Goal: Task Accomplishment & Management: Use online tool/utility

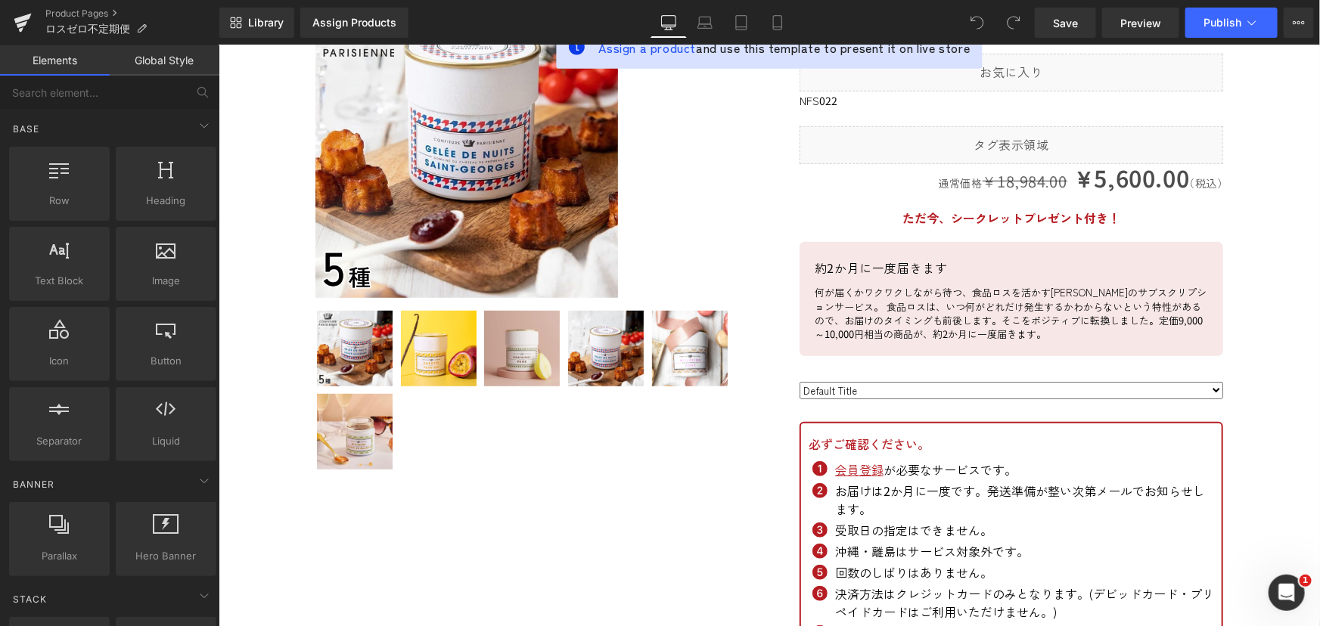
scroll to position [68, 0]
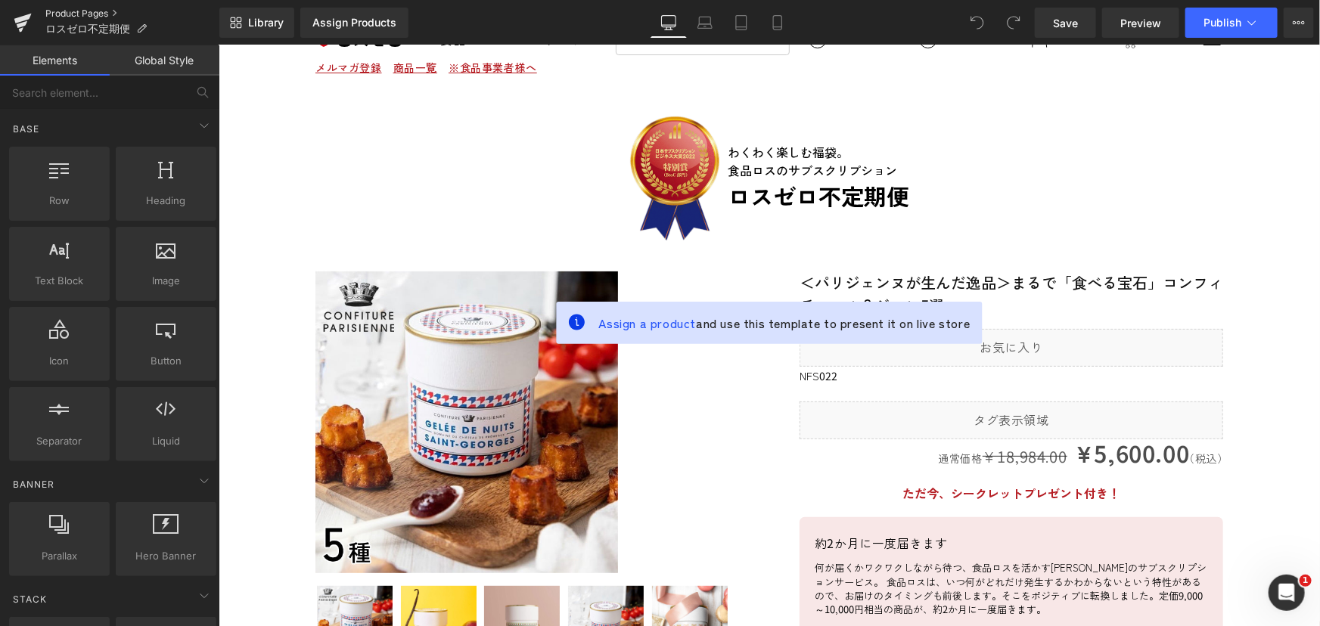
click at [62, 13] on link "Product Pages" at bounding box center [132, 14] width 174 height 12
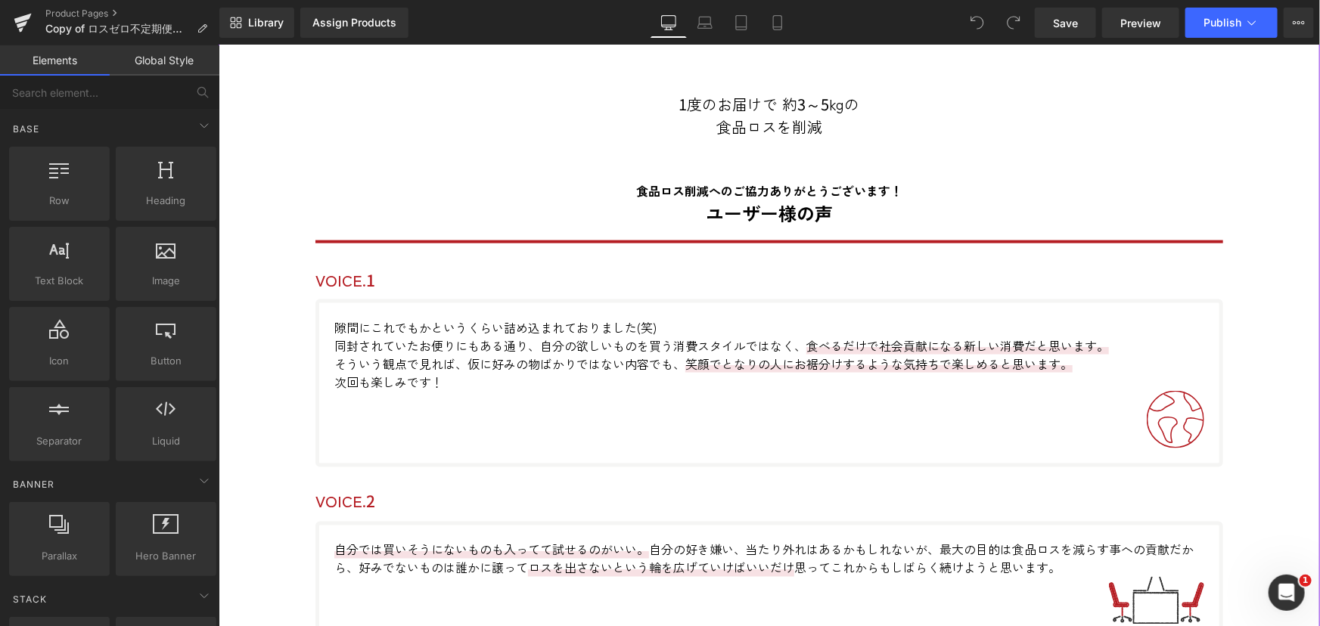
scroll to position [6946, 0]
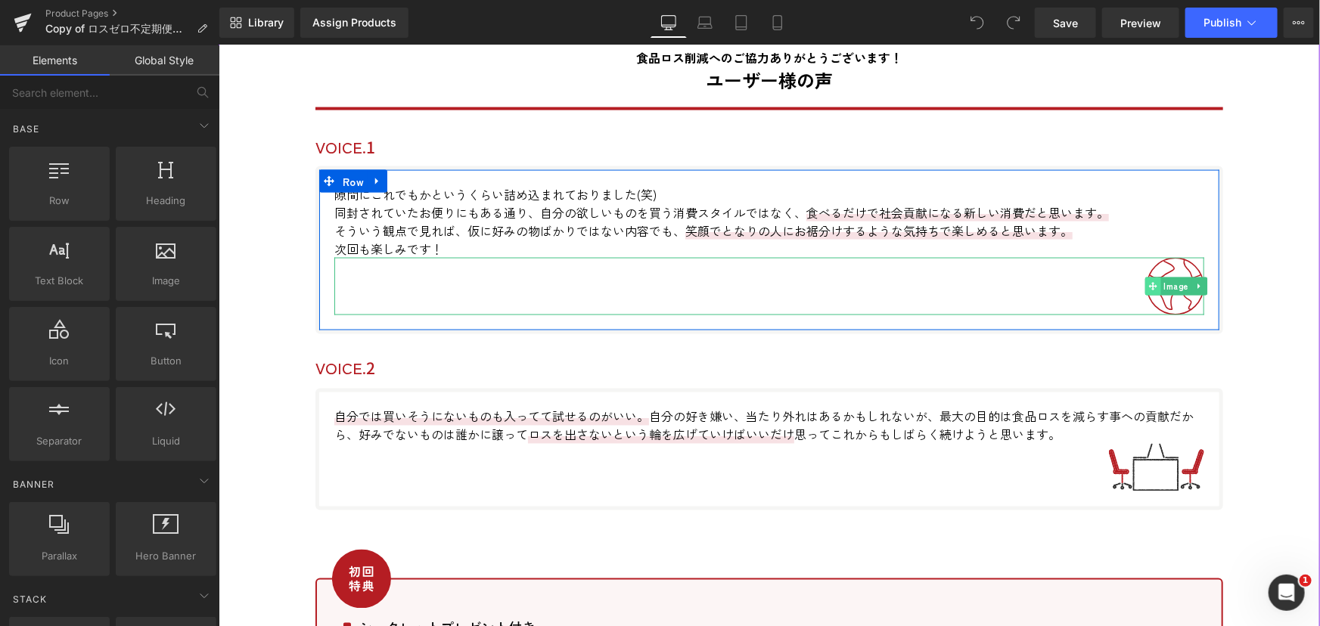
click at [1148, 281] on icon at bounding box center [1152, 285] width 8 height 9
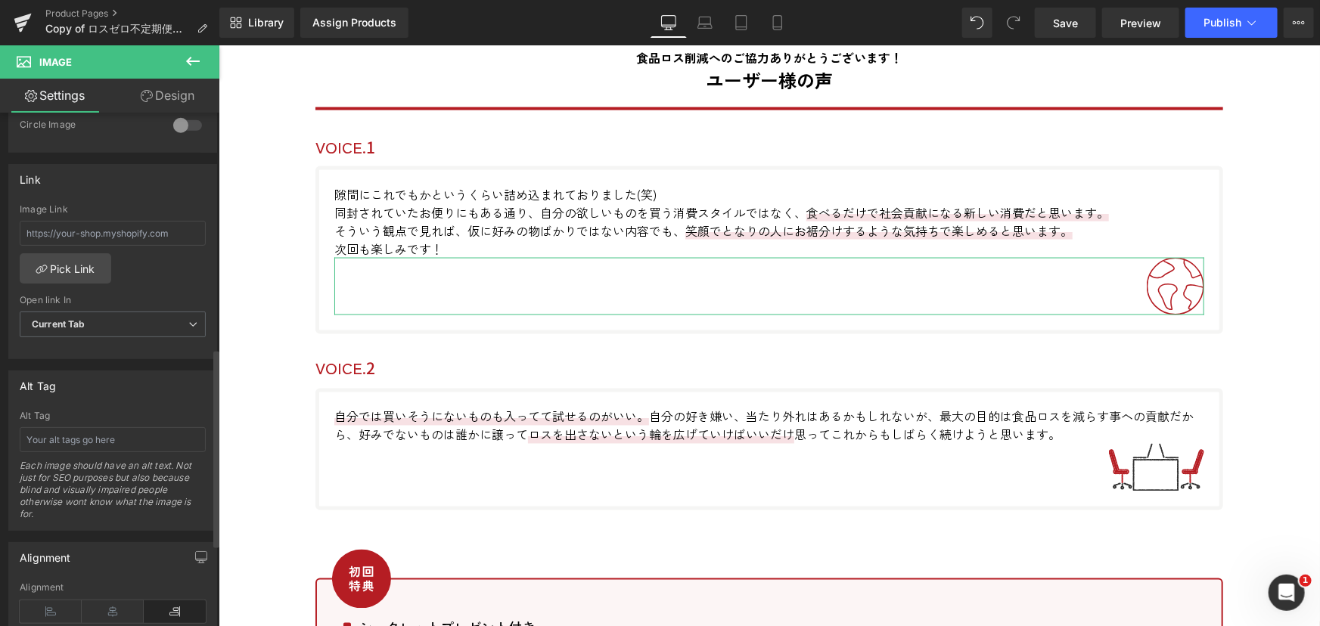
scroll to position [619, 0]
click at [191, 225] on input "text" at bounding box center [113, 225] width 186 height 25
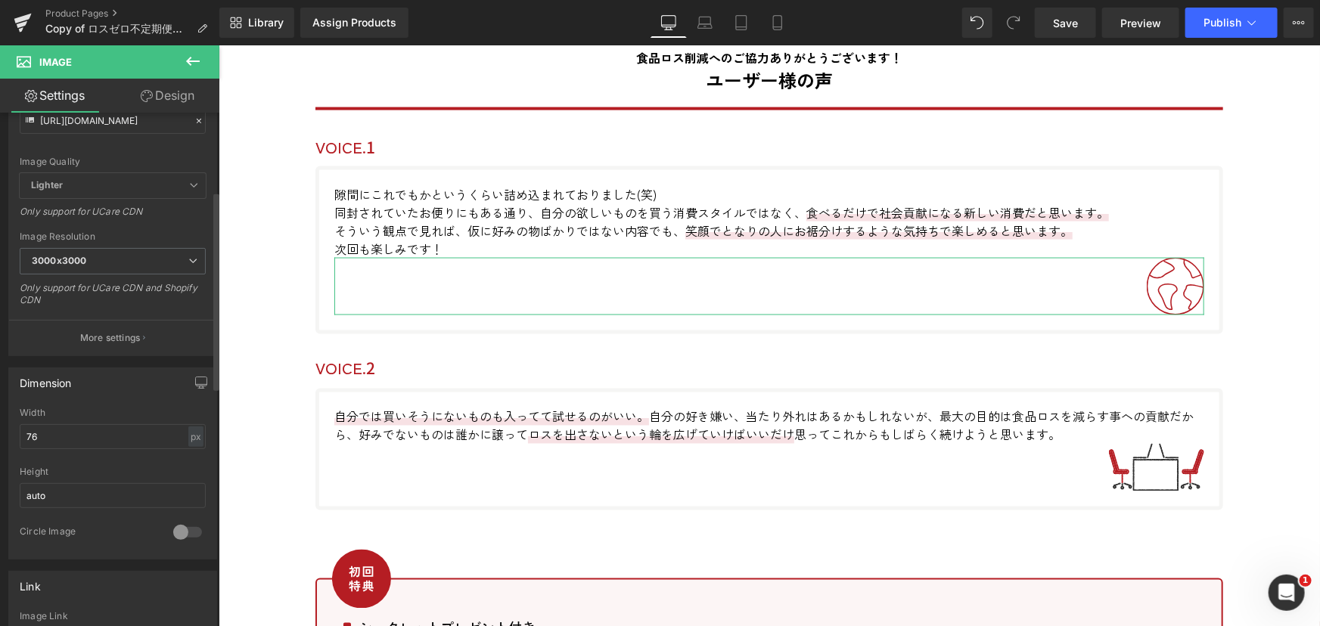
scroll to position [0, 0]
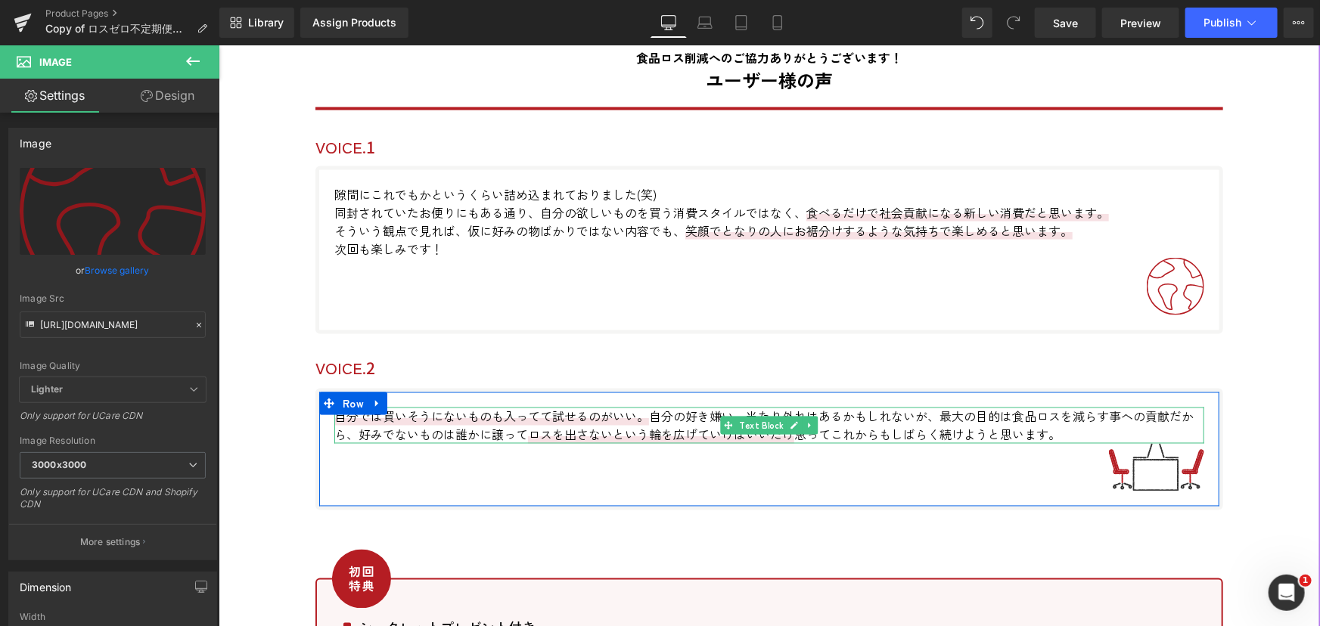
click at [371, 412] on span "自分では買いそうにないものも入ってて試せるのがいい。" at bounding box center [491, 416] width 315 height 18
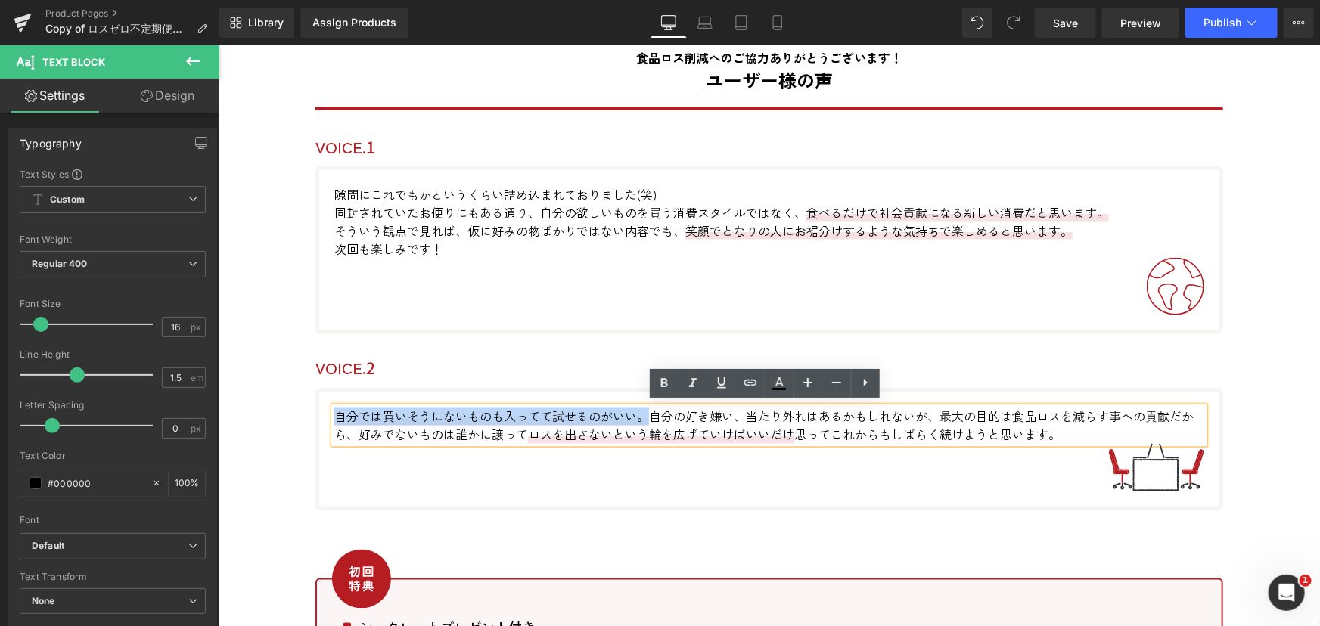
drag, startPoint x: 331, startPoint y: 410, endPoint x: 642, endPoint y: 415, distance: 310.2
click at [642, 415] on span "自分では買いそうにないものも入ってて試せるのがいい。" at bounding box center [491, 416] width 315 height 18
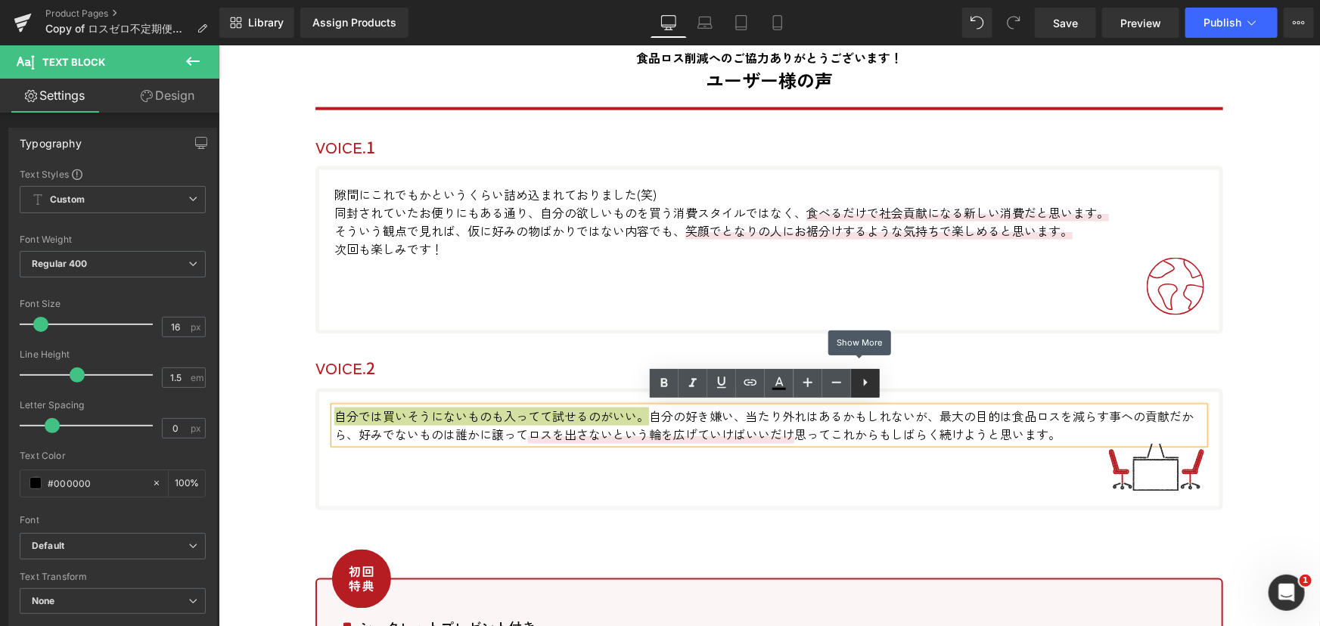
click at [869, 387] on icon at bounding box center [865, 383] width 18 height 18
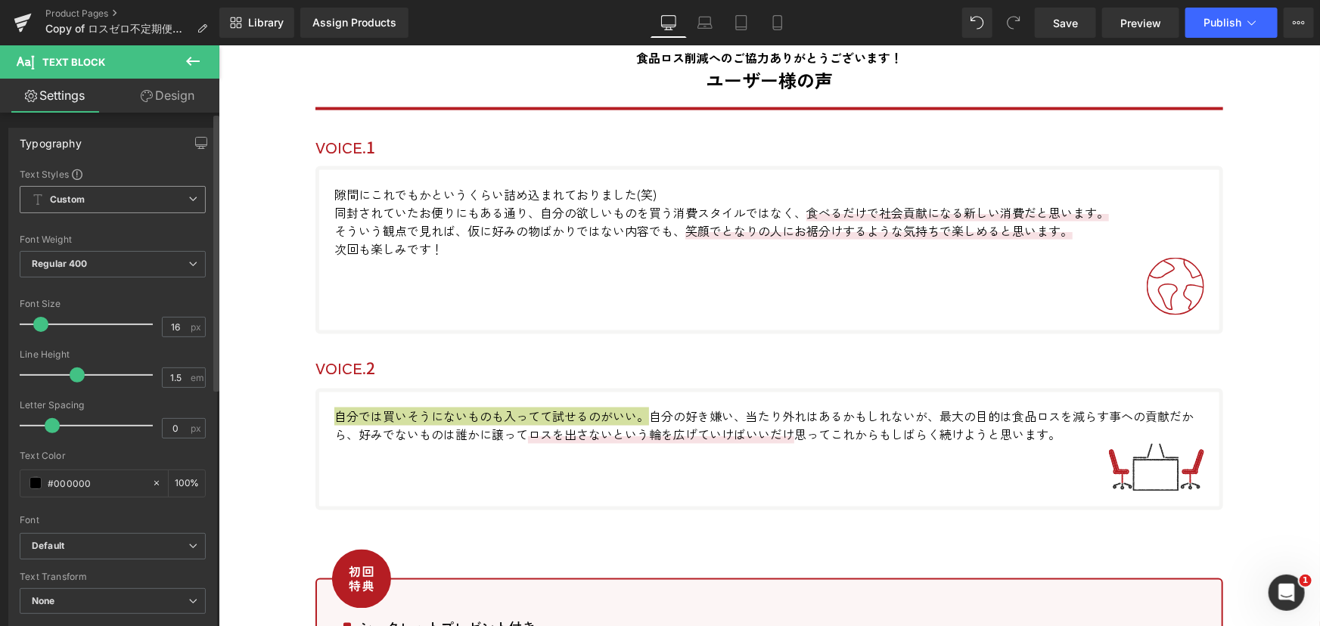
click at [136, 206] on span "Custom Setup Global Style" at bounding box center [113, 199] width 186 height 27
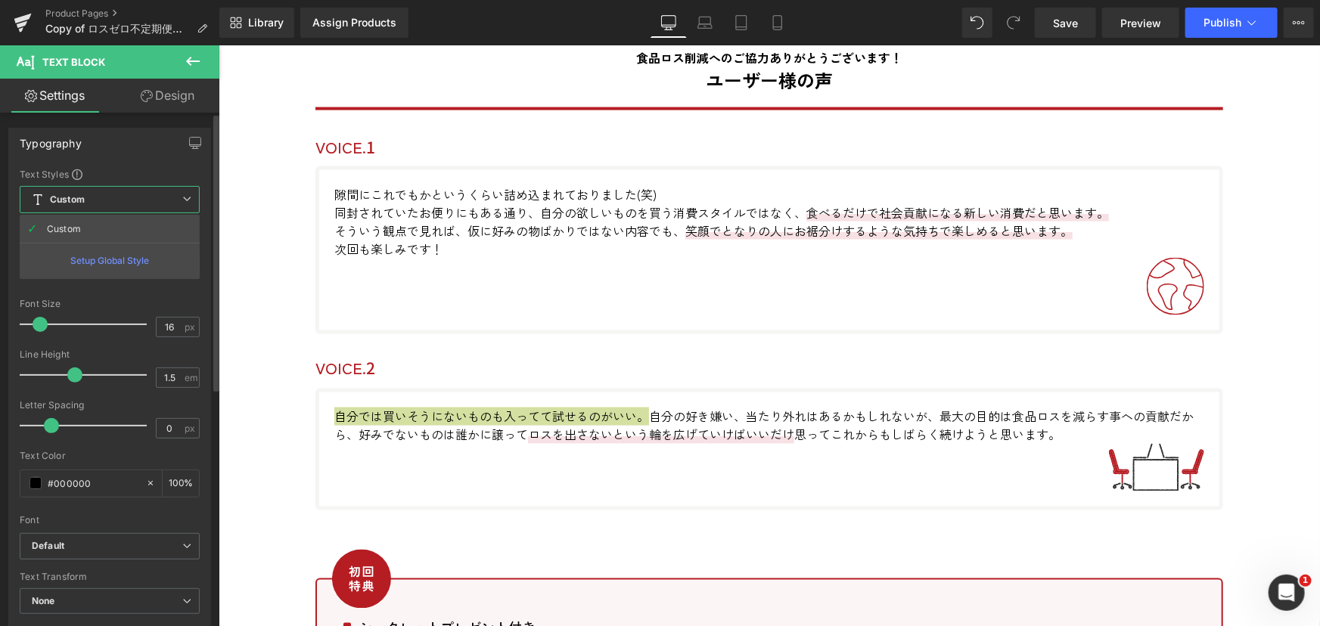
click at [136, 206] on span "Custom Setup Global Style" at bounding box center [110, 199] width 180 height 27
click at [132, 259] on span "Regular 400" at bounding box center [113, 264] width 186 height 26
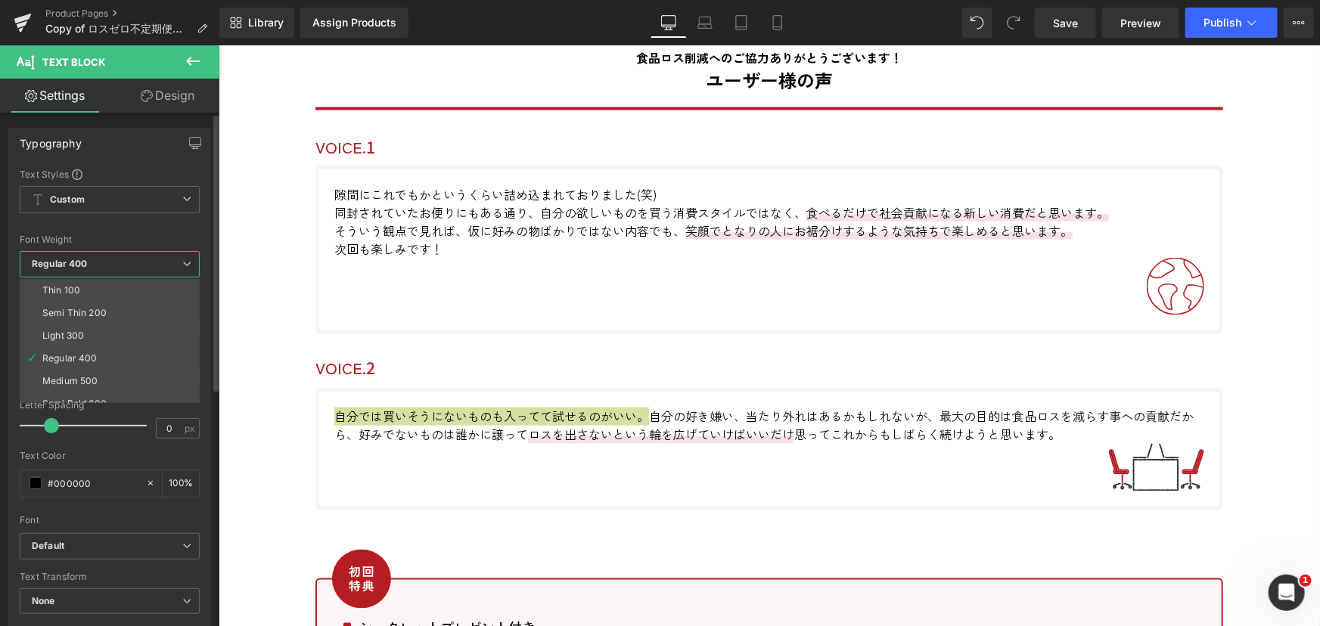
click at [132, 259] on span "Regular 400" at bounding box center [110, 264] width 180 height 26
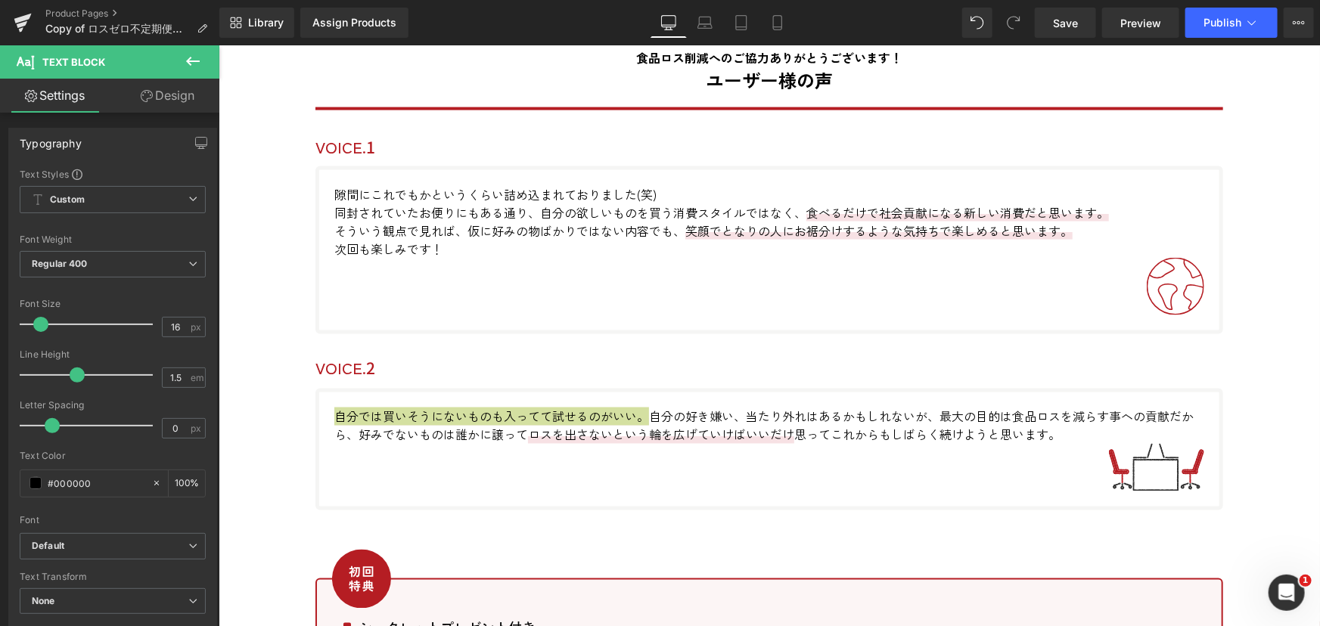
drag, startPoint x: 181, startPoint y: 98, endPoint x: 151, endPoint y: 248, distance: 152.7
click at [181, 98] on link "Design" at bounding box center [168, 96] width 110 height 34
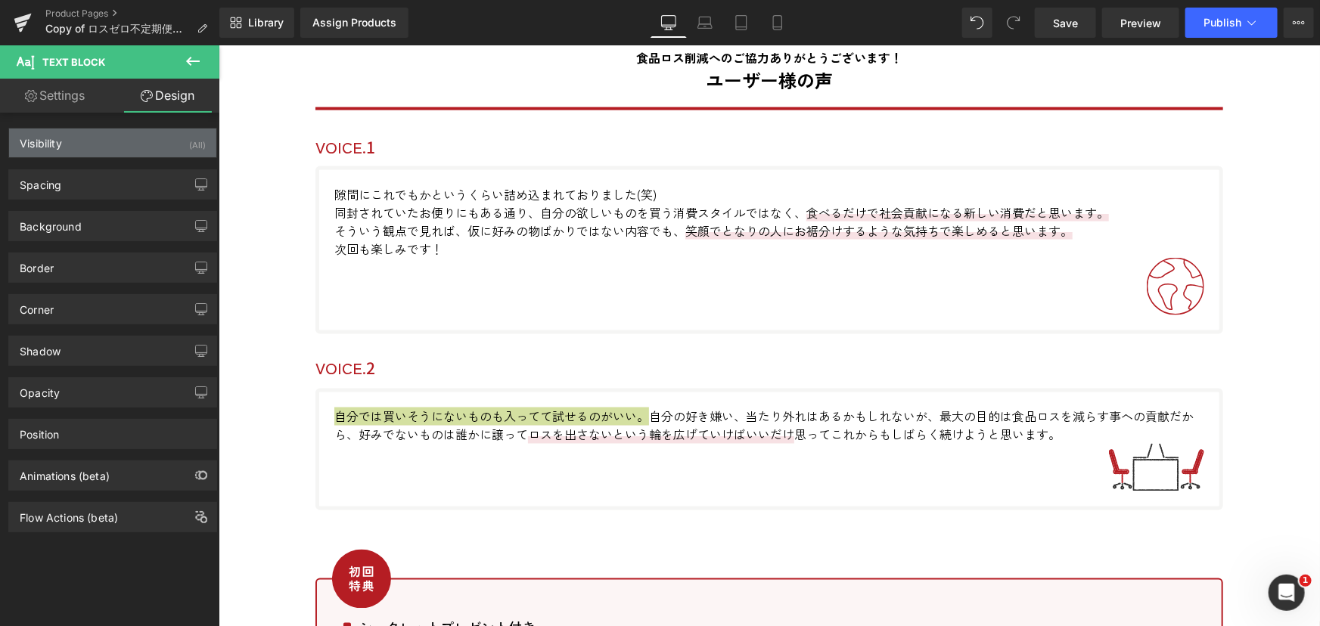
click at [103, 148] on div "Visibility (All)" at bounding box center [112, 143] width 207 height 29
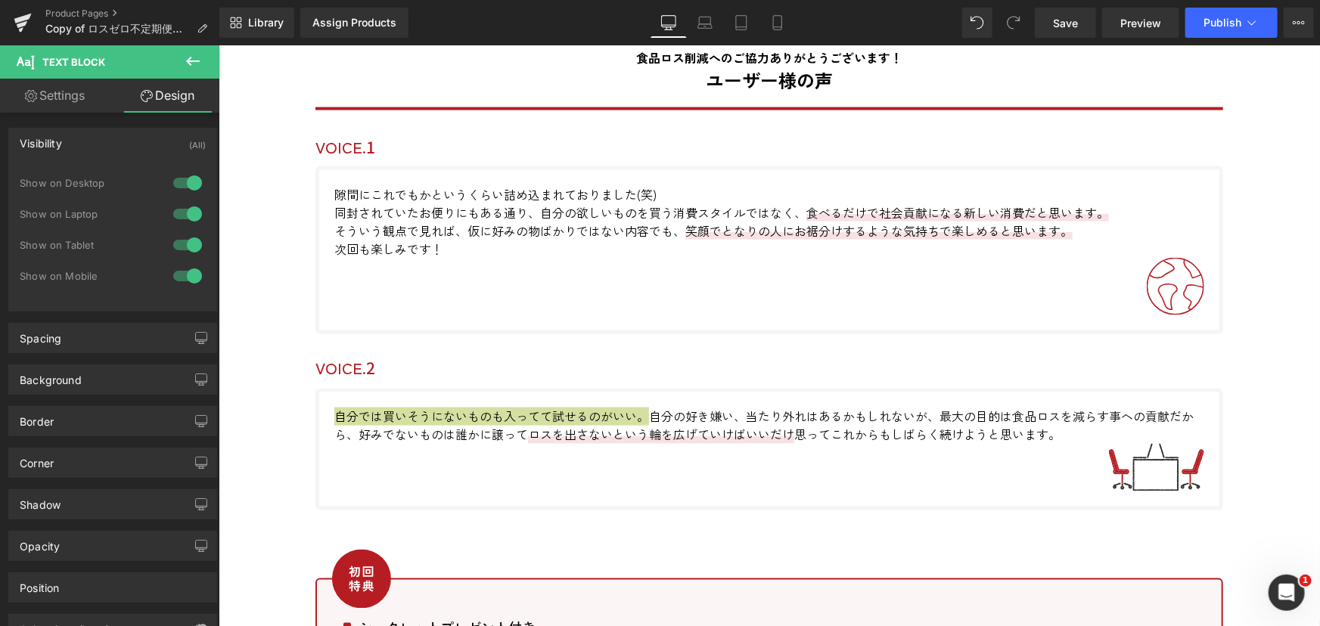
click at [103, 148] on div "Visibility (All)" at bounding box center [112, 143] width 207 height 29
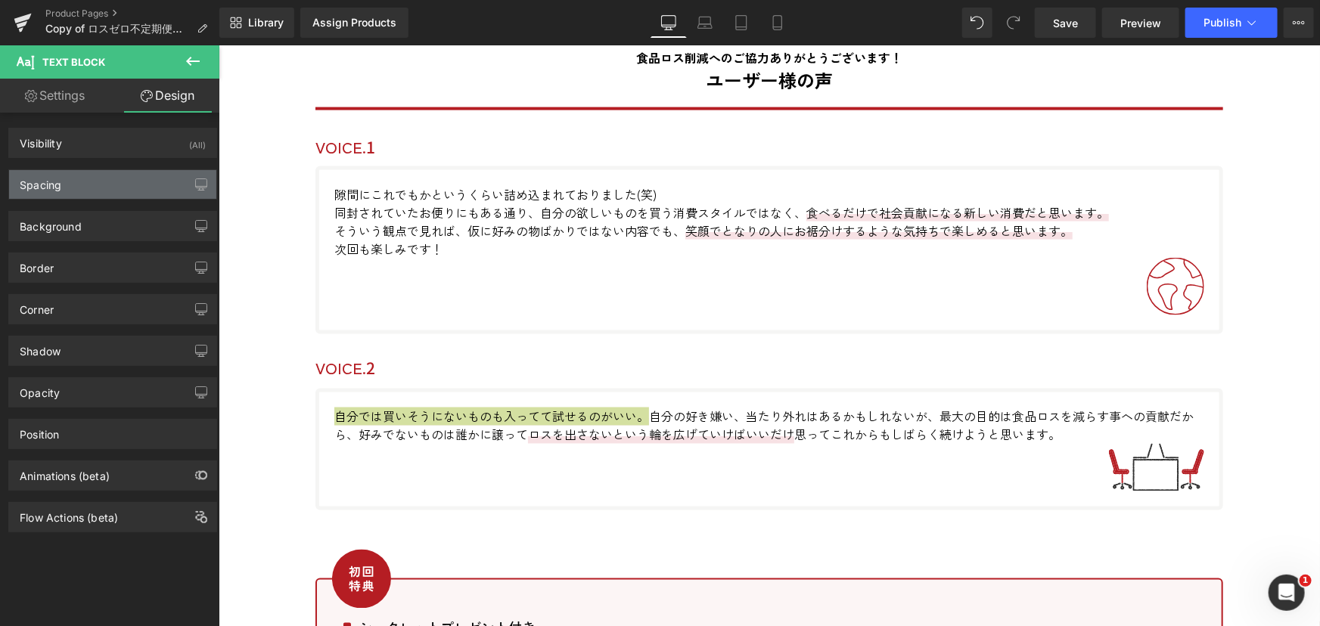
click at [100, 182] on div "Spacing" at bounding box center [112, 184] width 207 height 29
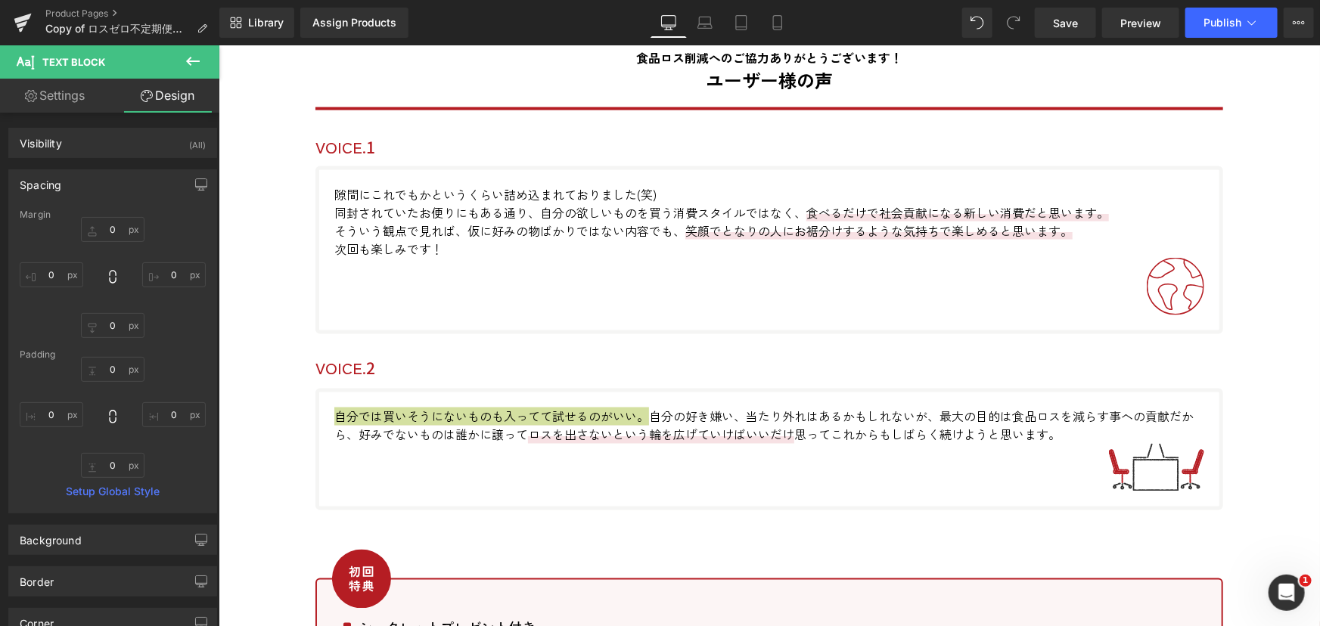
click at [100, 182] on div "Spacing" at bounding box center [112, 184] width 207 height 29
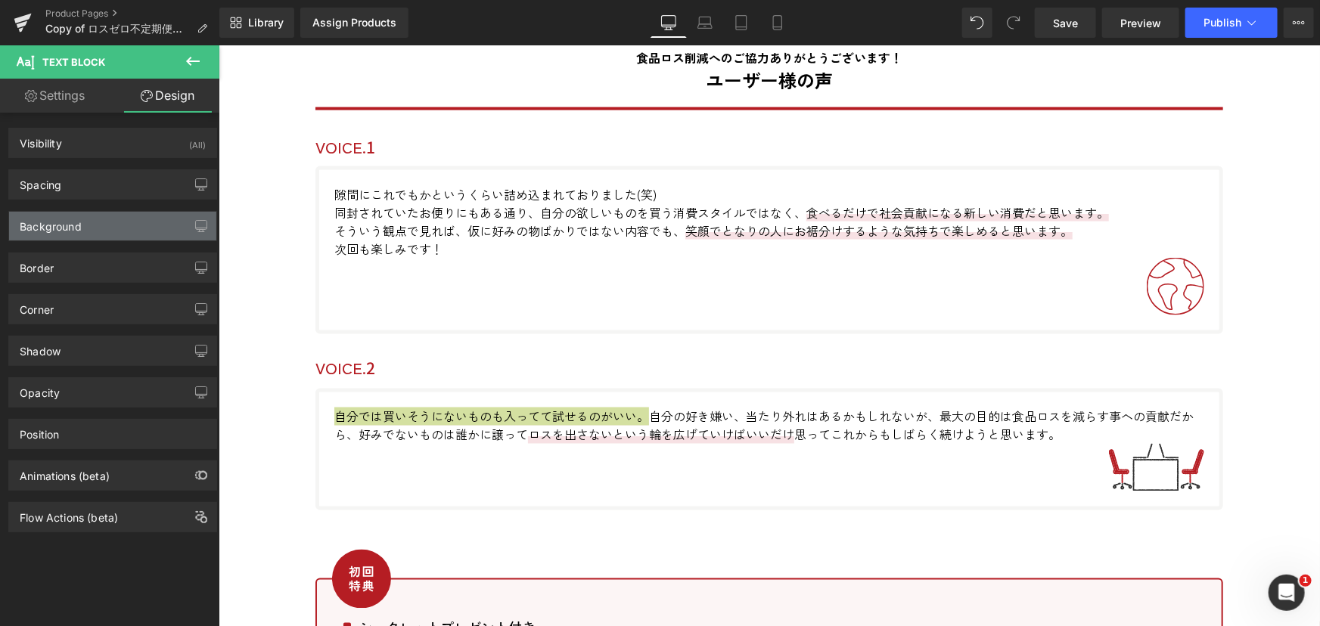
click at [98, 227] on div "Background" at bounding box center [112, 226] width 207 height 29
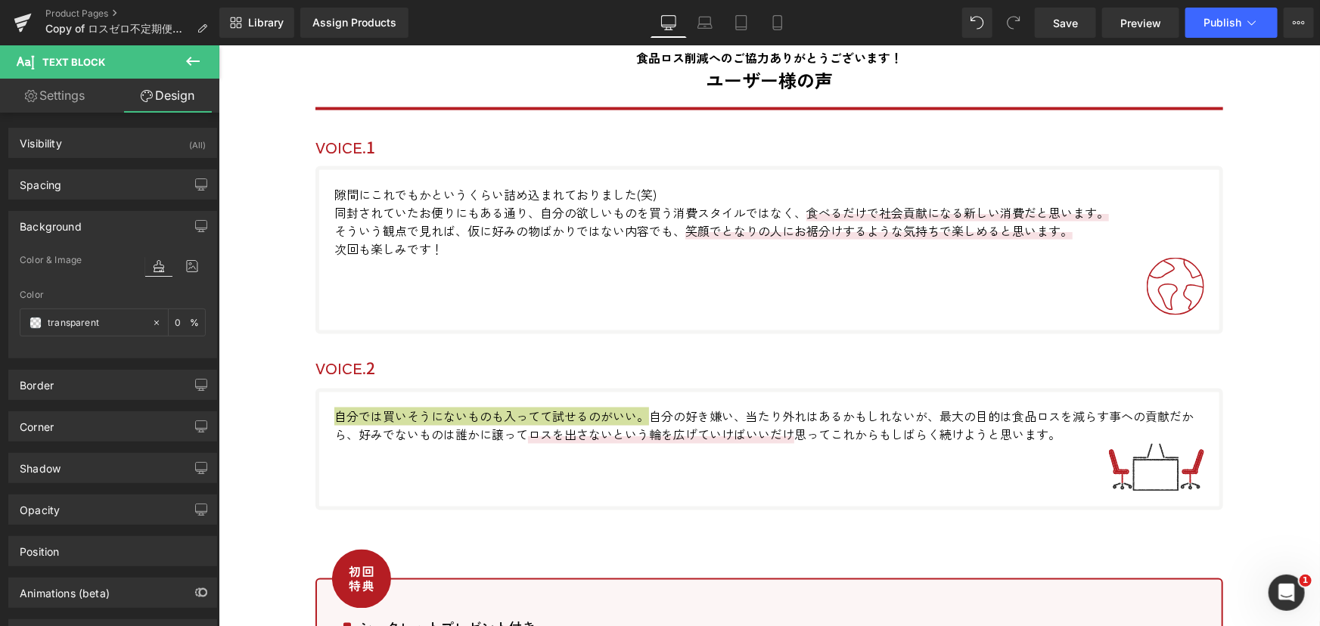
click at [113, 227] on div "Background" at bounding box center [112, 226] width 207 height 29
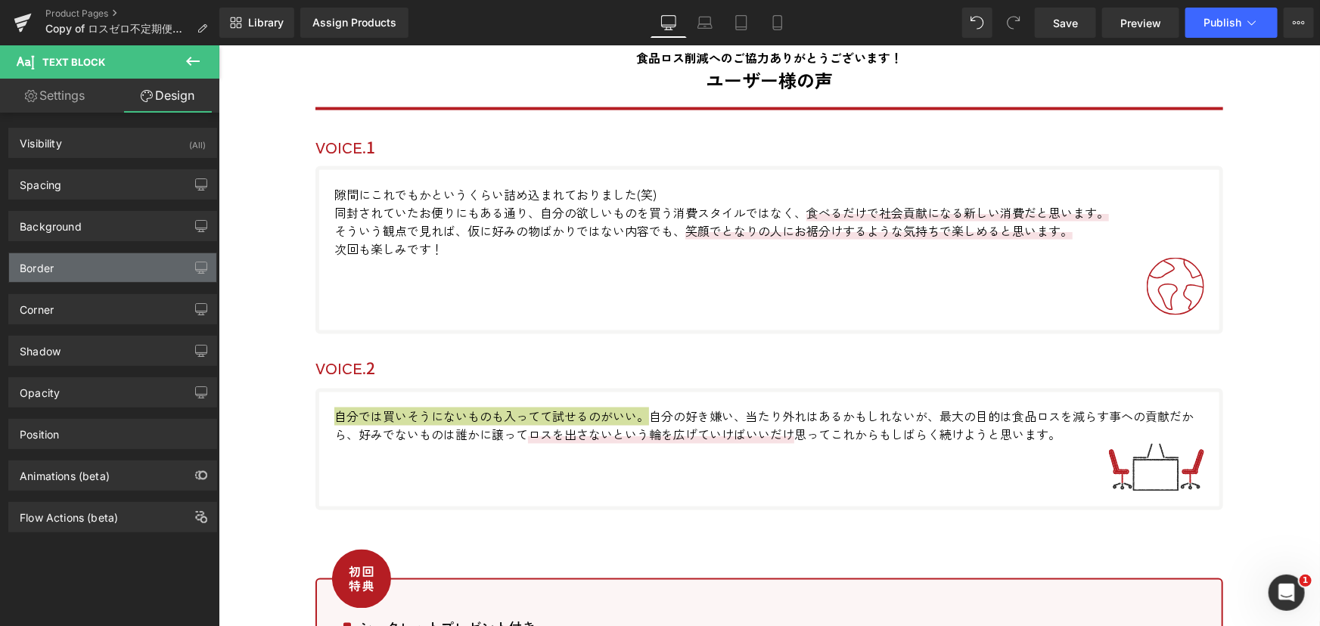
click at [104, 269] on div "Border" at bounding box center [112, 267] width 207 height 29
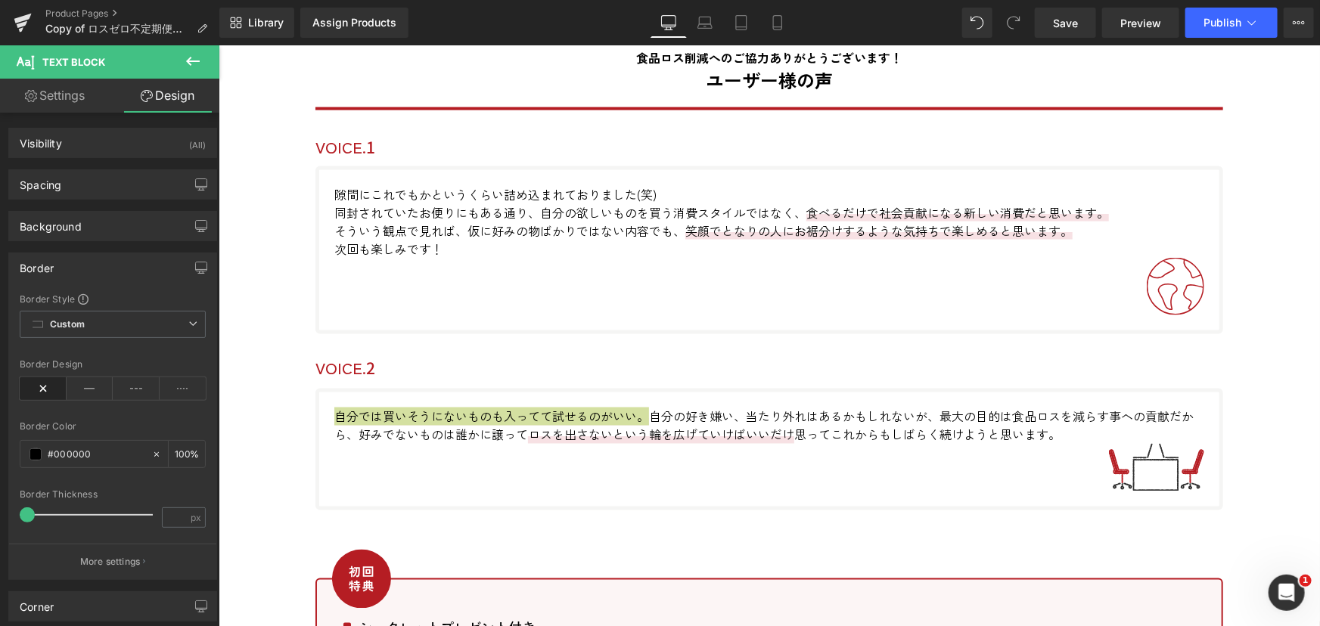
click at [104, 269] on div "Border" at bounding box center [112, 267] width 207 height 29
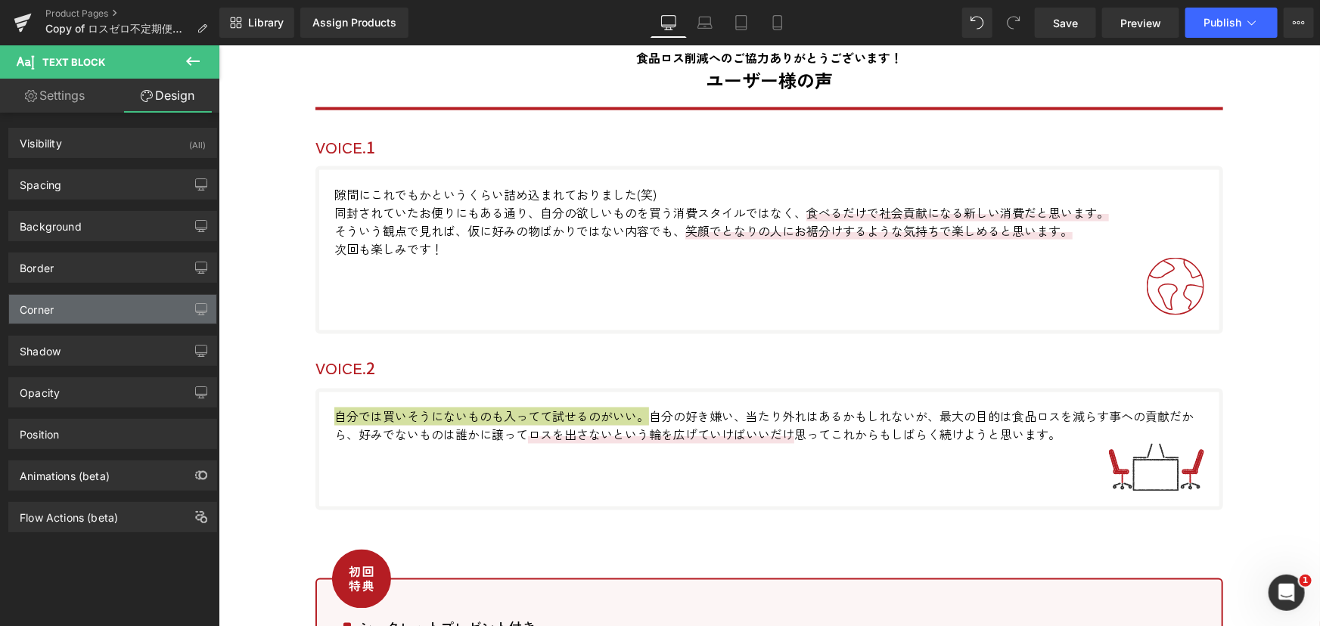
click at [98, 313] on div "Corner" at bounding box center [112, 309] width 207 height 29
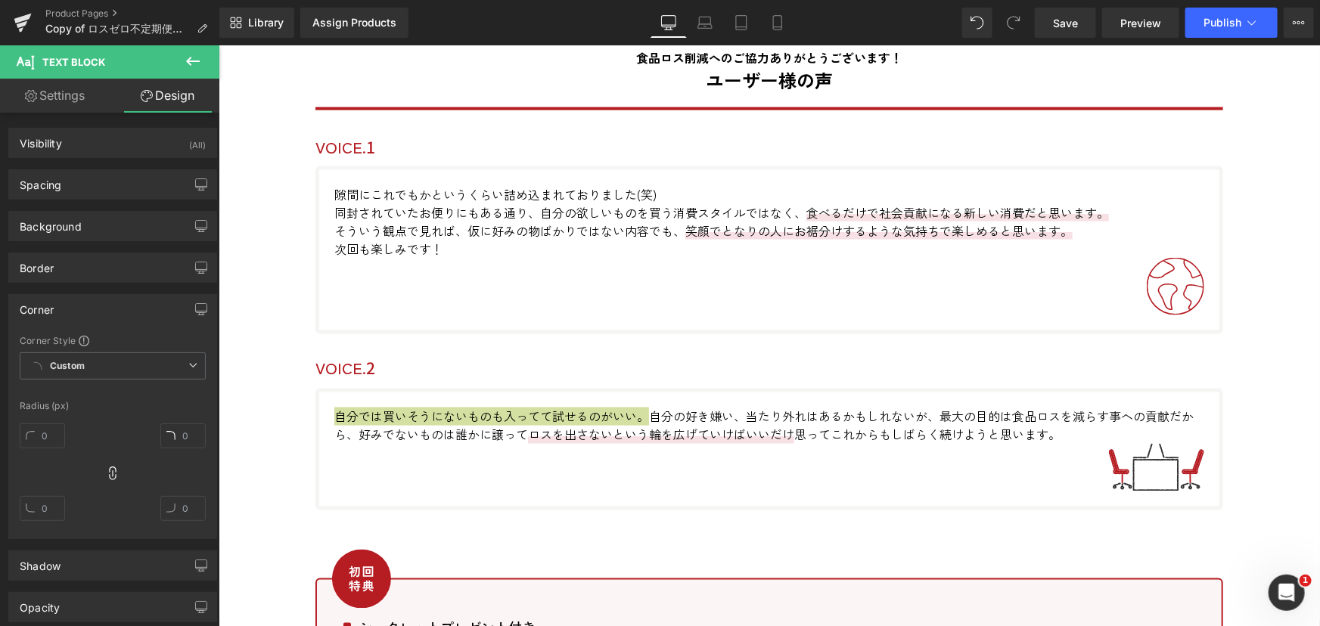
click at [98, 313] on div "Corner" at bounding box center [112, 309] width 207 height 29
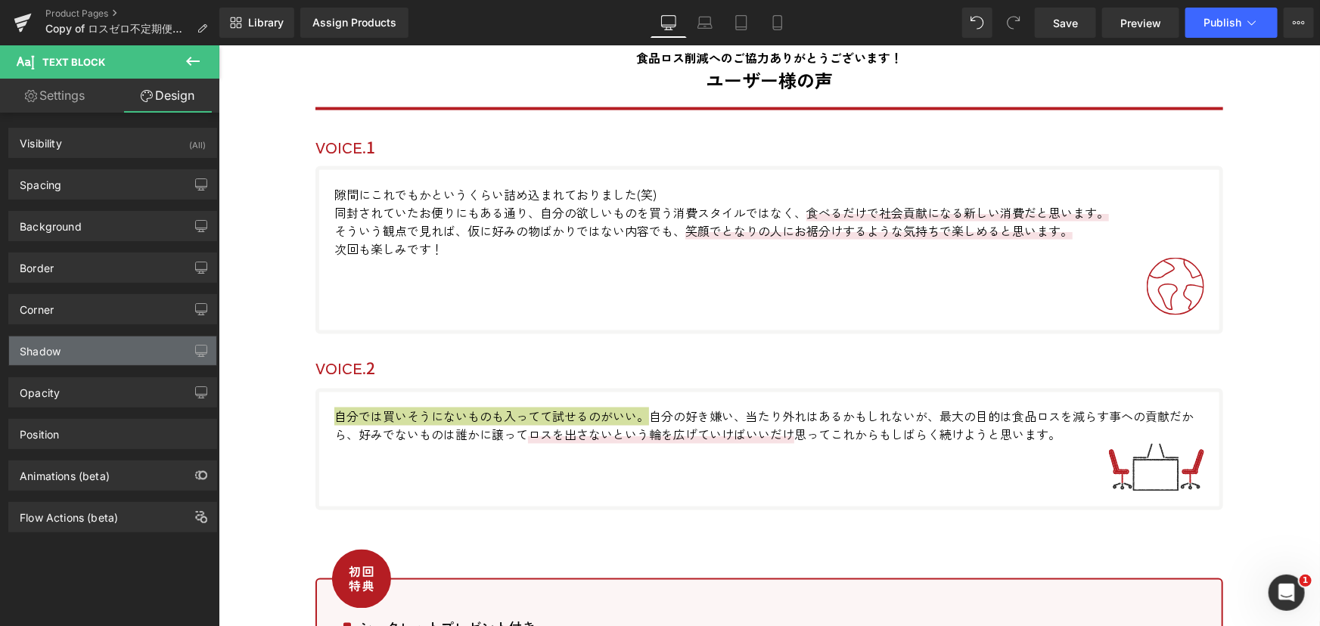
click at [98, 353] on div "Shadow" at bounding box center [112, 351] width 207 height 29
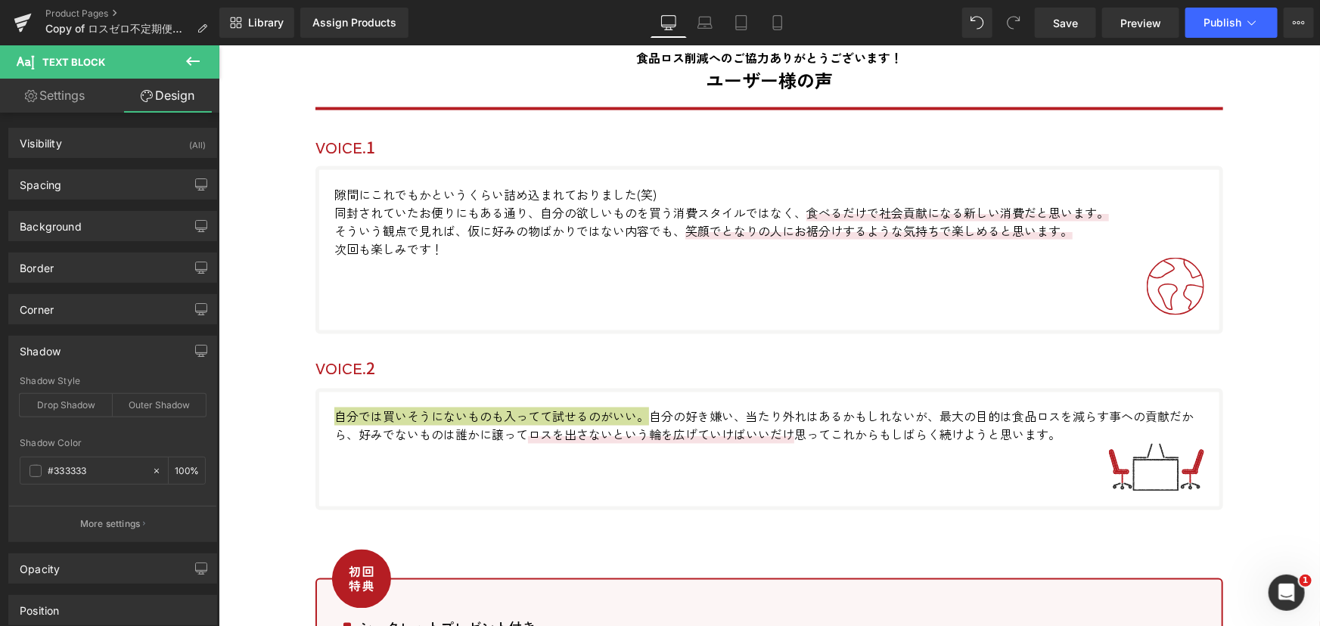
click at [76, 352] on div "Shadow" at bounding box center [112, 351] width 207 height 29
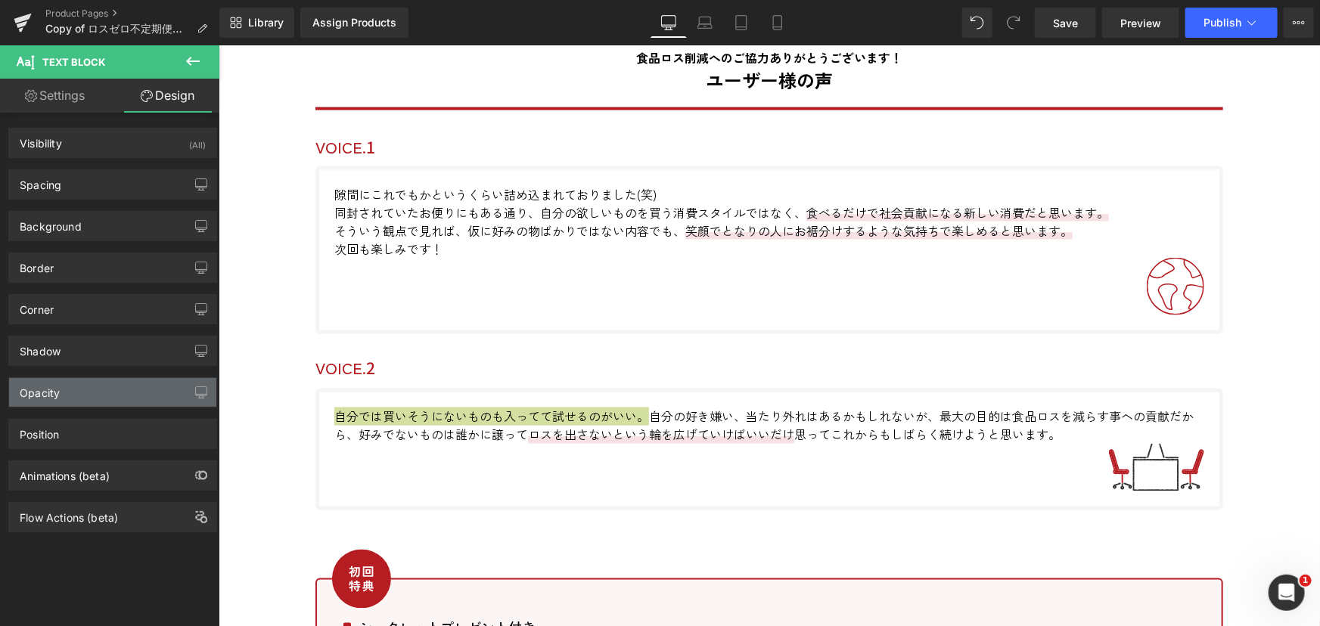
click at [78, 395] on div "Opacity" at bounding box center [112, 392] width 207 height 29
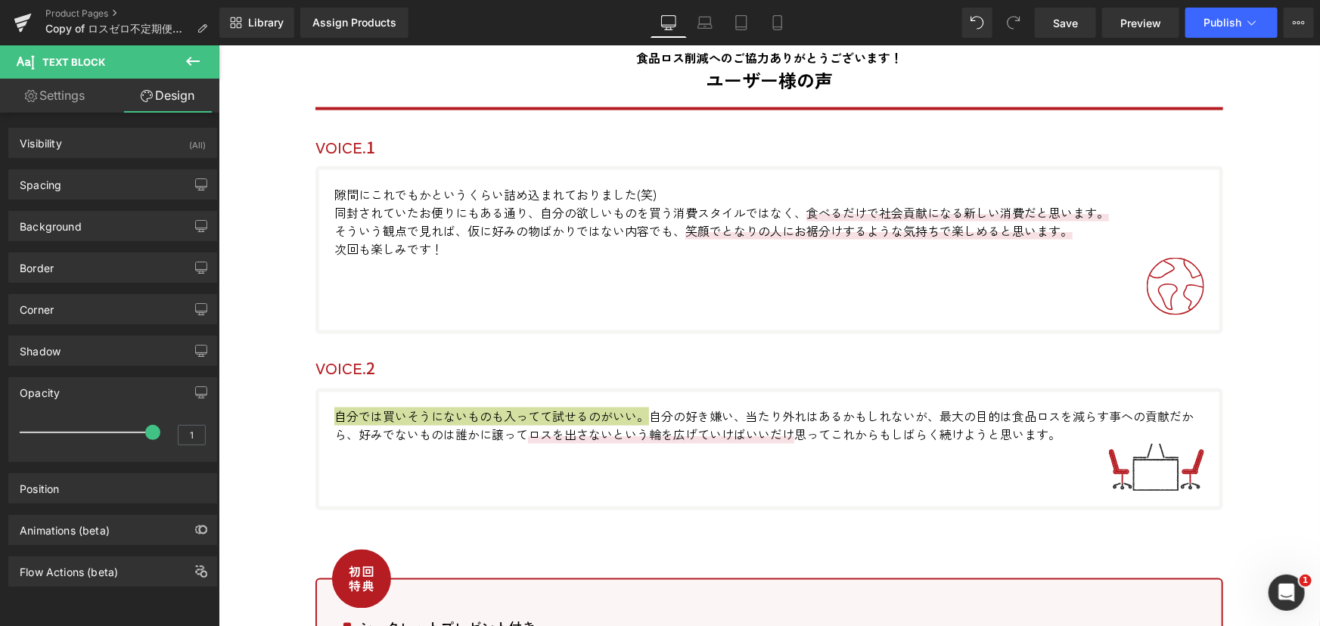
click at [79, 393] on div "Opacity" at bounding box center [112, 392] width 207 height 29
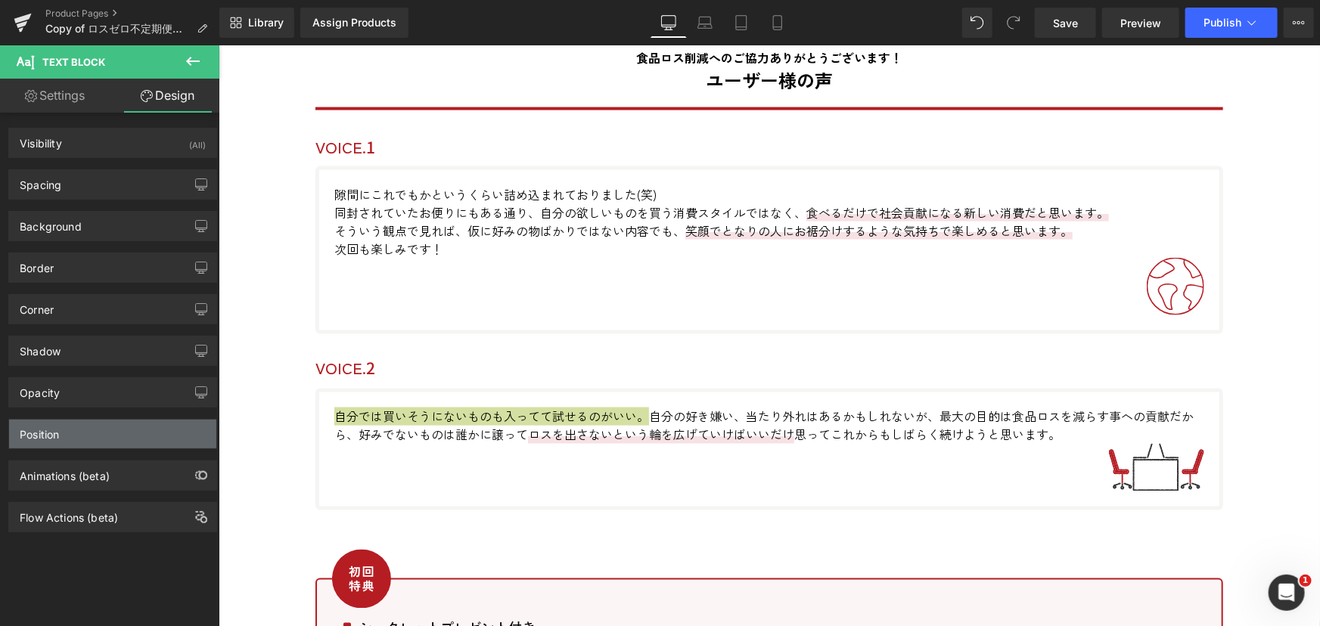
click at [88, 430] on div "Position" at bounding box center [112, 434] width 207 height 29
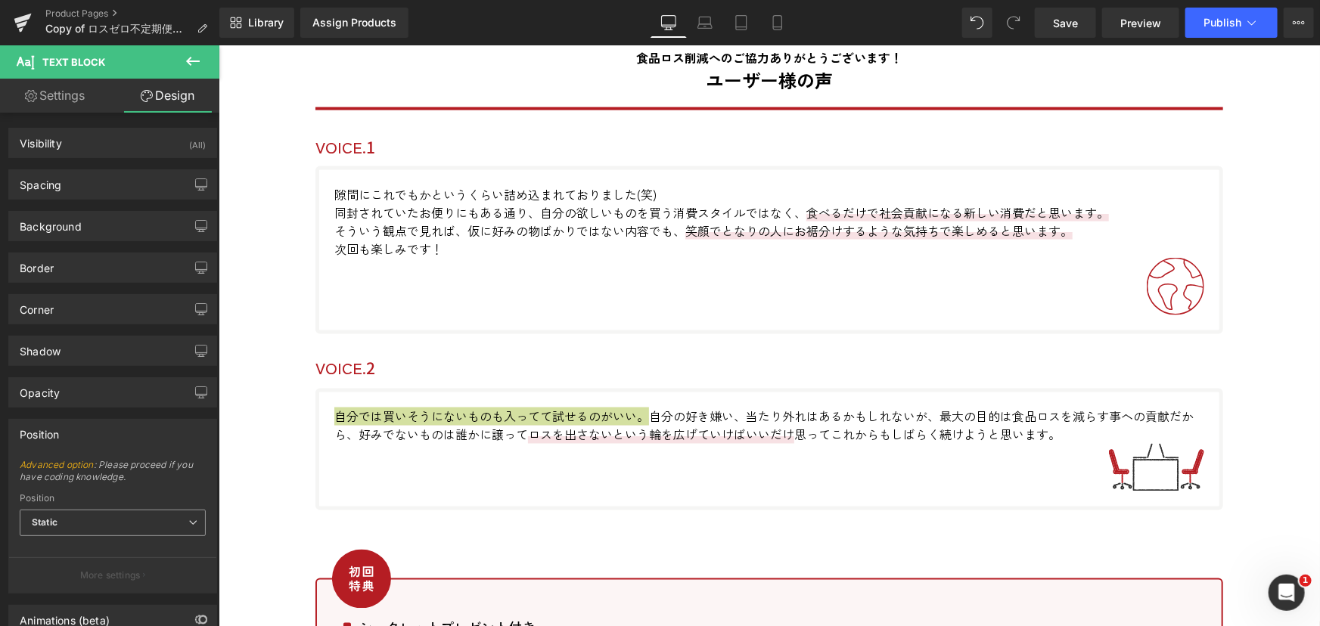
scroll to position [90, 0]
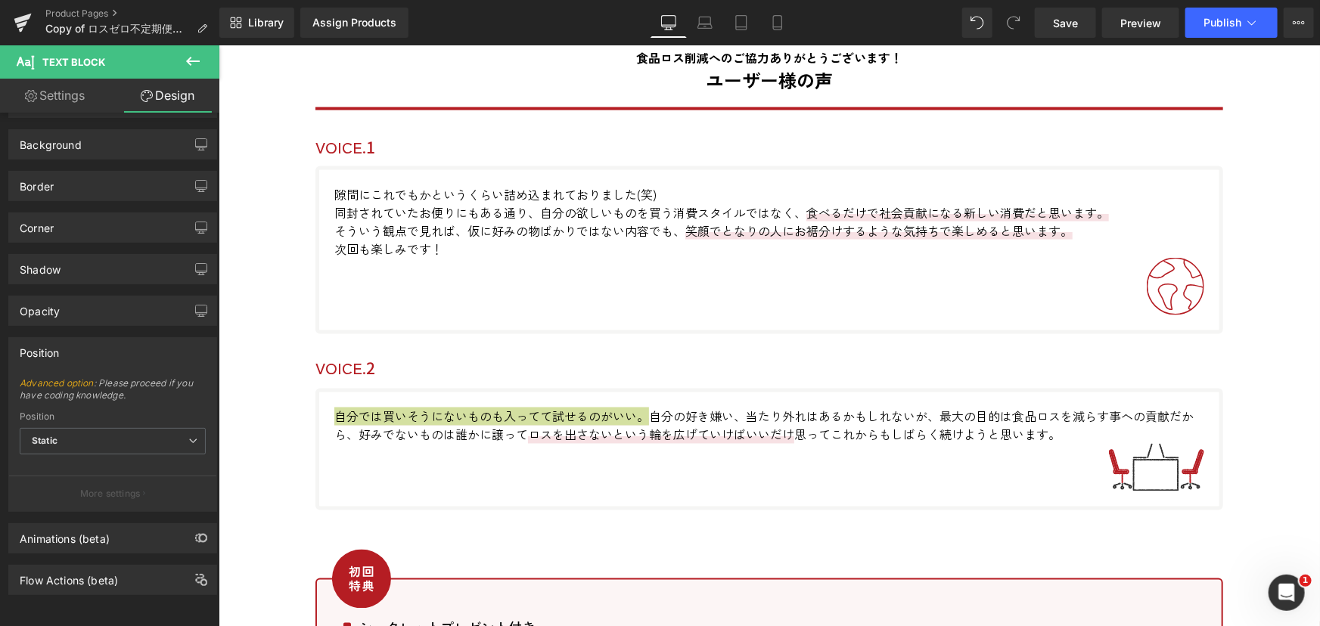
click at [106, 340] on div "Position" at bounding box center [112, 352] width 207 height 29
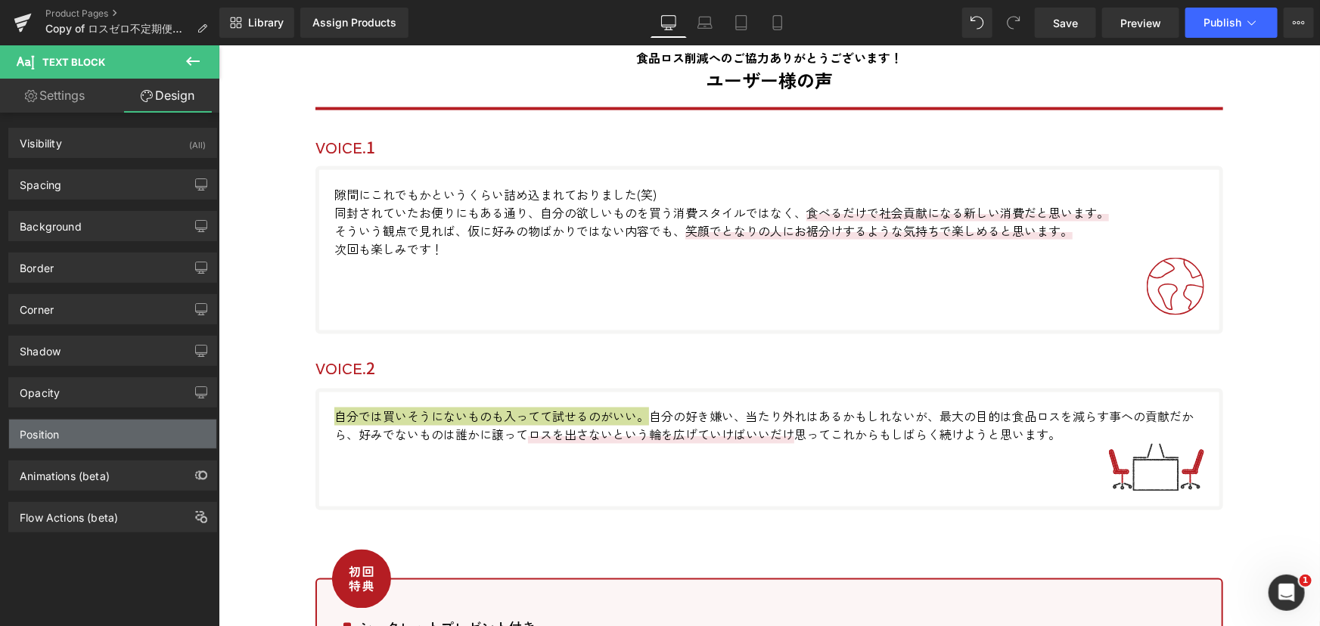
scroll to position [0, 0]
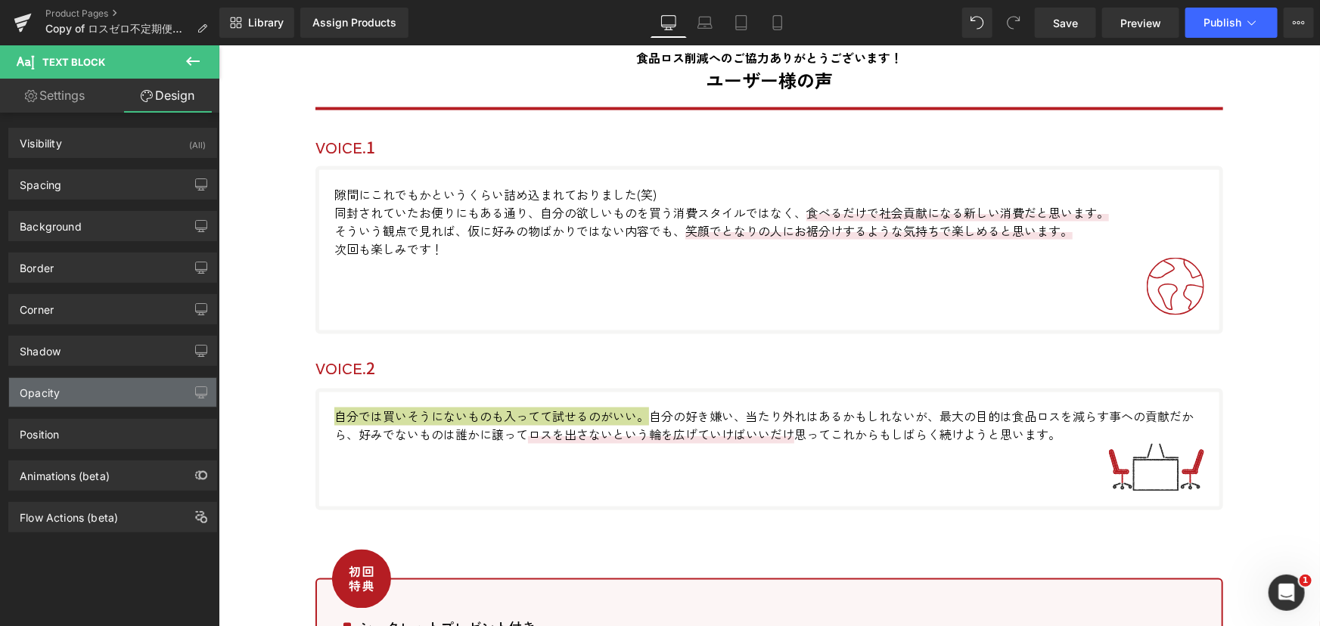
click at [95, 395] on div "Opacity" at bounding box center [112, 392] width 207 height 29
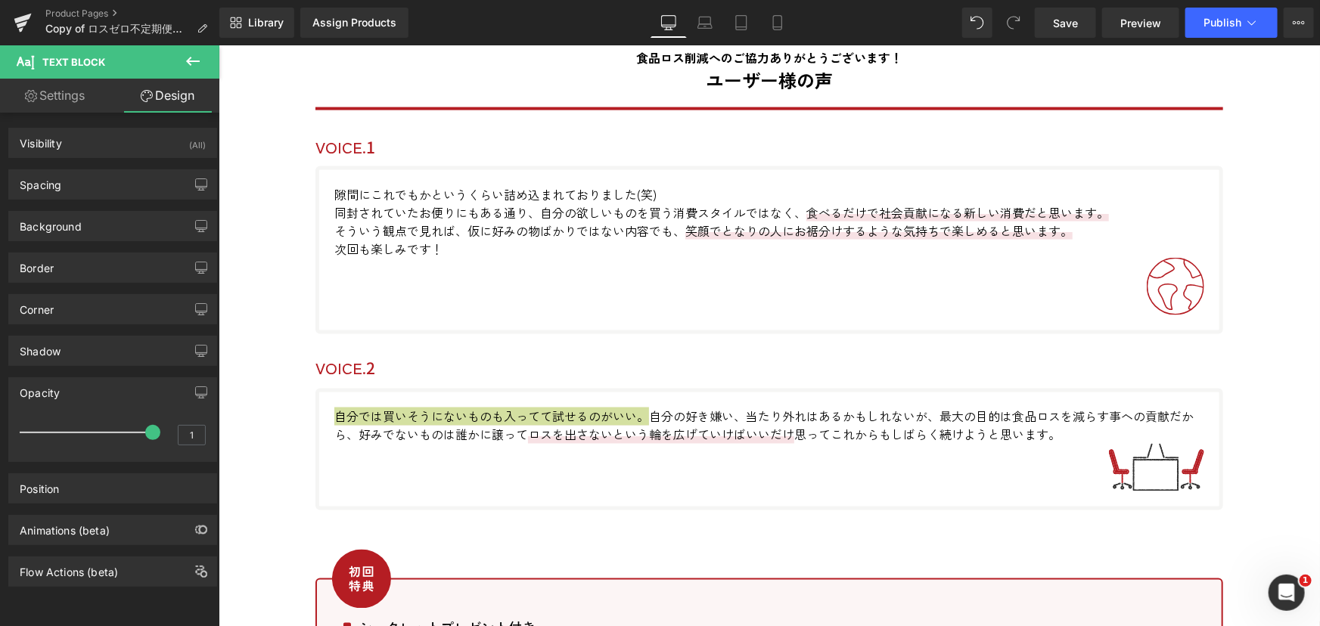
click at [95, 395] on div "Opacity" at bounding box center [112, 392] width 207 height 29
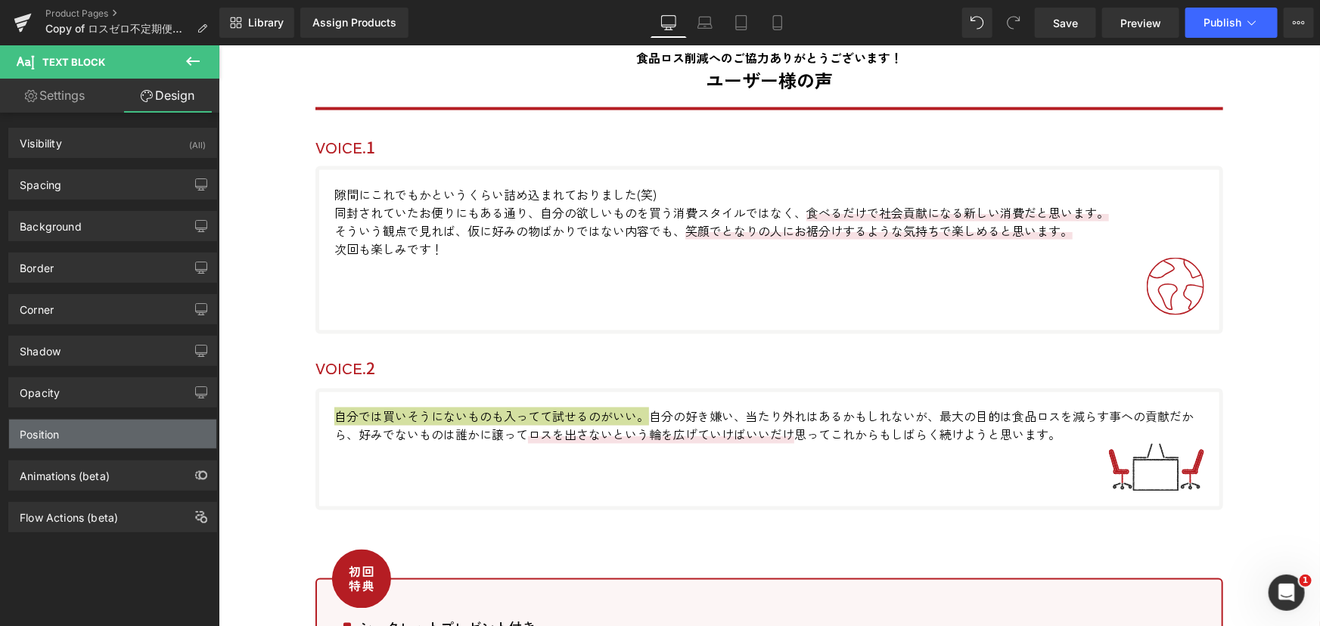
click at [94, 434] on div "Position" at bounding box center [112, 434] width 207 height 29
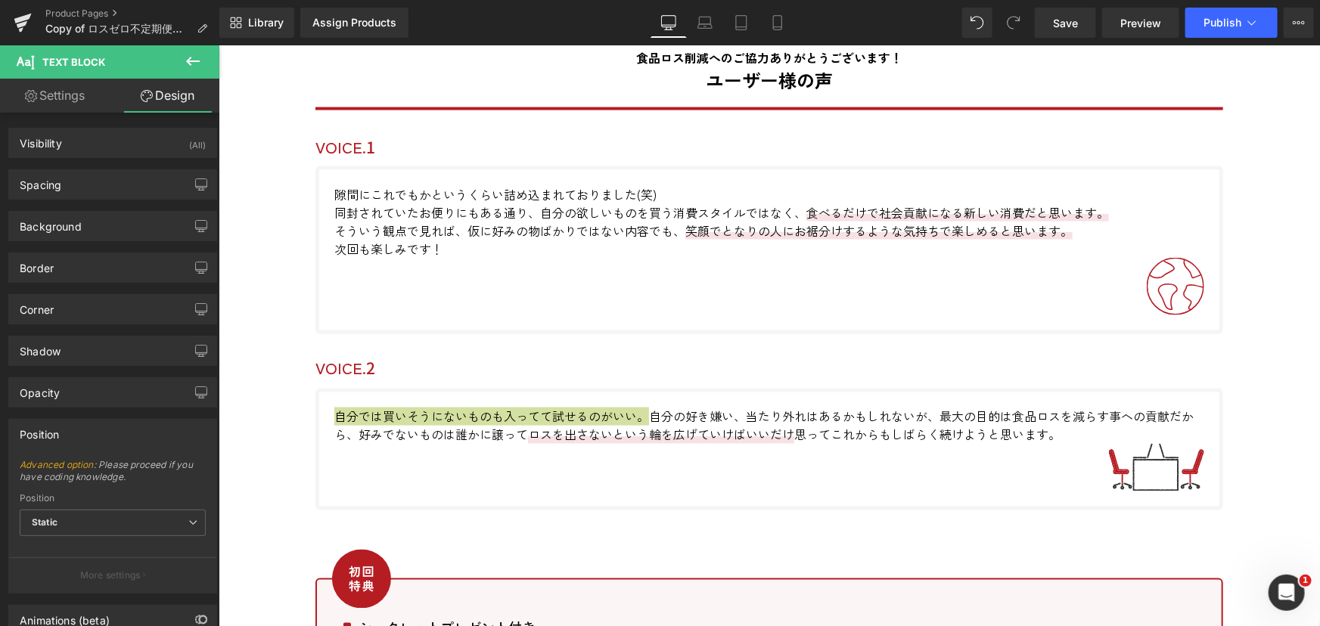
click at [94, 434] on div "Position" at bounding box center [112, 434] width 207 height 29
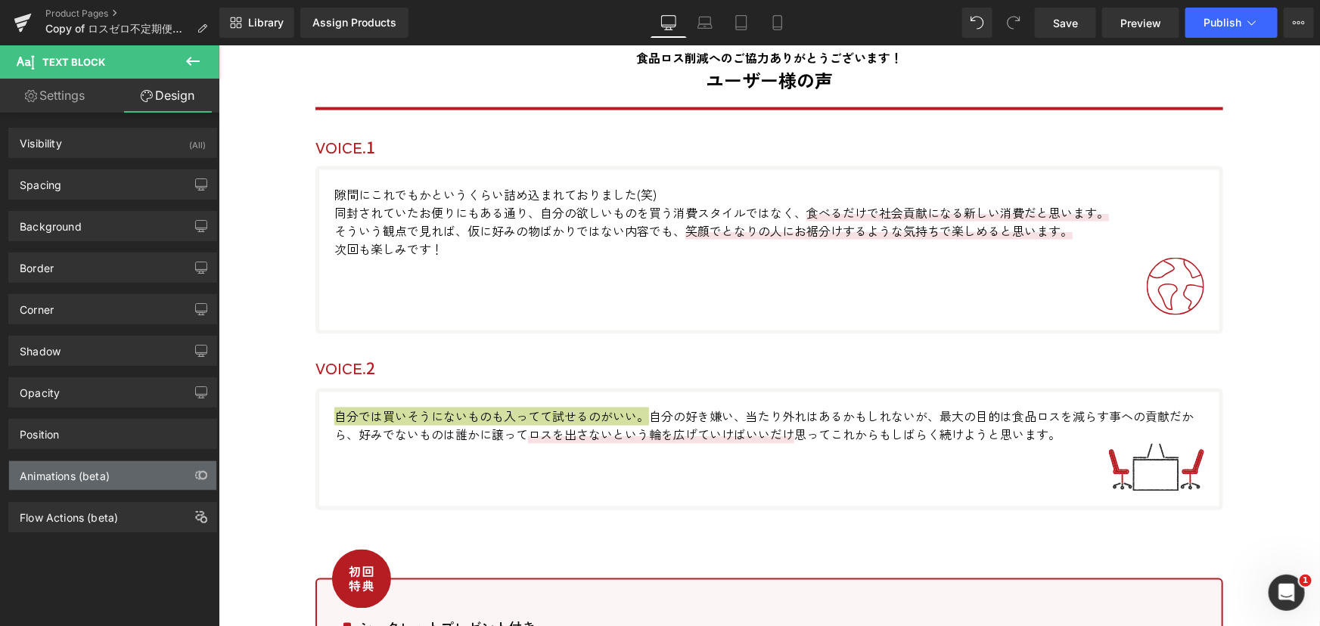
click at [110, 473] on div "Animations (beta)" at bounding box center [65, 471] width 90 height 21
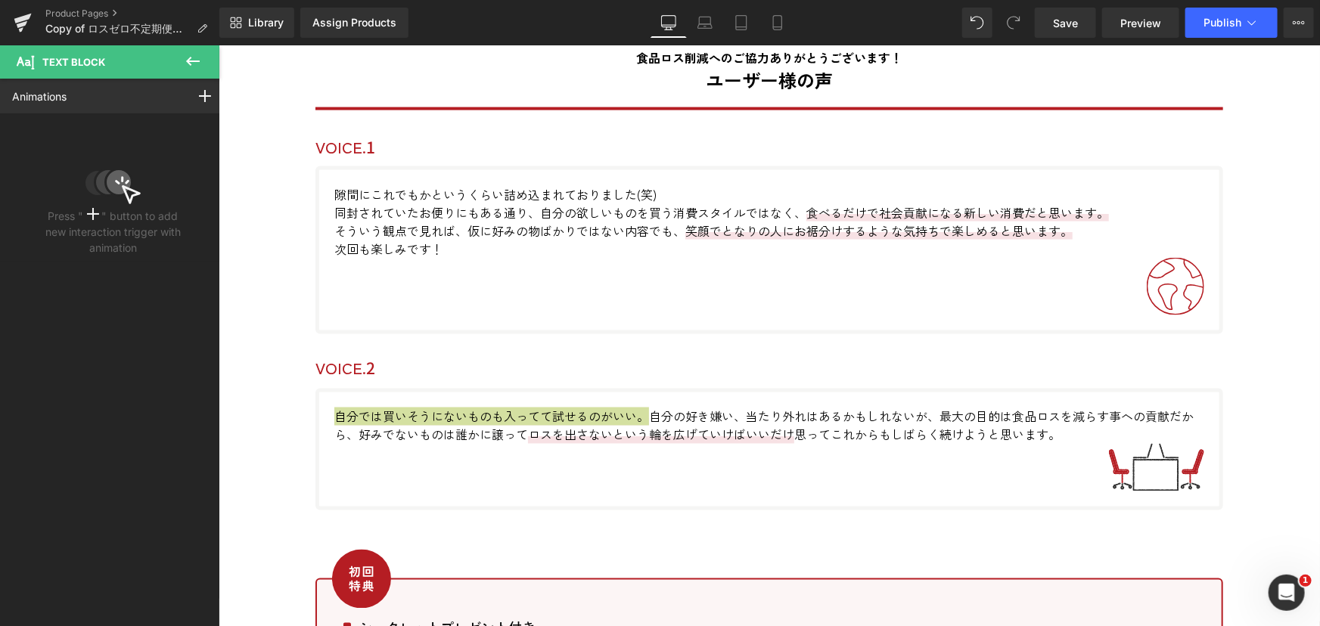
click at [192, 53] on icon at bounding box center [193, 61] width 18 height 18
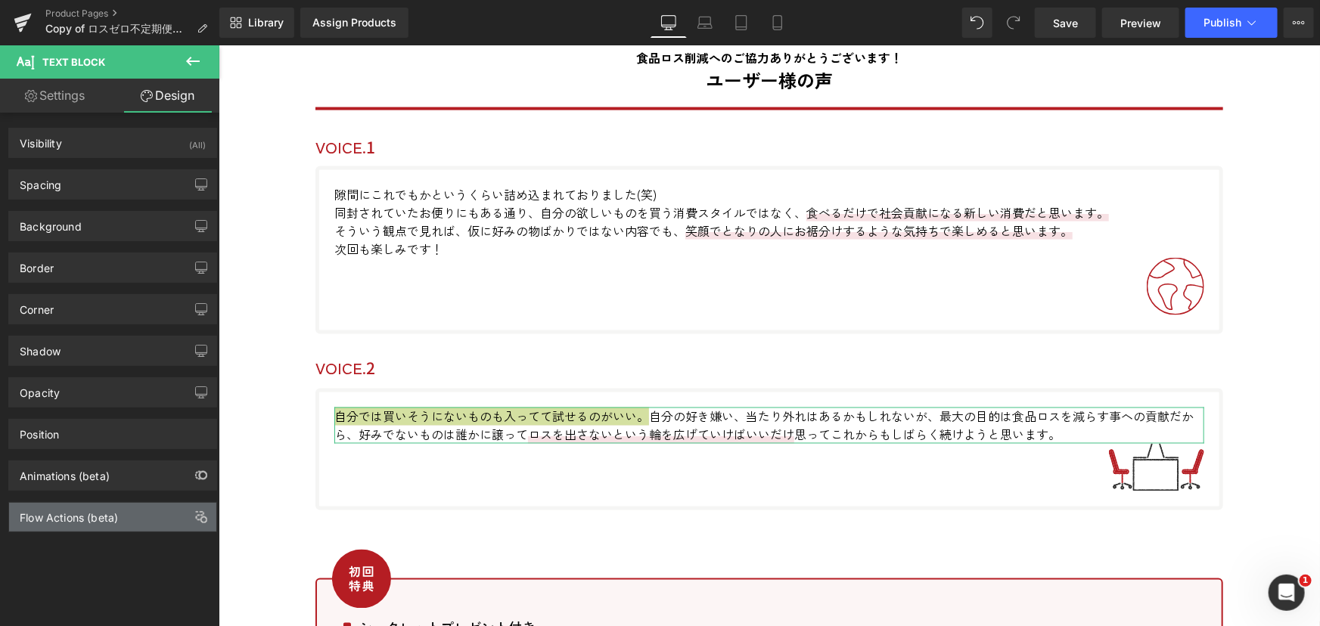
click at [148, 519] on div "Flow Actions (beta)" at bounding box center [112, 517] width 207 height 29
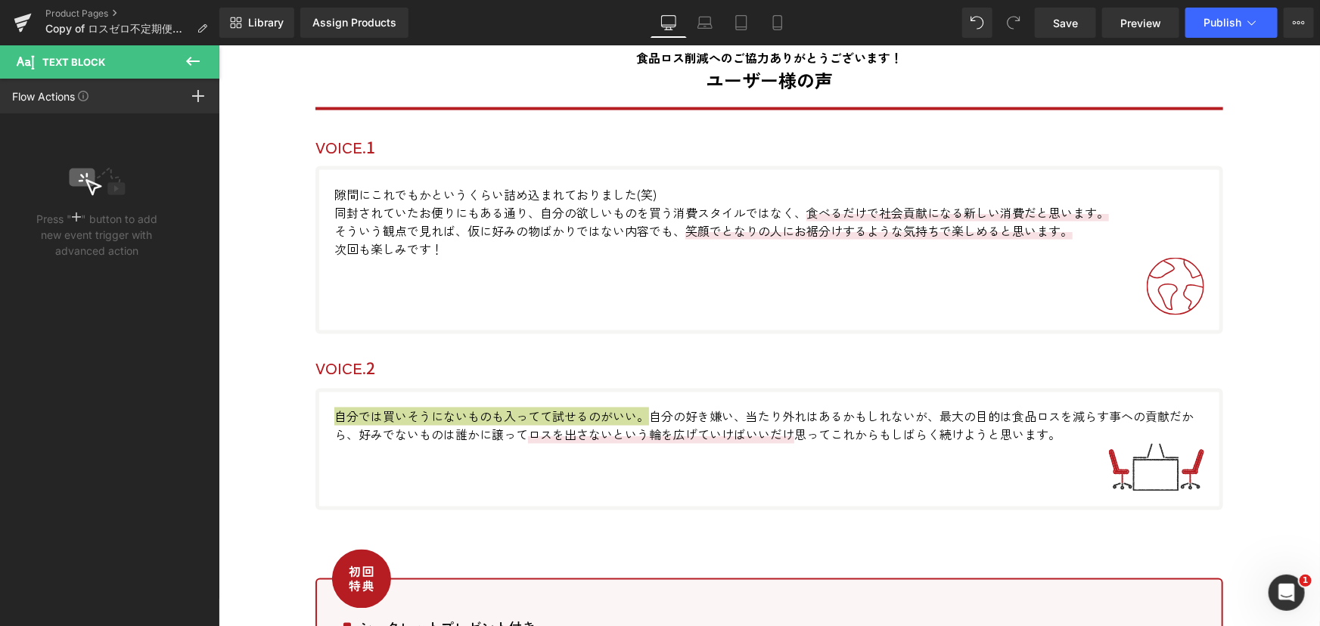
click at [188, 58] on icon at bounding box center [193, 61] width 18 height 18
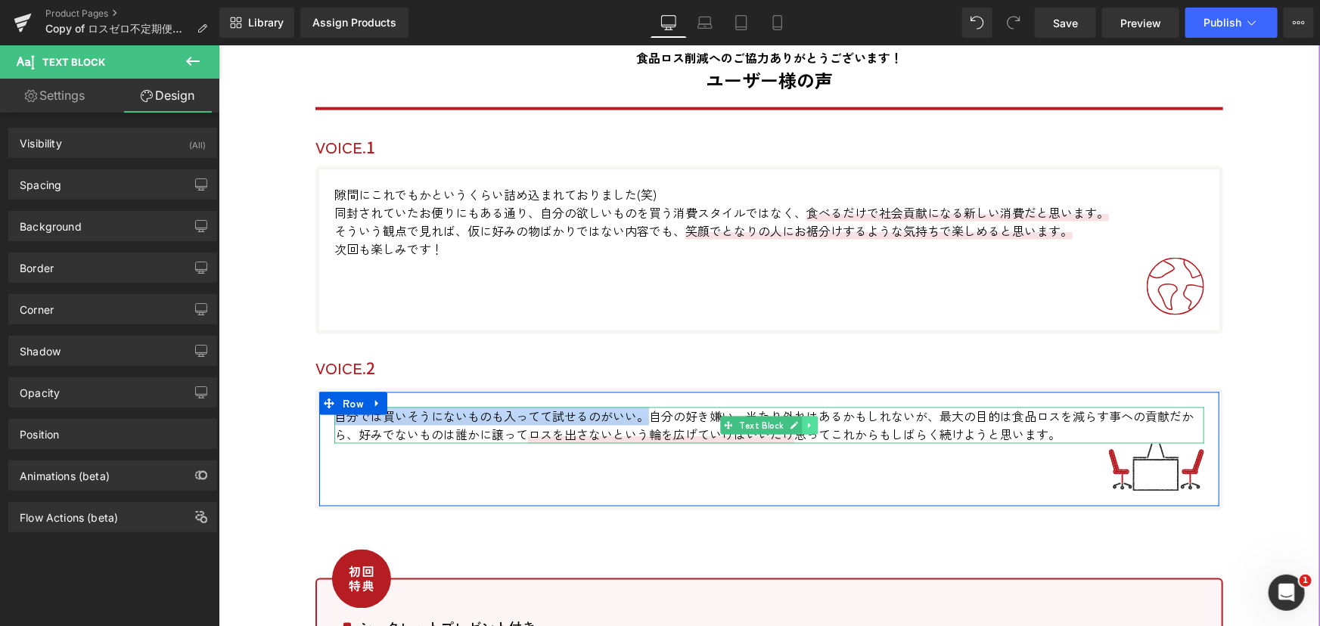
click at [806, 421] on icon at bounding box center [810, 425] width 8 height 9
click at [611, 433] on span "ロスを出さないという輪を広げていけばいいだけ" at bounding box center [660, 434] width 266 height 18
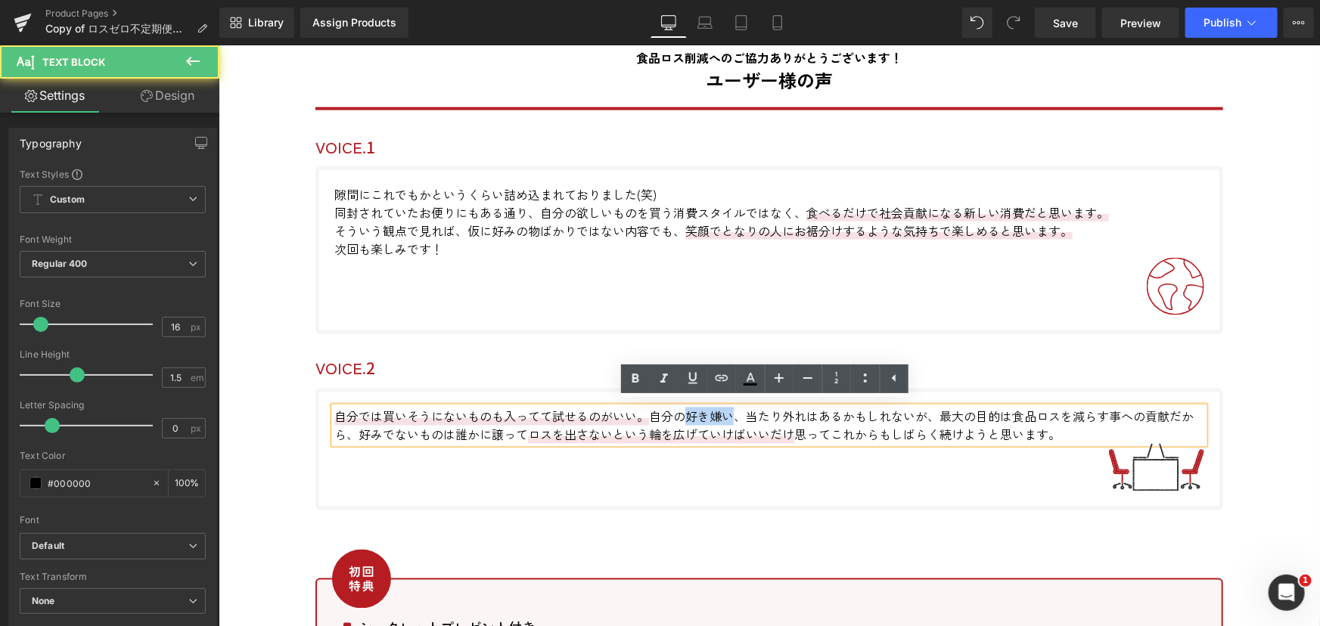
drag, startPoint x: 682, startPoint y: 411, endPoint x: 726, endPoint y: 411, distance: 43.9
click at [726, 411] on p "自分では買いそうにないものも入ってて試せるのがいい。 自分の好き嫌い、当たり外れはあるかもしれないが、最大の目的は食品ロスを減らす事への貢献だから、好みでない…" at bounding box center [769, 425] width 870 height 36
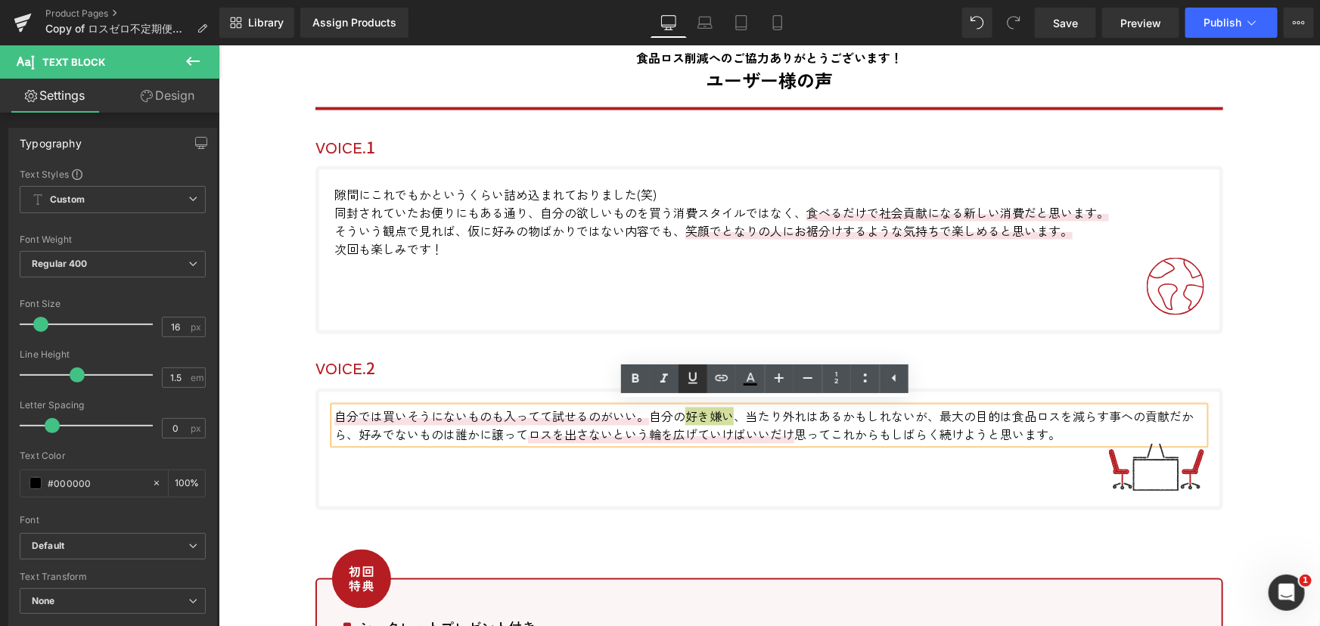
click at [698, 378] on icon at bounding box center [693, 378] width 18 height 18
click at [695, 378] on icon at bounding box center [693, 378] width 18 height 18
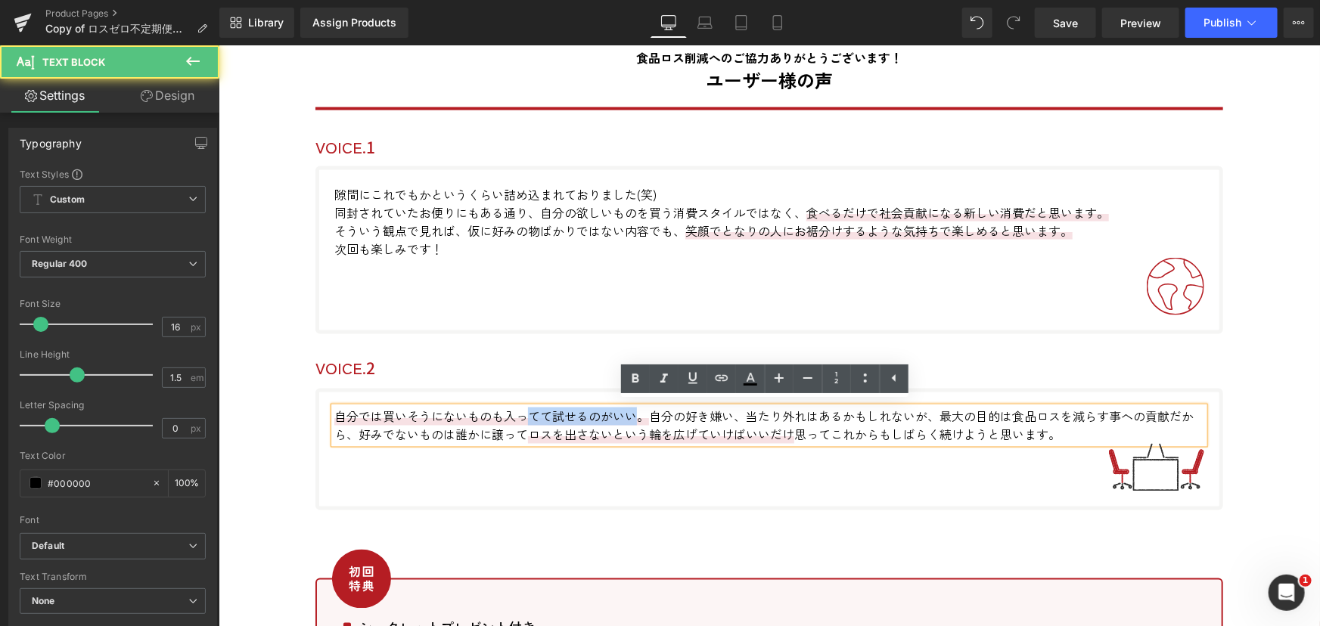
drag, startPoint x: 524, startPoint y: 411, endPoint x: 635, endPoint y: 411, distance: 110.5
click at [635, 411] on span "自分では買いそうにないものも入ってて試せるのがいい。" at bounding box center [491, 416] width 315 height 18
click at [750, 430] on span "ロスを出さないという輪を広げていけばいいだけ" at bounding box center [660, 434] width 266 height 18
click at [624, 411] on span "自分では買いそうにないものも入ってて試せるのがいい。" at bounding box center [491, 416] width 315 height 18
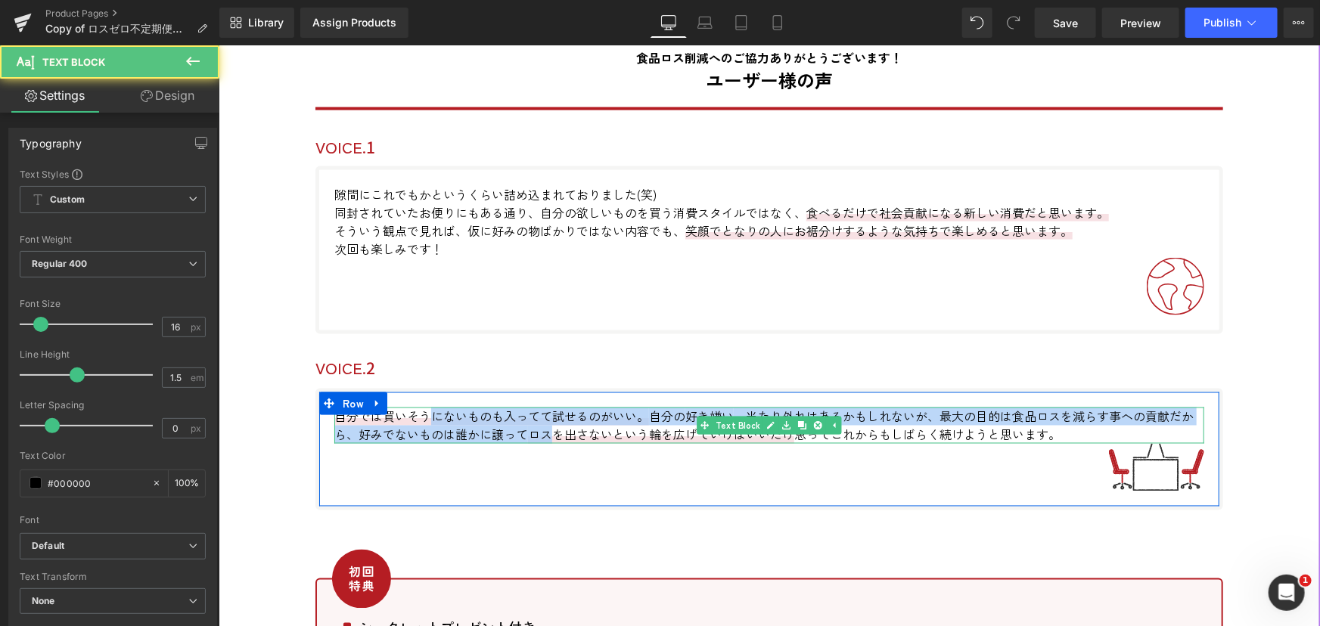
drag, startPoint x: 541, startPoint y: 421, endPoint x: 421, endPoint y: 412, distance: 119.9
click at [421, 412] on p "自分では買いそうにないものも入ってて試せるのがいい。 自分の 好き嫌い 、当たり外れはあるかもしれないが、最大の目的は食品ロスを減らす事への貢献だから、好みで…" at bounding box center [769, 425] width 870 height 36
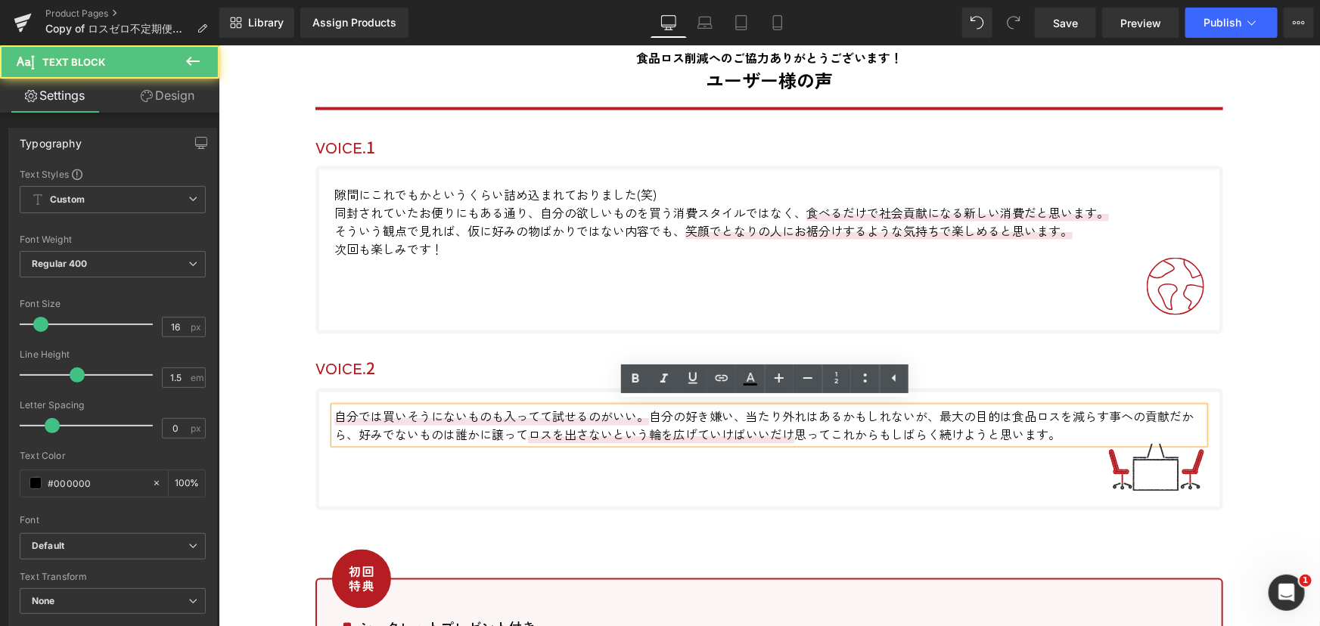
click at [378, 410] on span "自分では買いそうにないものも入ってて試せるのがいい。" at bounding box center [491, 416] width 315 height 18
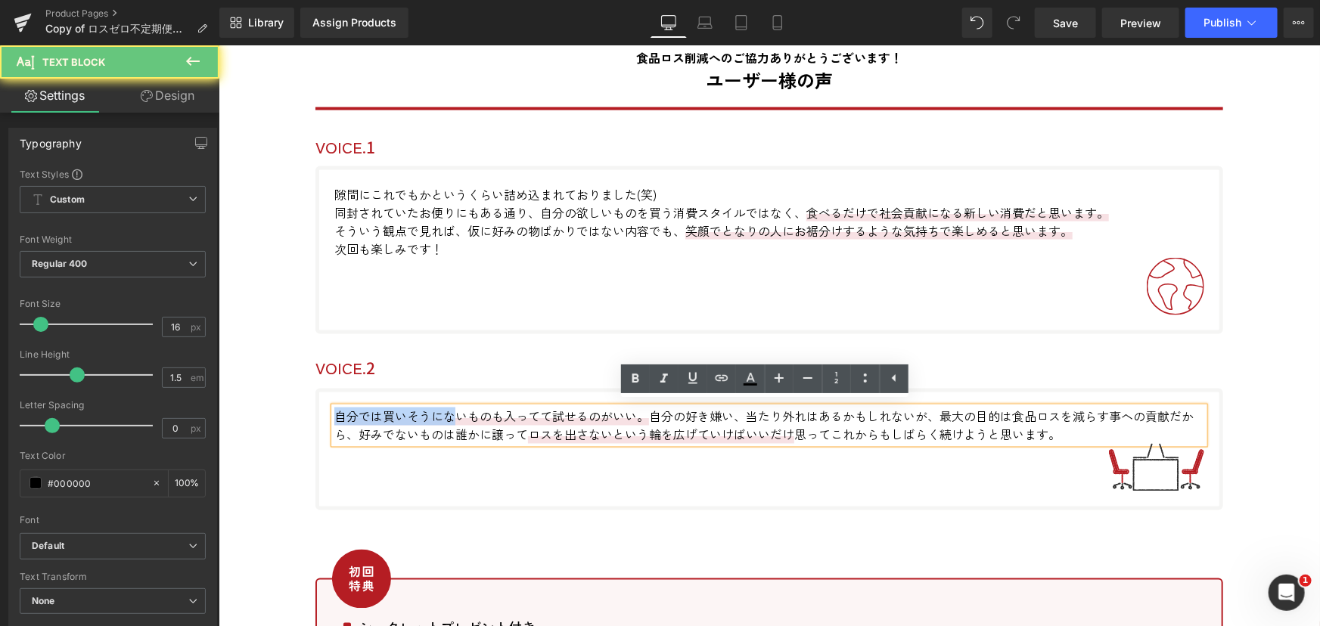
drag, startPoint x: 329, startPoint y: 409, endPoint x: 448, endPoint y: 409, distance: 118.8
click at [448, 409] on span "自分では買いそうにないものも入ってて試せるのがいい。" at bounding box center [491, 416] width 315 height 18
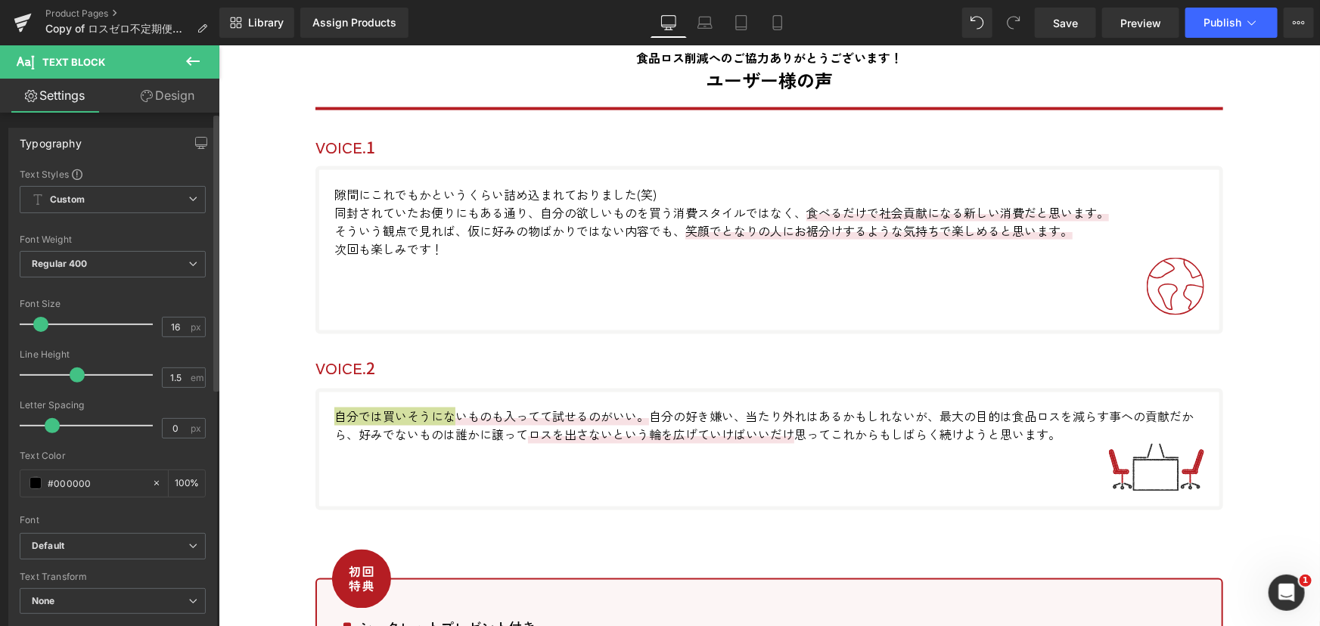
click at [76, 374] on span at bounding box center [77, 375] width 15 height 15
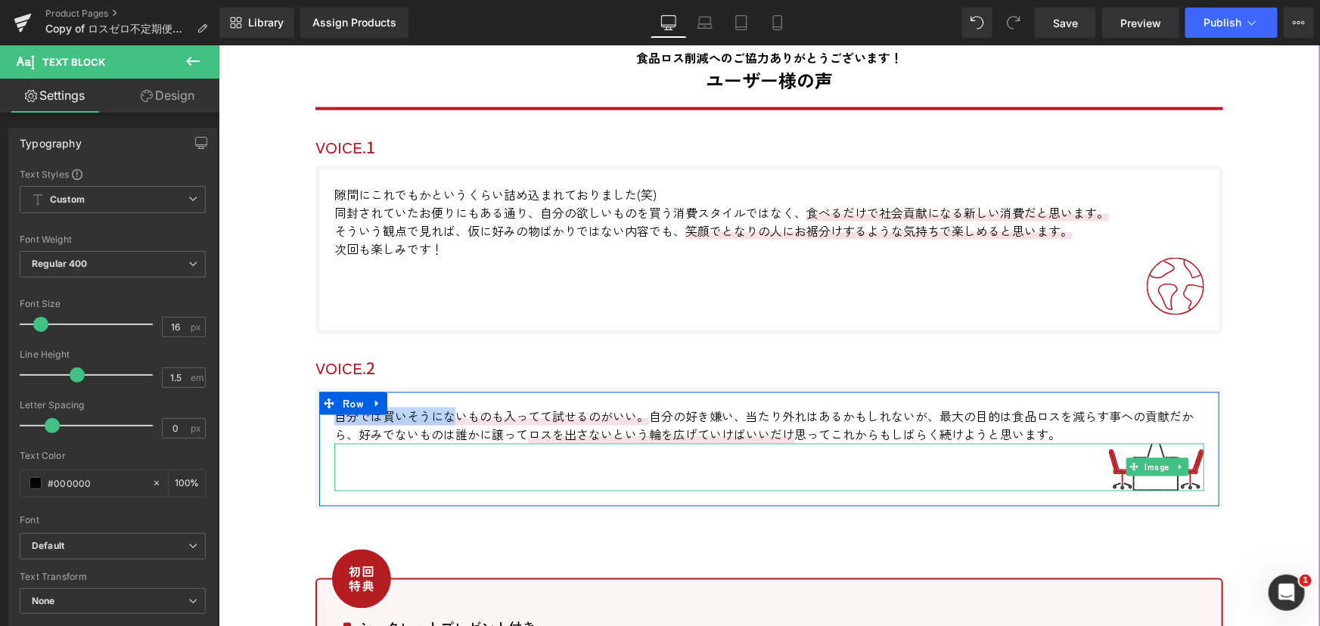
click at [485, 466] on div at bounding box center [769, 467] width 870 height 48
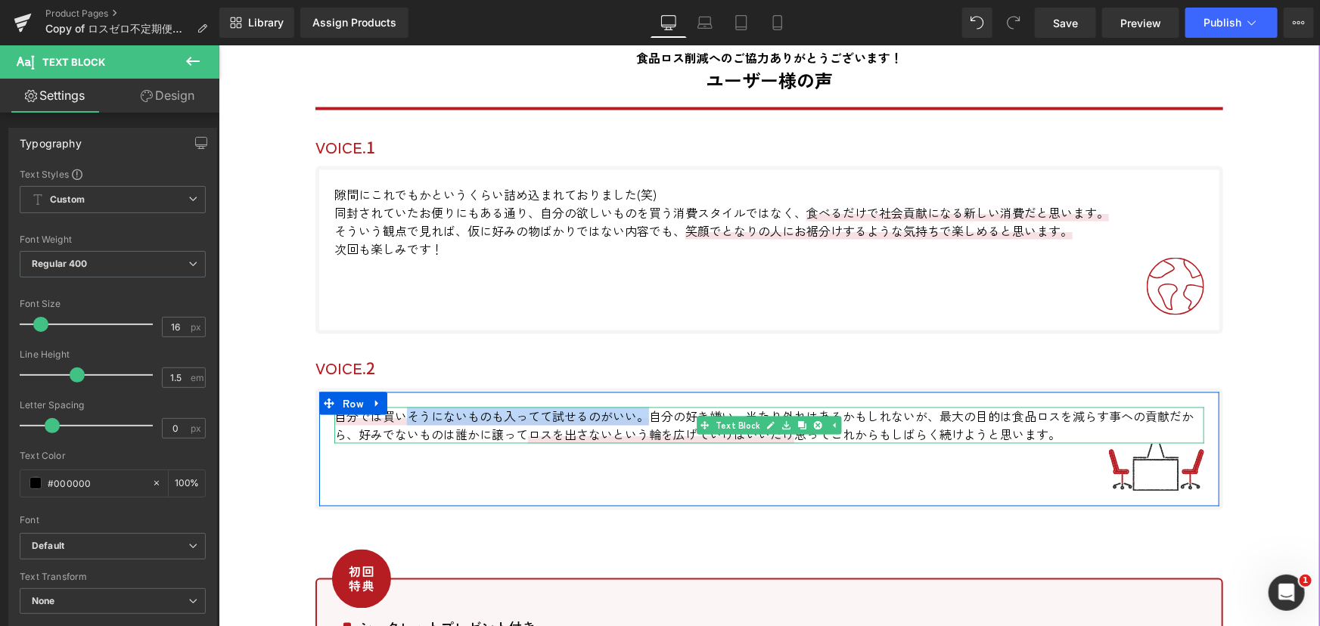
drag, startPoint x: 399, startPoint y: 415, endPoint x: 639, endPoint y: 412, distance: 239.8
click at [639, 412] on span "自分では買いそうにないものも入ってて試せるのがいい。" at bounding box center [491, 416] width 315 height 18
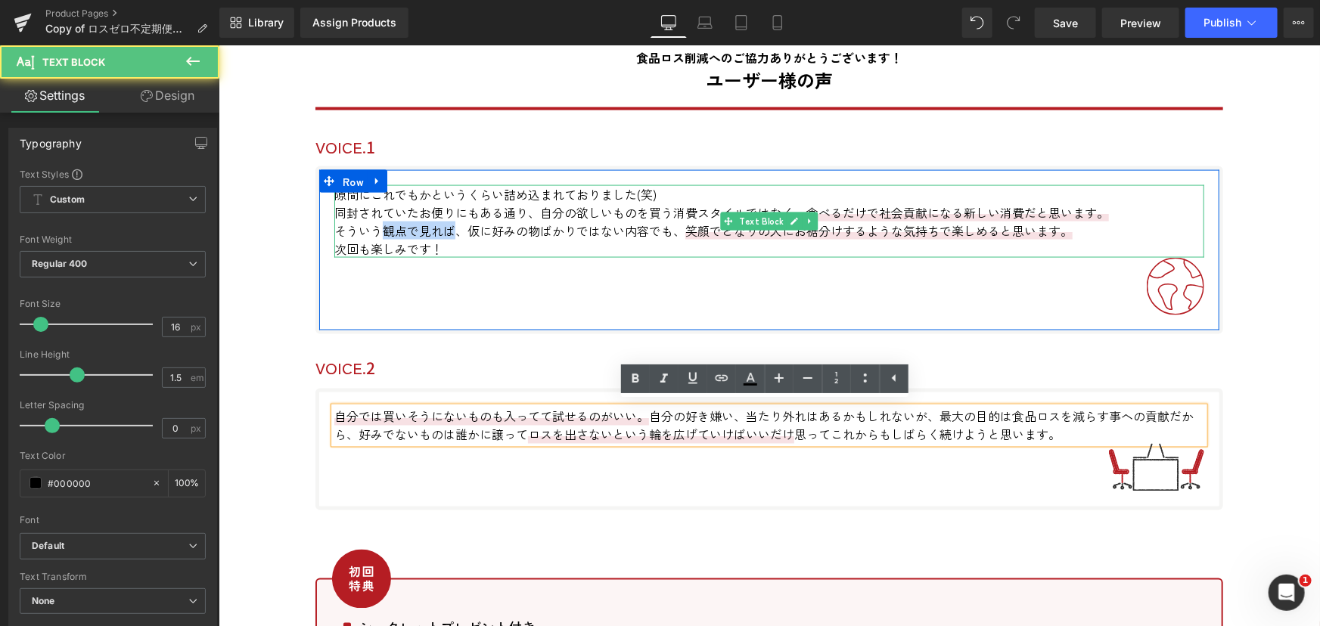
drag, startPoint x: 379, startPoint y: 225, endPoint x: 446, endPoint y: 225, distance: 67.3
click at [446, 225] on p "そういう観点で見れば、仮に好みの物ばかりではない内容でも、 笑顔でとなりの人にお裾分けするような気持ちで楽しめると思います。" at bounding box center [769, 230] width 870 height 18
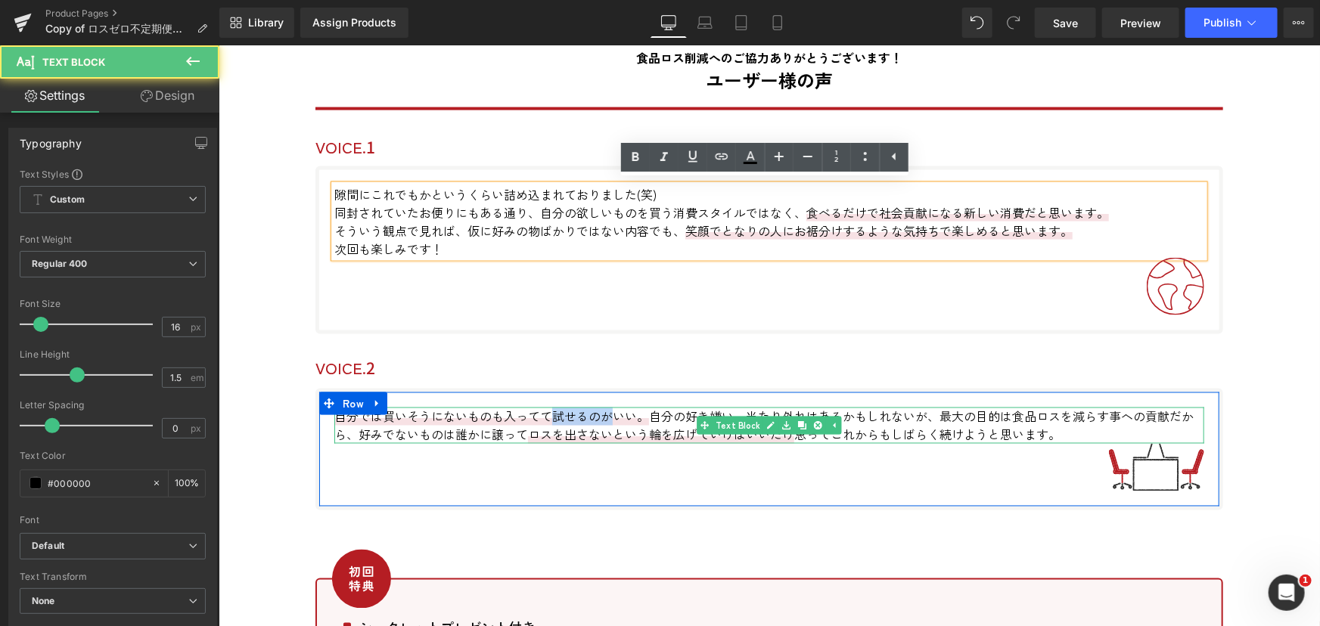
drag, startPoint x: 558, startPoint y: 407, endPoint x: 550, endPoint y: 407, distance: 8.3
click at [550, 407] on span "自分では買いそうにないものも入ってて試せるのがいい。" at bounding box center [491, 416] width 315 height 18
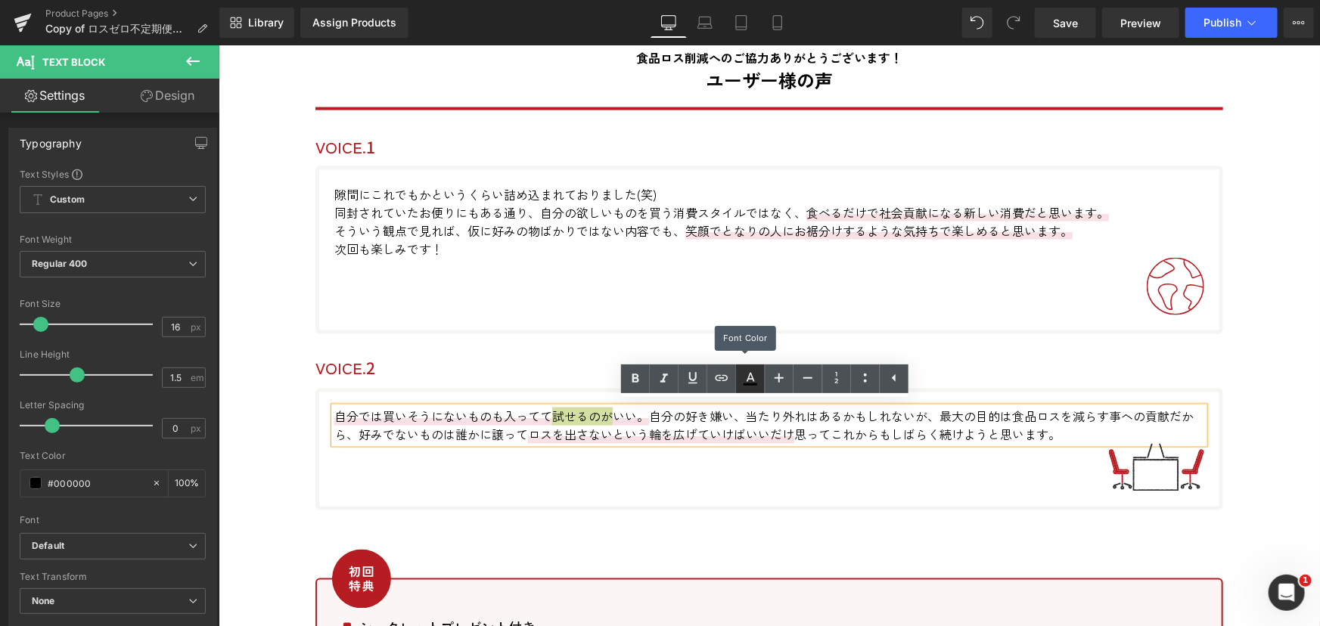
click at [747, 382] on icon at bounding box center [750, 379] width 18 height 18
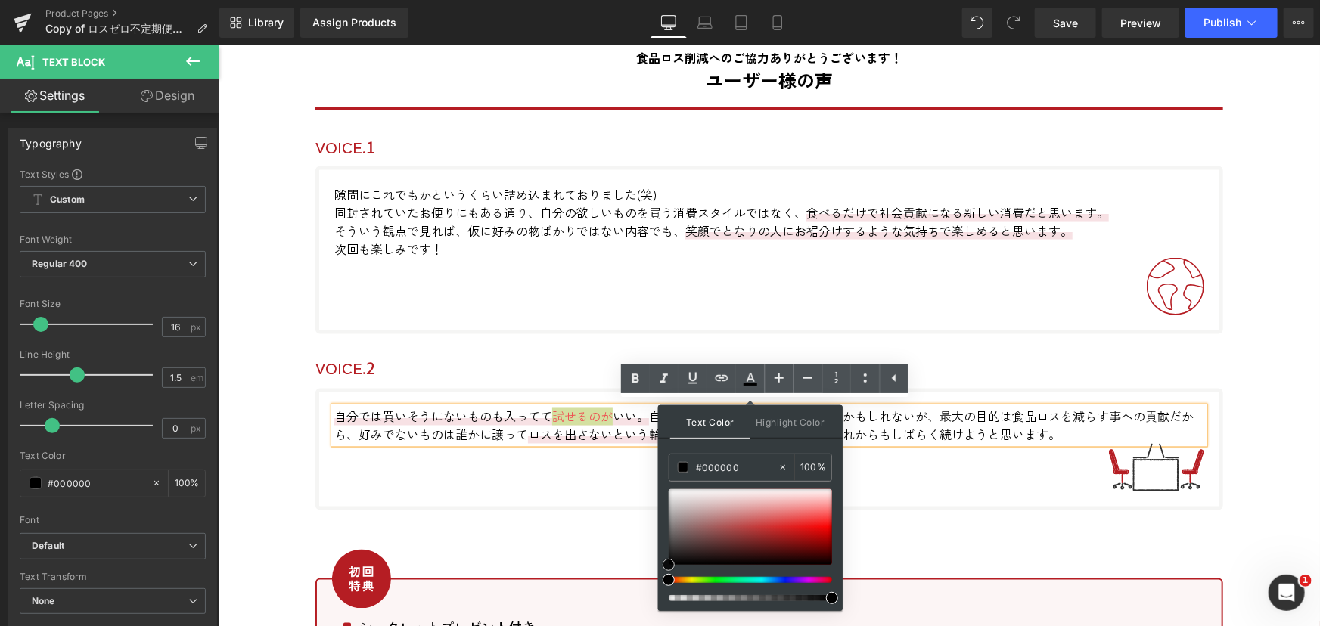
click at [801, 517] on div at bounding box center [750, 527] width 163 height 76
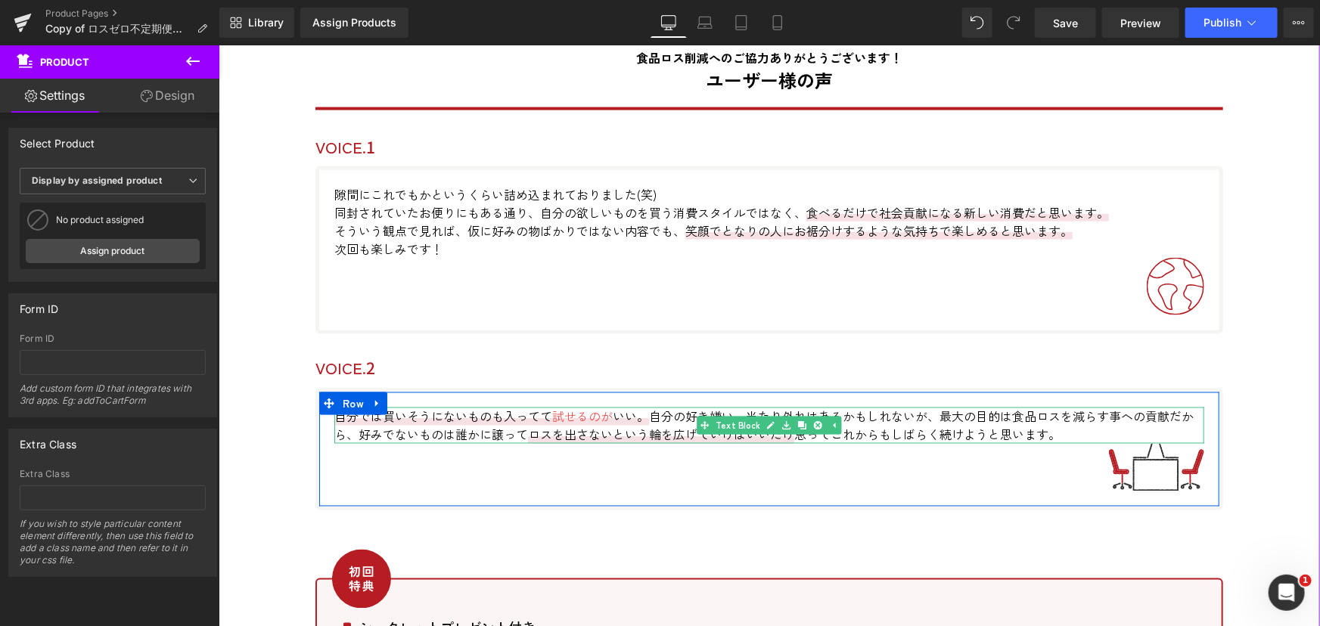
click at [614, 425] on span "ロスを出さないという輪を広げていけばいいだけ" at bounding box center [660, 434] width 266 height 18
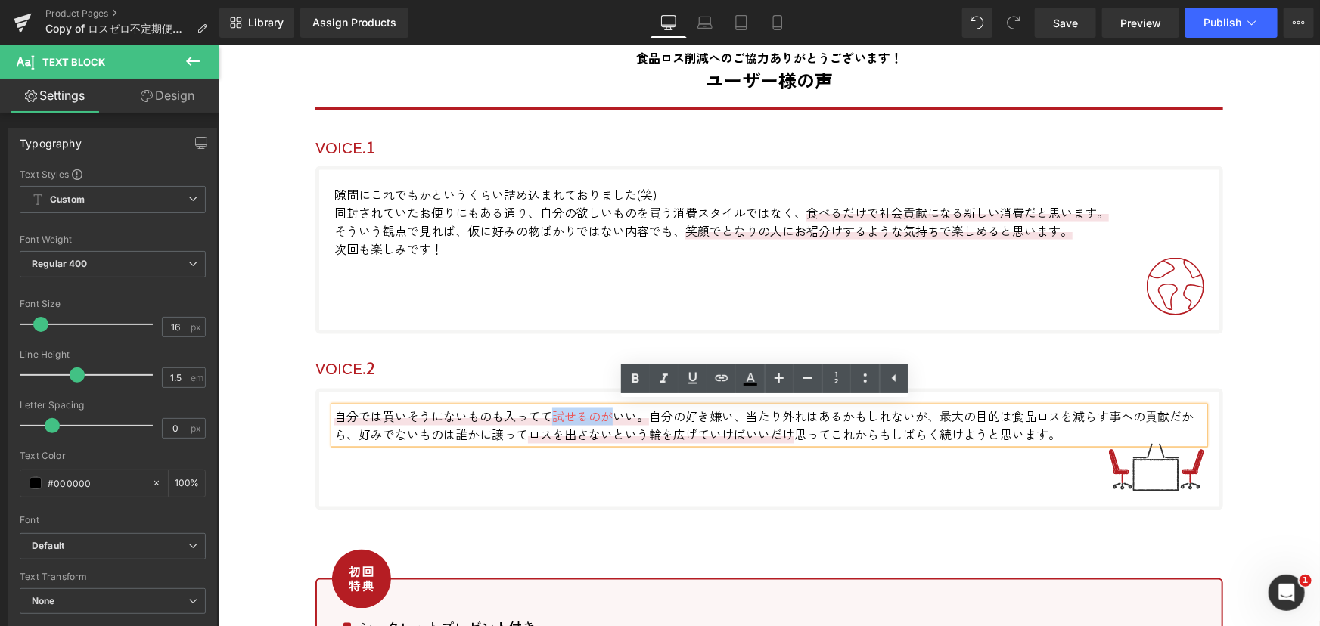
drag, startPoint x: 548, startPoint y: 413, endPoint x: 601, endPoint y: 413, distance: 52.2
click at [601, 413] on span "試せるのが" at bounding box center [582, 416] width 61 height 18
click at [752, 379] on icon at bounding box center [751, 377] width 8 height 9
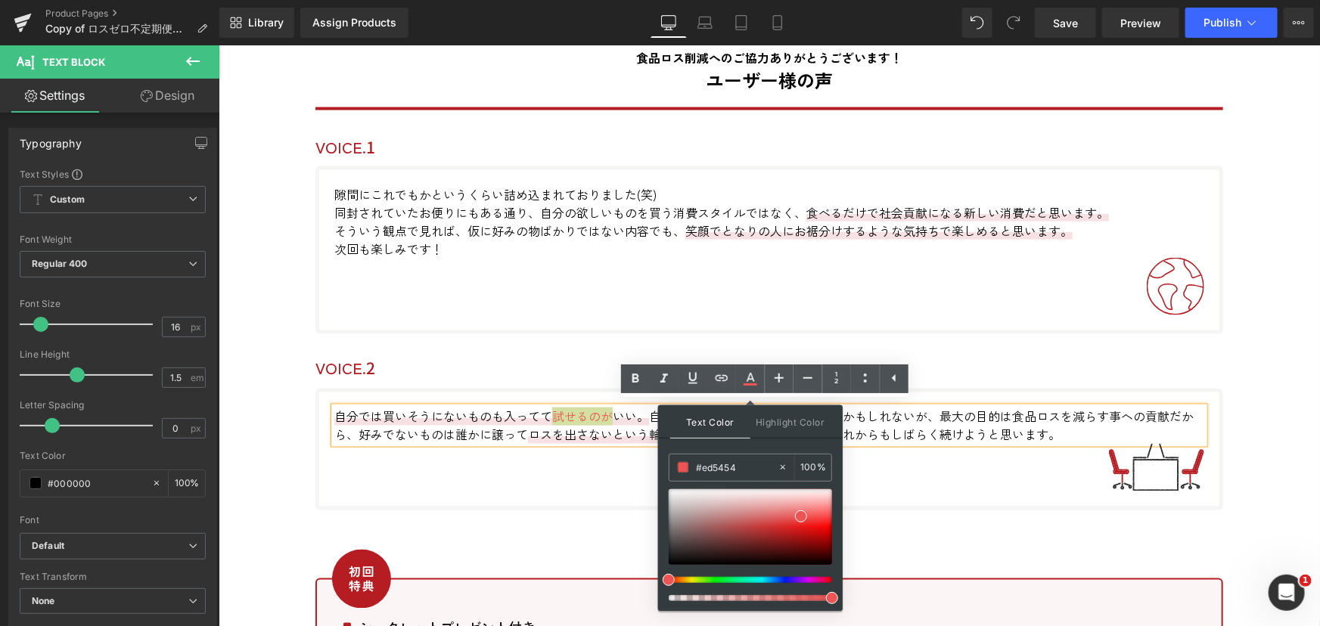
drag, startPoint x: 778, startPoint y: 577, endPoint x: 788, endPoint y: 578, distance: 9.1
click at [779, 579] on div at bounding box center [744, 580] width 163 height 6
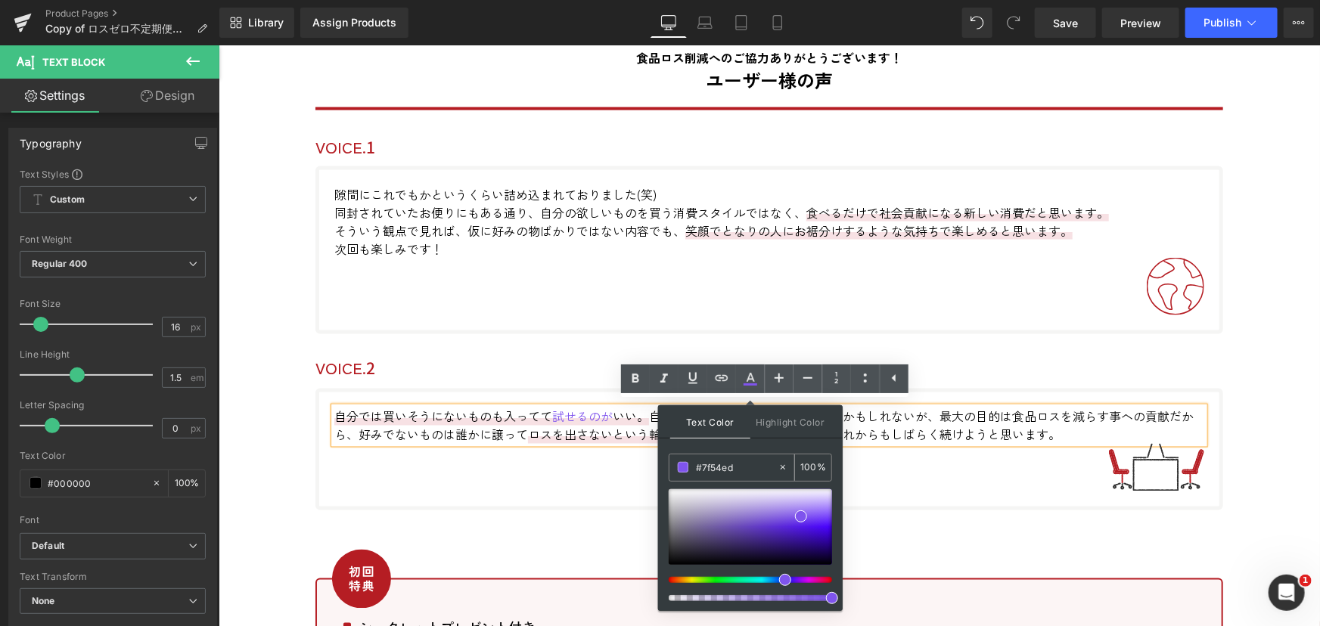
click at [704, 467] on input "#000000" at bounding box center [737, 467] width 82 height 17
click at [676, 461] on div "#000000" at bounding box center [724, 468] width 108 height 26
click at [684, 462] on span at bounding box center [683, 467] width 11 height 11
click at [744, 475] on input "#000000" at bounding box center [737, 467] width 82 height 17
drag, startPoint x: 704, startPoint y: 468, endPoint x: 734, endPoint y: 458, distance: 31.6
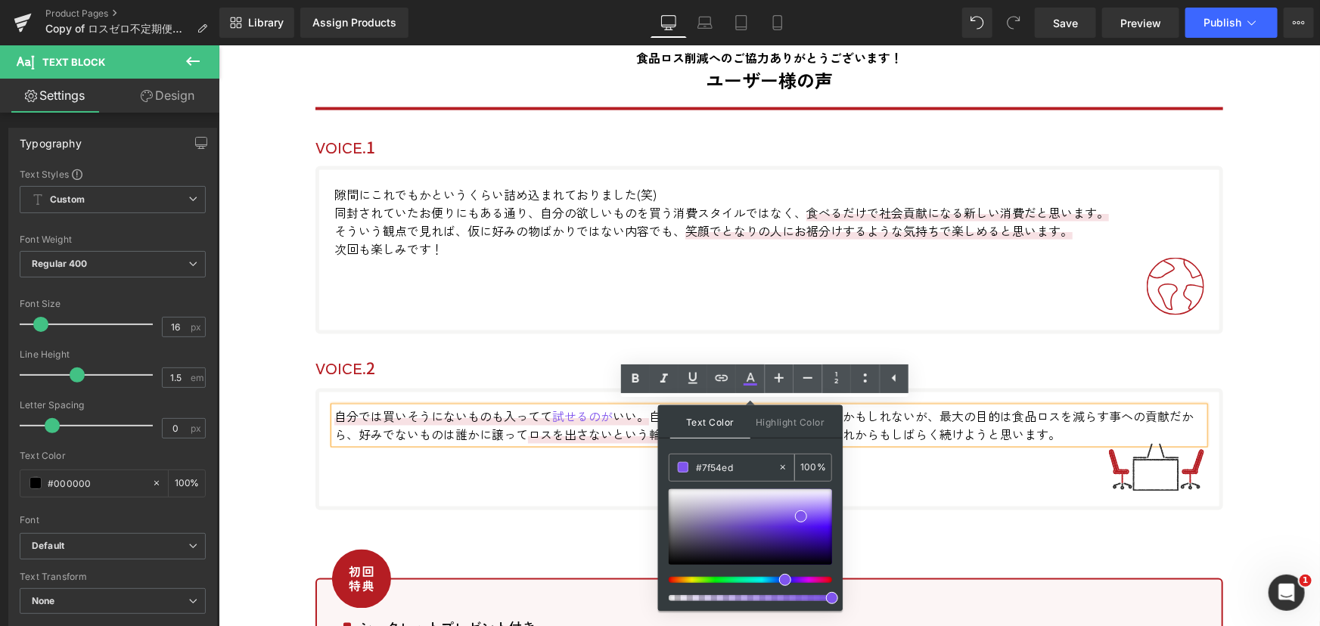
click at [738, 466] on input "#000000" at bounding box center [737, 467] width 82 height 17
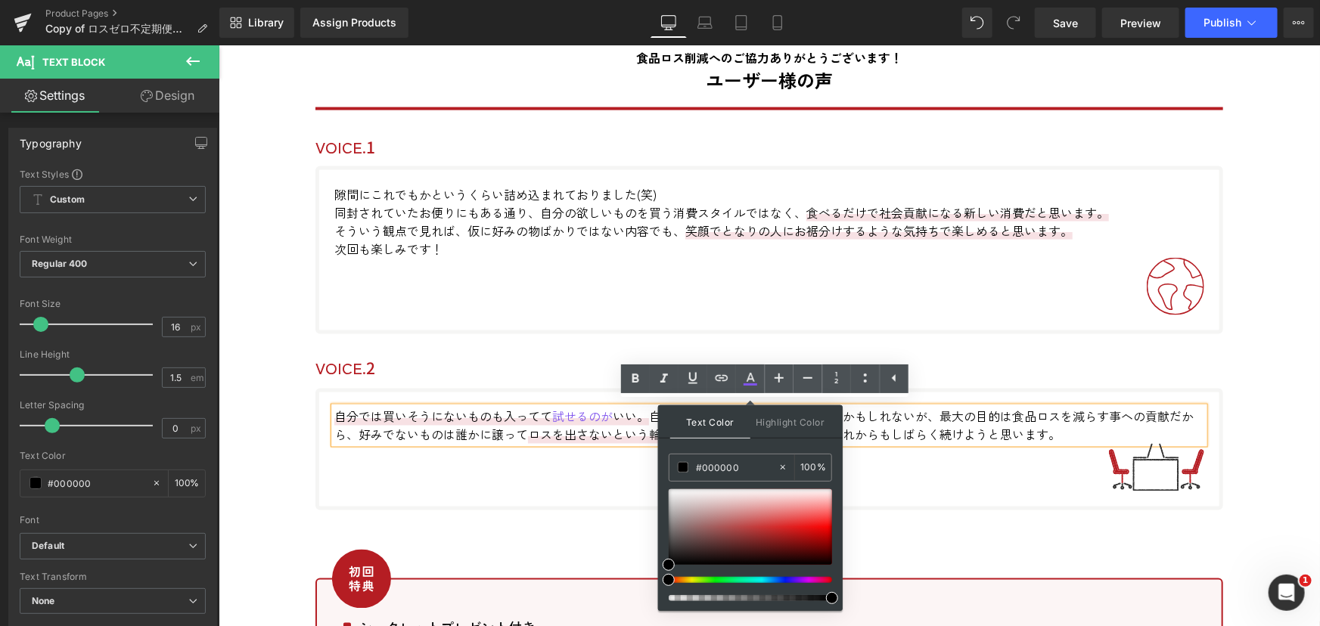
click at [547, 498] on div "自分では買いそうにないものも入ってて 試せるのが いい。 自分の 好き嫌い 、当たり外れはあるかもしれないが、最大の目的は食品ロスを減らす事への貢献だから、好…" at bounding box center [769, 449] width 908 height 122
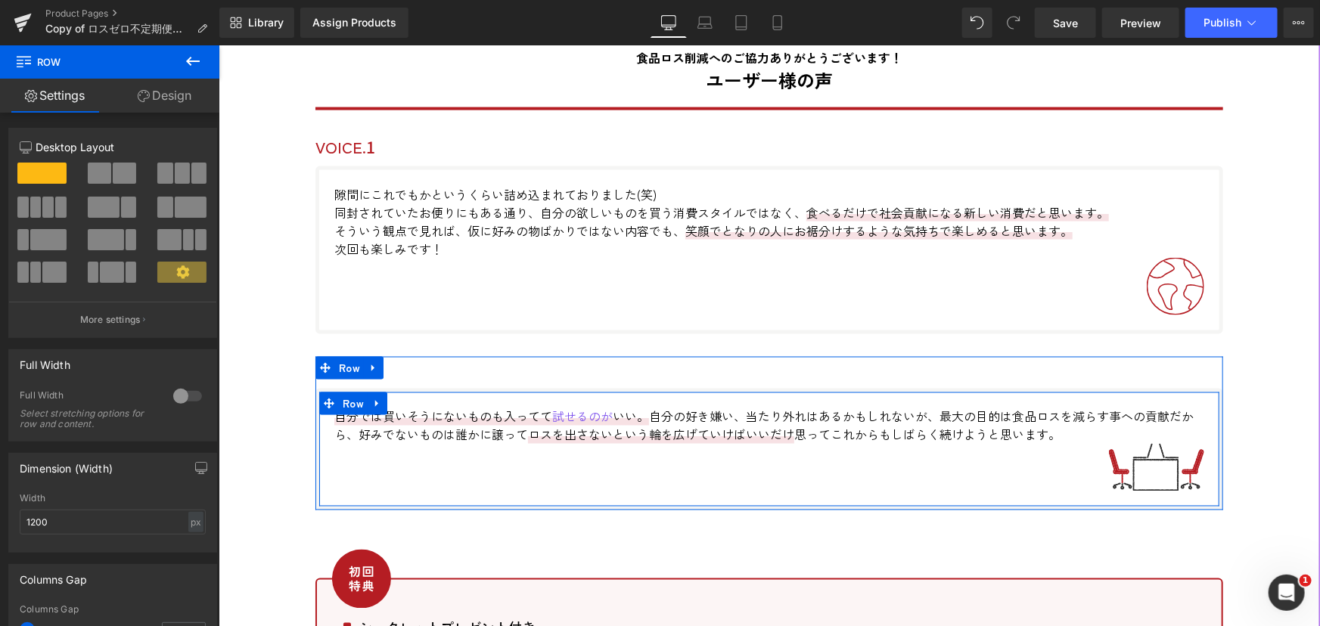
click at [578, 408] on span "試せるのが" at bounding box center [582, 416] width 61 height 18
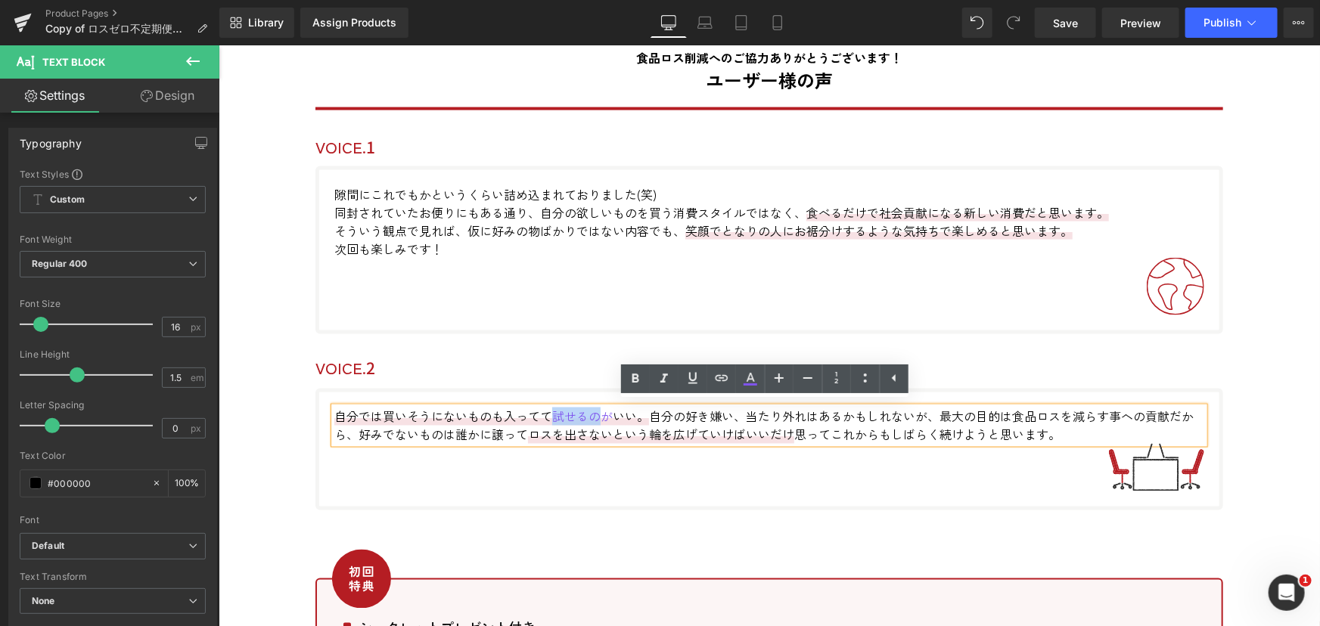
drag, startPoint x: 547, startPoint y: 409, endPoint x: 599, endPoint y: 407, distance: 52.3
click at [599, 407] on span "試せるのが" at bounding box center [582, 416] width 61 height 18
click at [745, 381] on icon at bounding box center [750, 379] width 18 height 18
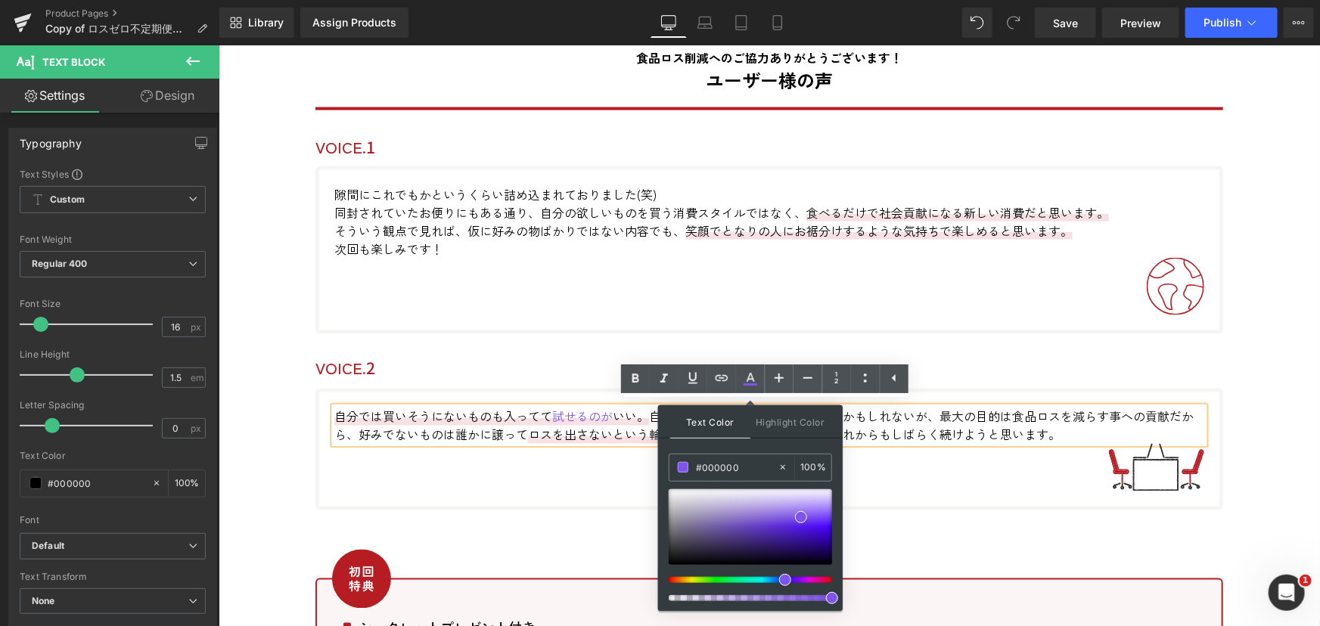
drag, startPoint x: 701, startPoint y: 469, endPoint x: 742, endPoint y: 441, distance: 49.5
click at [750, 462] on input "#000000" at bounding box center [737, 467] width 82 height 17
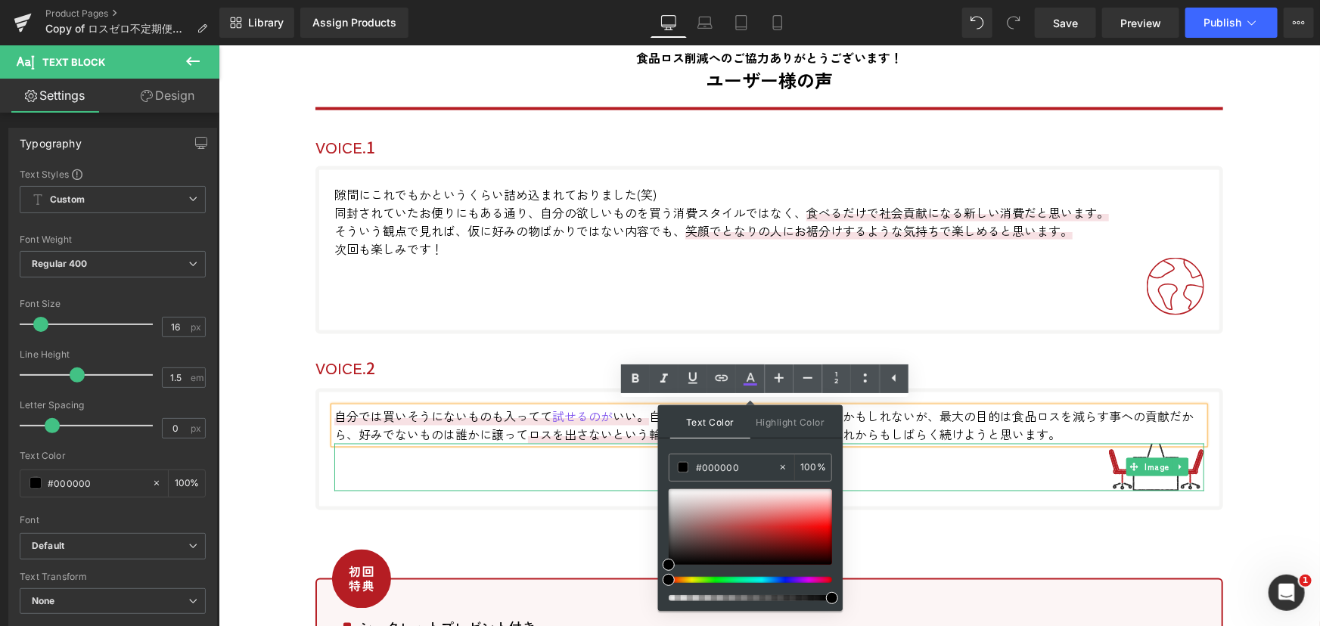
click at [917, 461] on div at bounding box center [769, 467] width 870 height 48
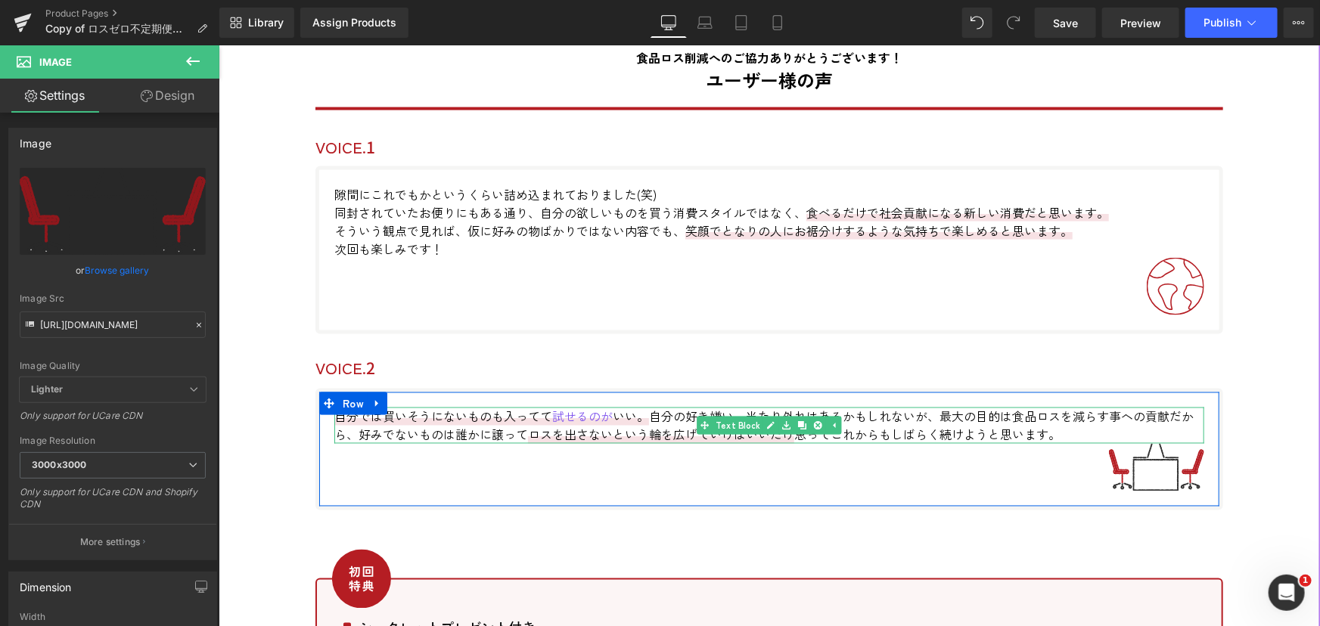
click at [553, 411] on span "試せるの が" at bounding box center [582, 416] width 61 height 18
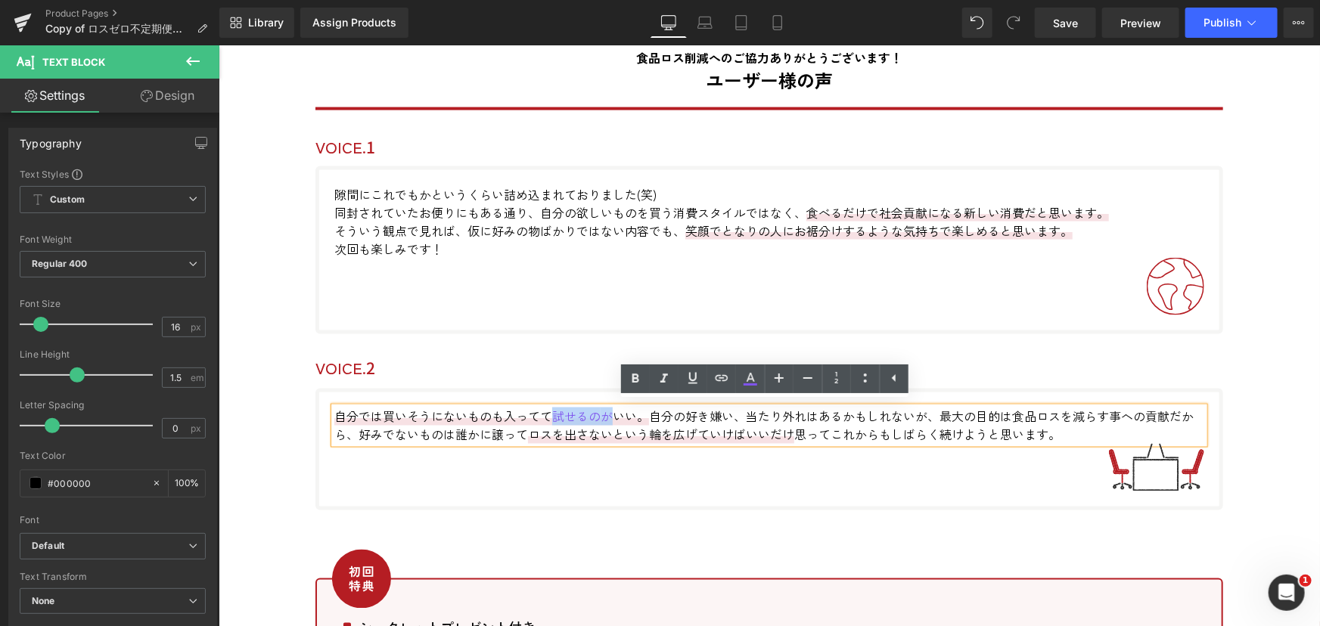
drag, startPoint x: 548, startPoint y: 409, endPoint x: 924, endPoint y: 434, distance: 376.1
click at [608, 410] on span "自分では買いそうにないものも入ってて 試せるの が いい。" at bounding box center [491, 416] width 315 height 18
click at [754, 379] on icon at bounding box center [750, 379] width 18 height 18
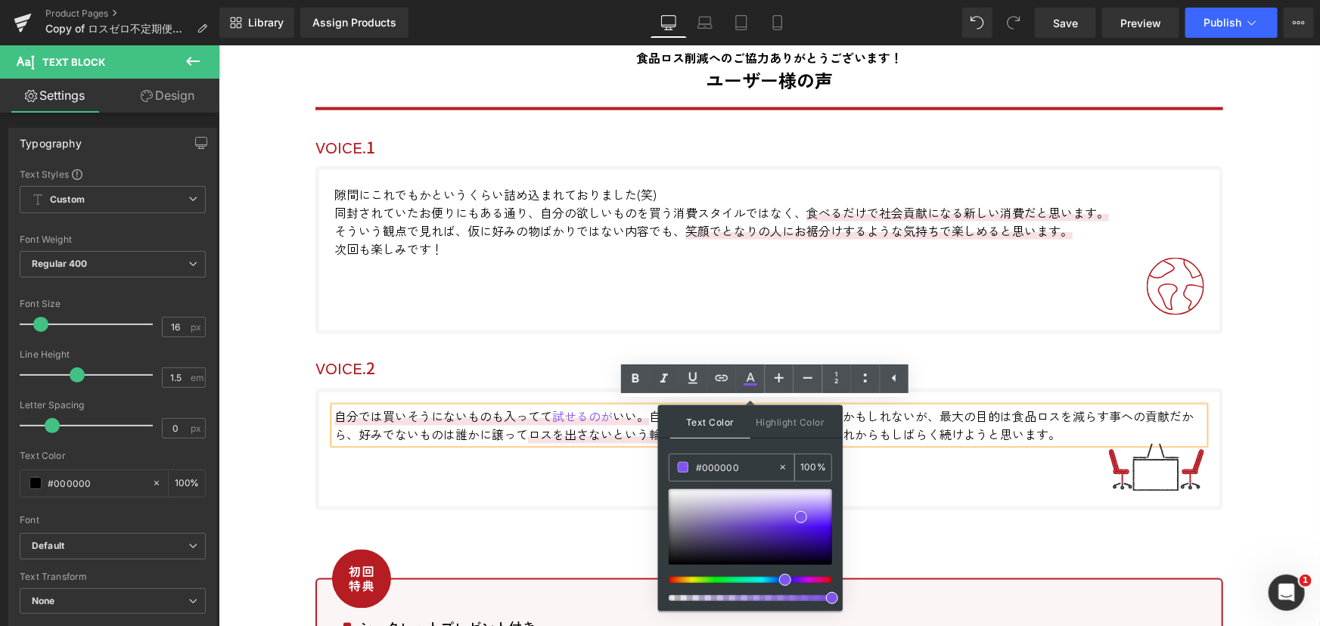
click at [710, 462] on input "#000000" at bounding box center [737, 467] width 82 height 17
click at [785, 467] on icon at bounding box center [783, 467] width 11 height 11
click at [710, 464] on input "#000000" at bounding box center [737, 467] width 82 height 17
click at [682, 471] on span at bounding box center [683, 467] width 11 height 11
click at [673, 559] on div at bounding box center [750, 527] width 163 height 76
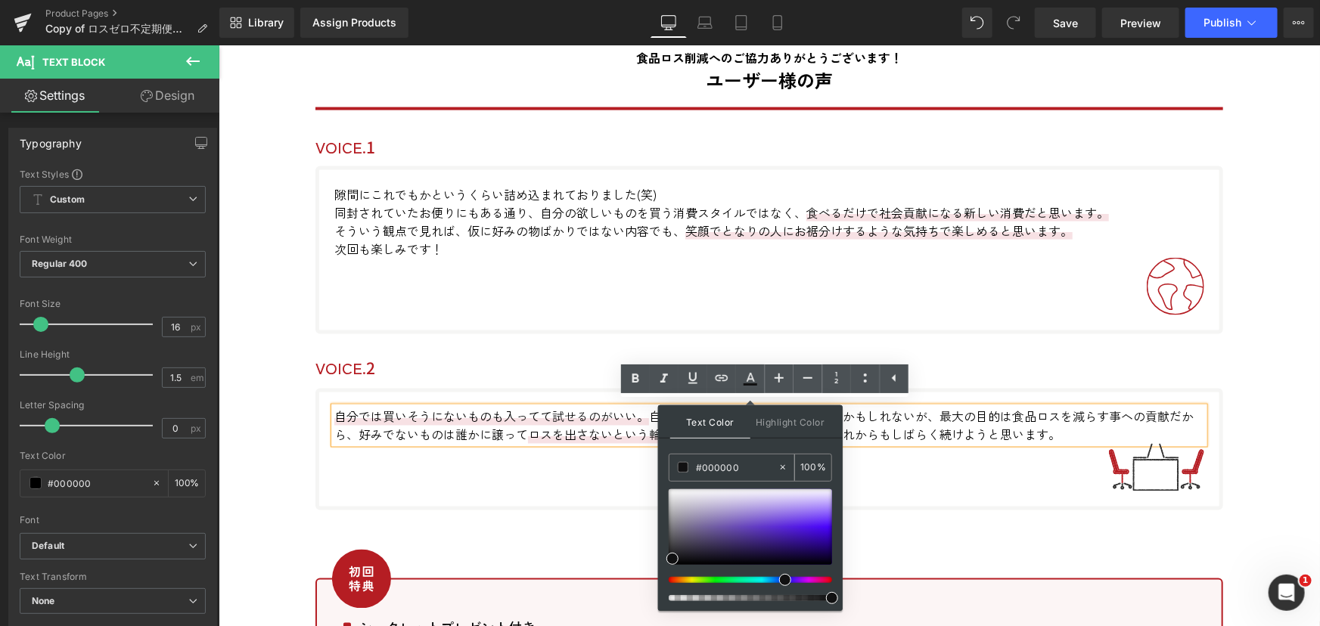
click at [708, 463] on input "#000000" at bounding box center [737, 467] width 82 height 17
drag, startPoint x: 705, startPoint y: 469, endPoint x: 730, endPoint y: 467, distance: 25.1
click at [730, 467] on input "#000000" at bounding box center [737, 467] width 82 height 17
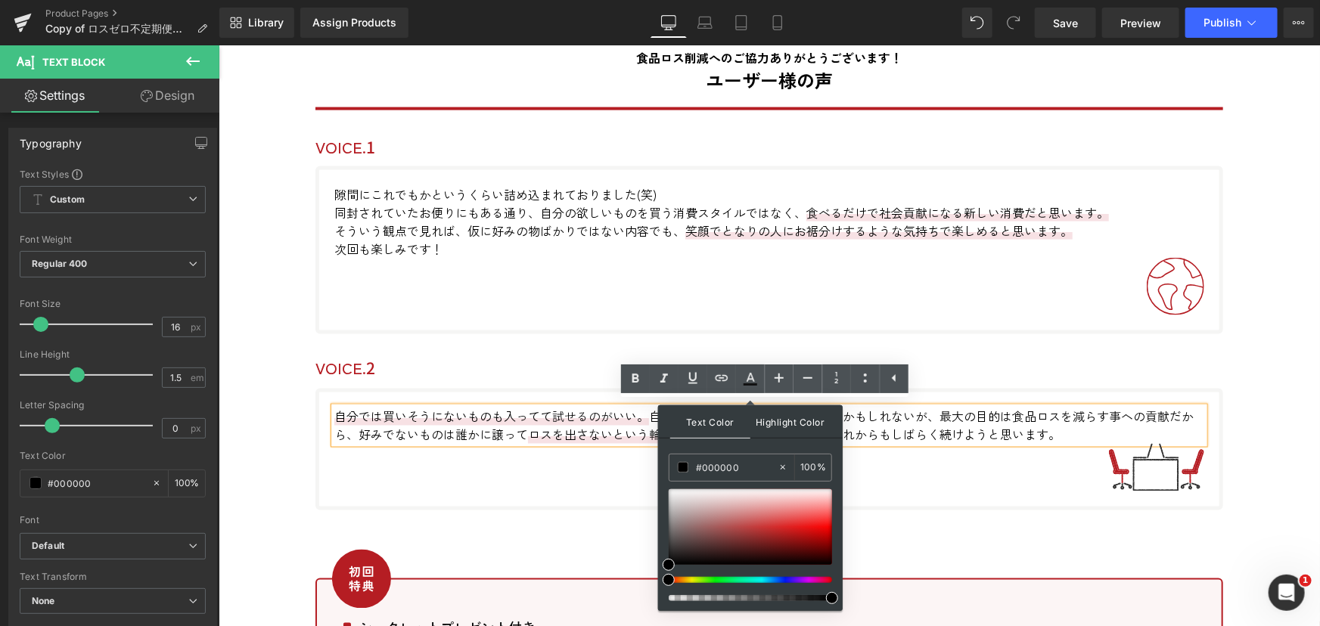
type input "#000000"
click at [667, 560] on span at bounding box center [669, 565] width 12 height 12
click at [542, 493] on div "自分では買いそうにないものも入ってて 試せるの が いい。 自分の 好き嫌い 、当たり外れはあるかもしれないが、最大の目的は食品ロスを減らす事への貢献だから、…" at bounding box center [769, 449] width 908 height 122
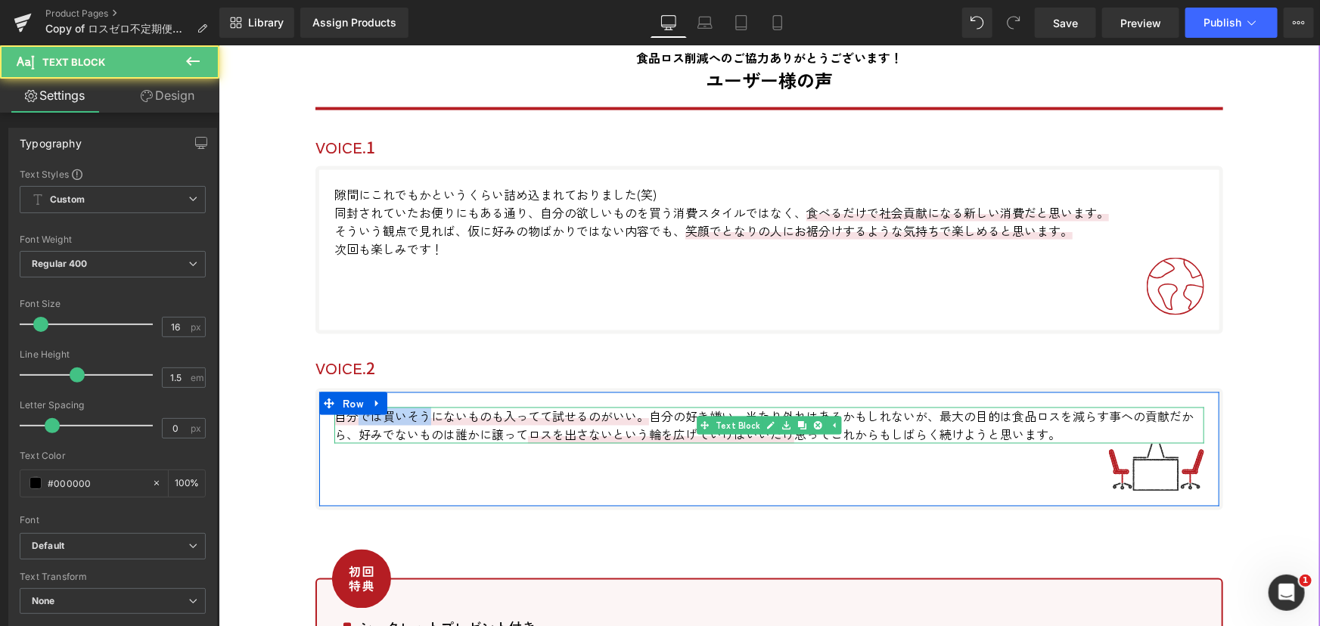
drag, startPoint x: 350, startPoint y: 415, endPoint x: 430, endPoint y: 417, distance: 80.2
click at [430, 417] on span "自分では買いそうにないものも入ってて 試せるの が いい。" at bounding box center [491, 416] width 315 height 18
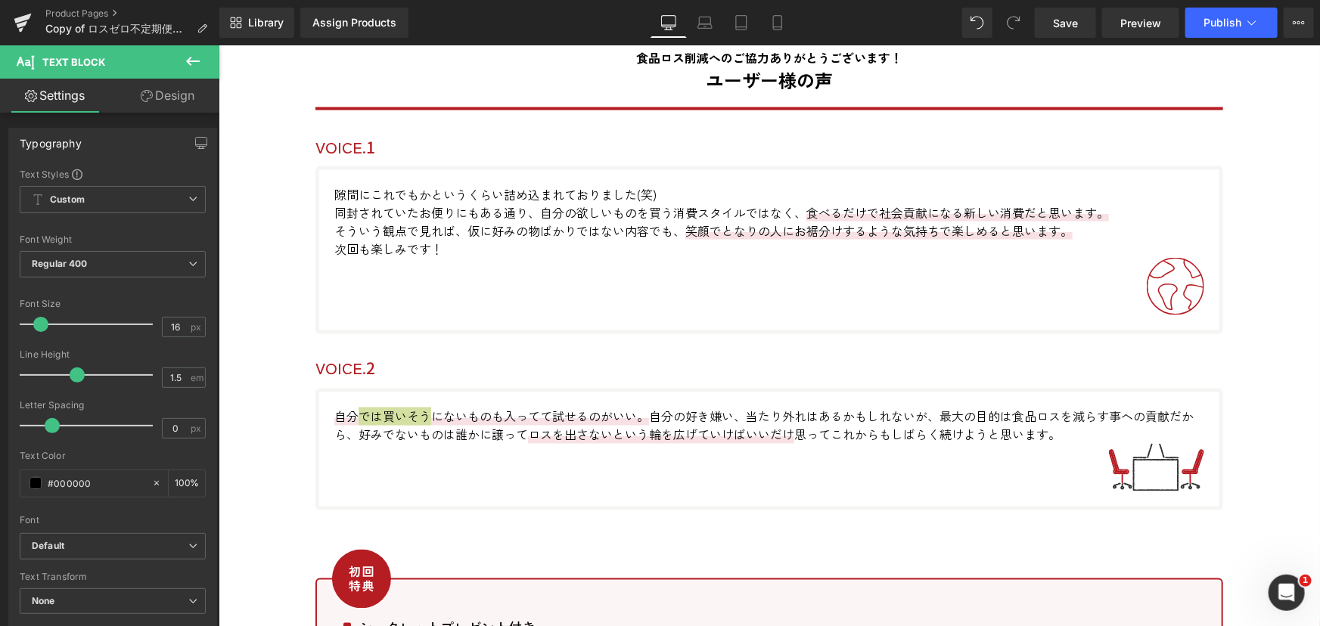
click at [184, 98] on link "Design" at bounding box center [168, 96] width 110 height 34
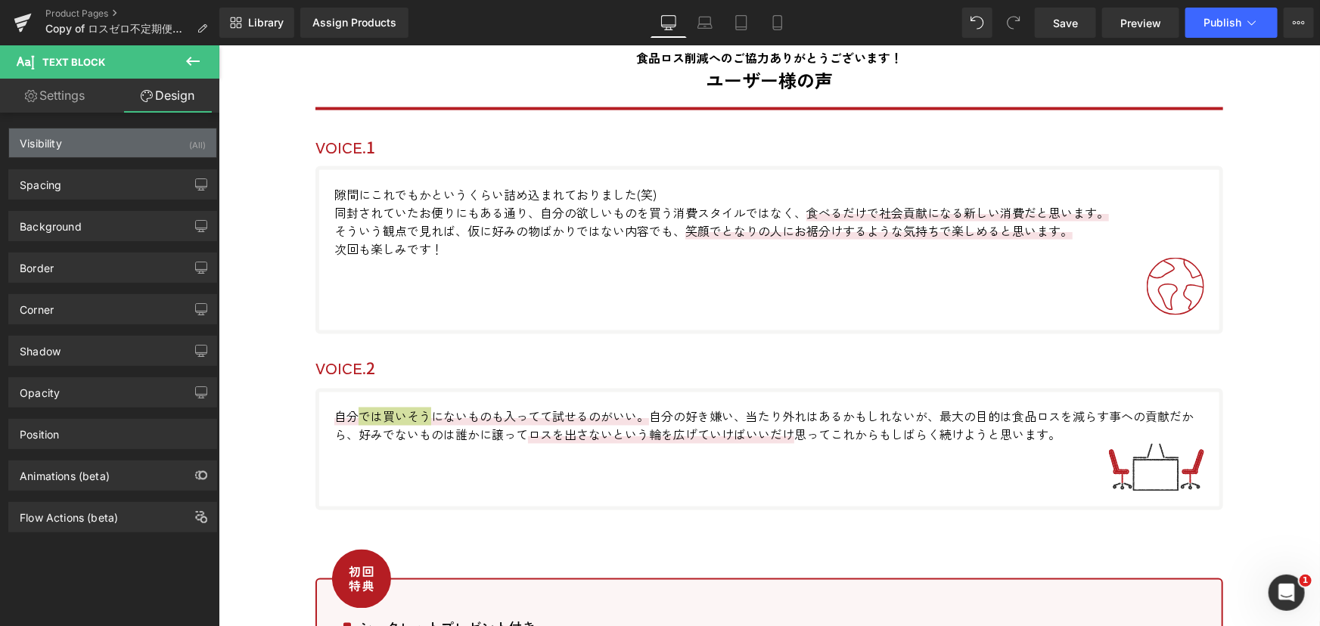
click at [157, 142] on div "Visibility (All)" at bounding box center [112, 143] width 207 height 29
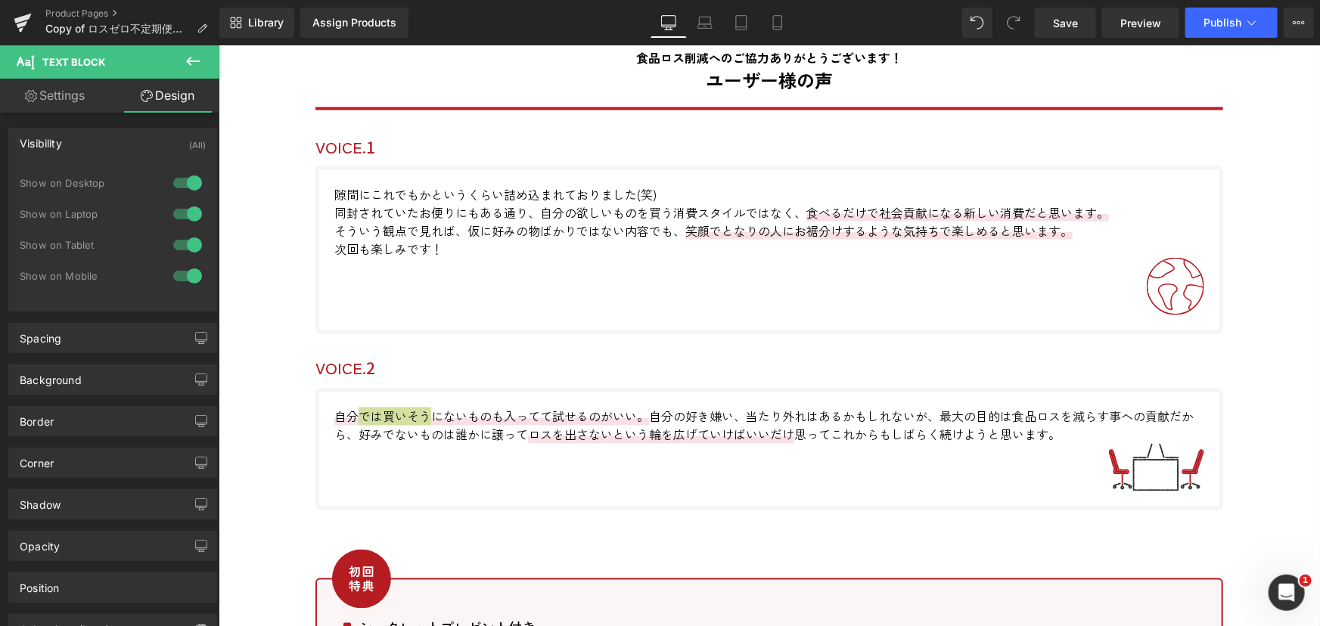
click at [157, 142] on div "Visibility (All)" at bounding box center [112, 143] width 207 height 29
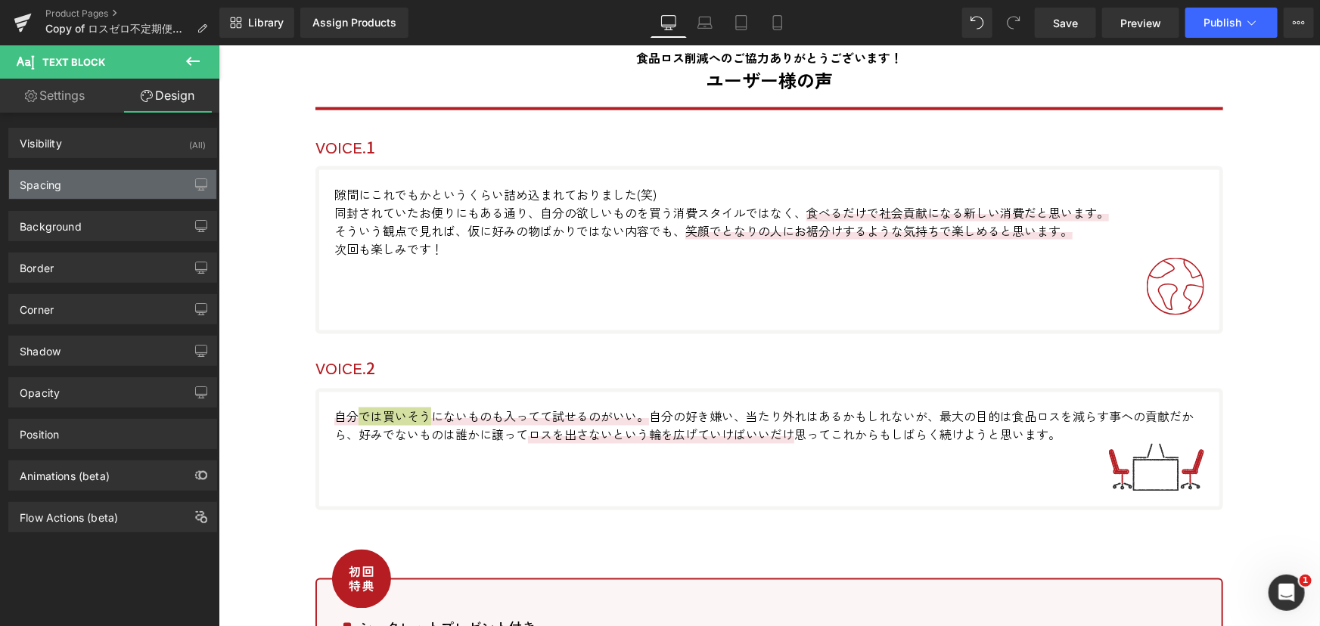
click at [148, 188] on div "Spacing" at bounding box center [112, 184] width 207 height 29
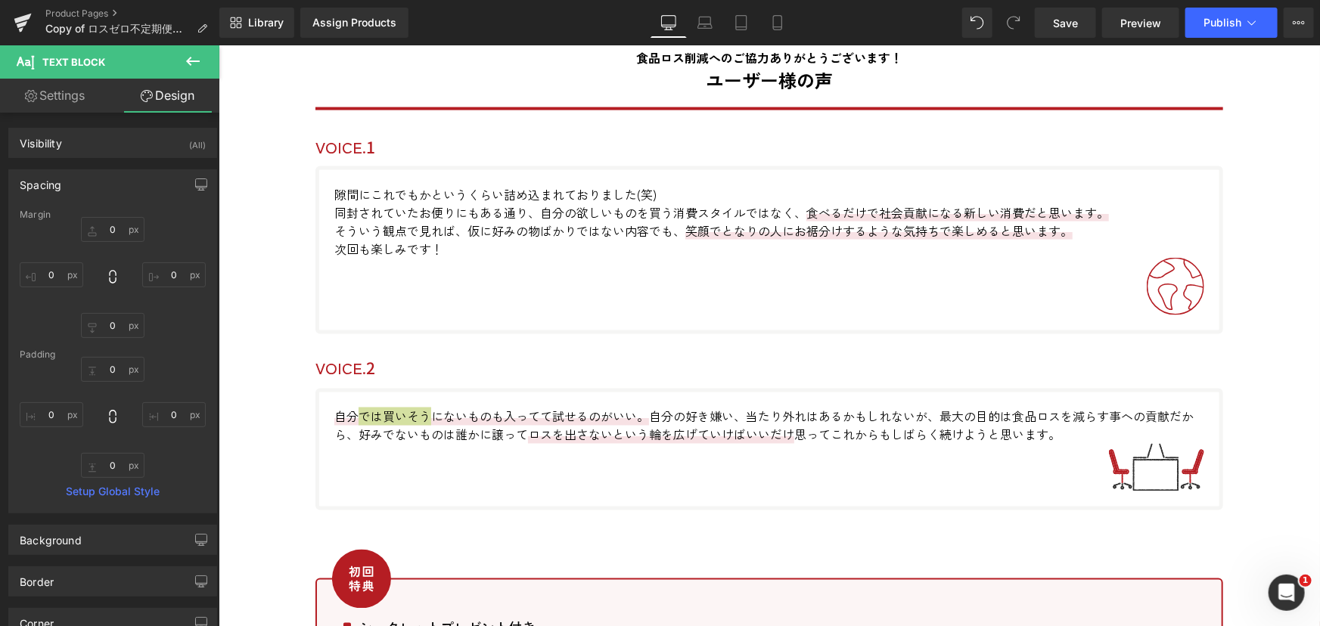
click at [148, 188] on div "Spacing" at bounding box center [112, 184] width 207 height 29
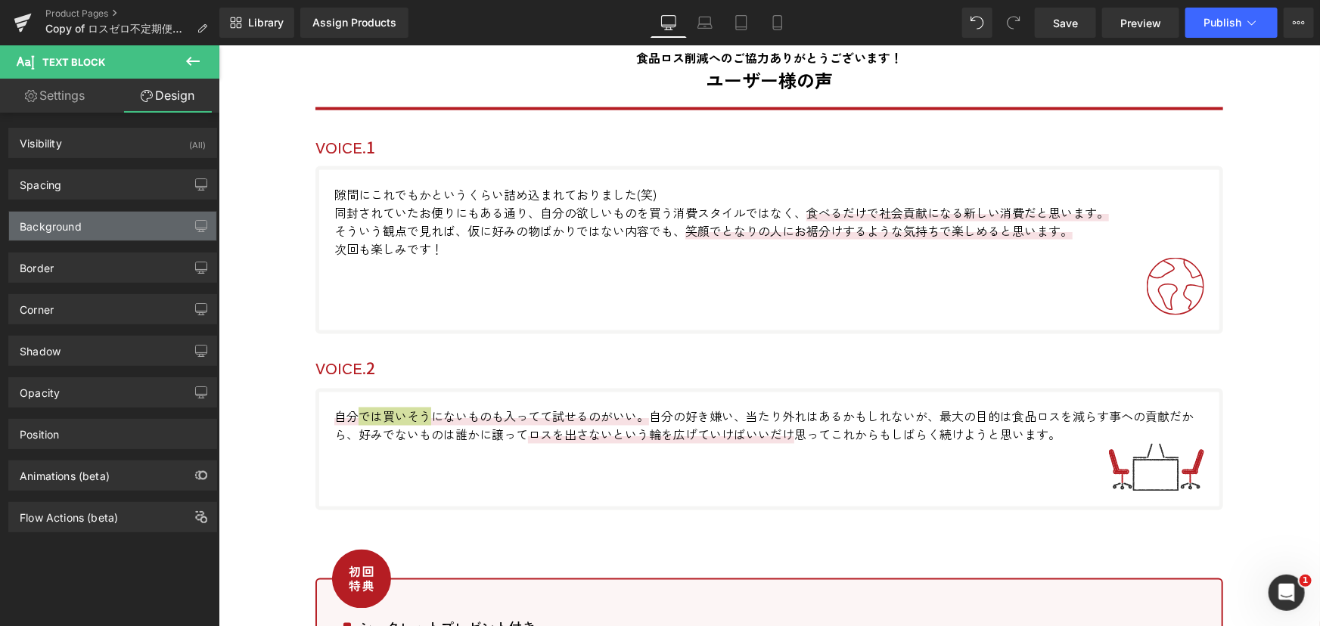
click at [138, 231] on div "Background" at bounding box center [112, 226] width 207 height 29
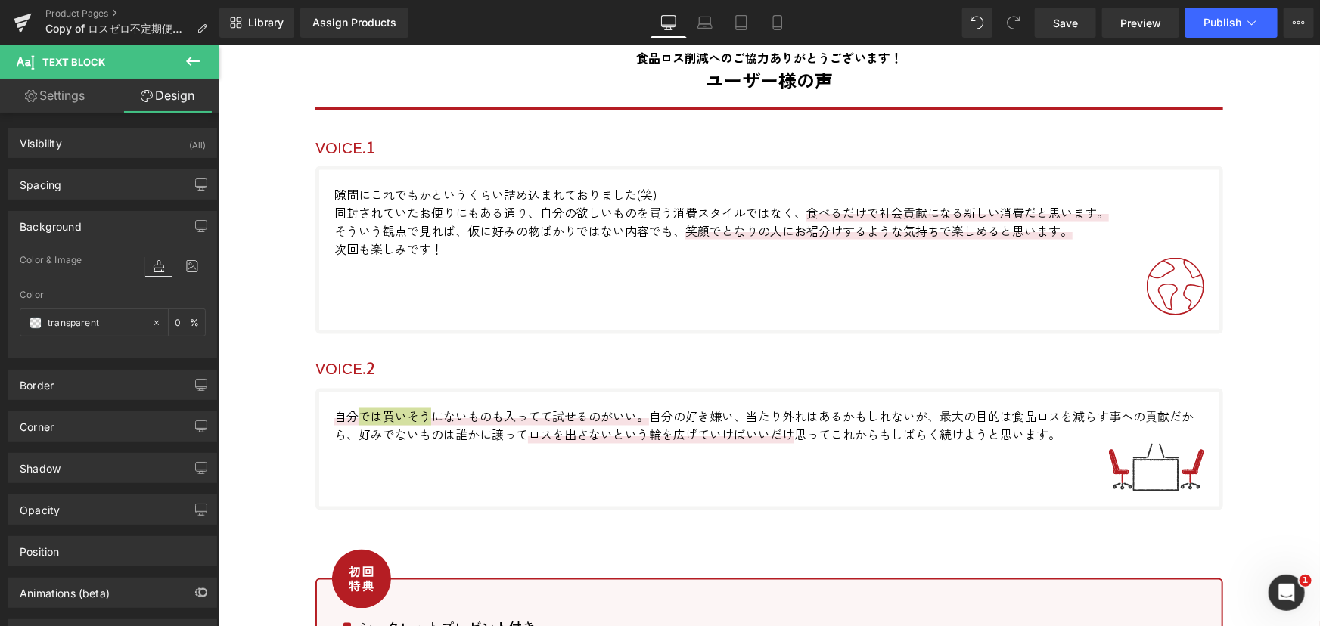
click at [155, 272] on icon at bounding box center [158, 266] width 27 height 20
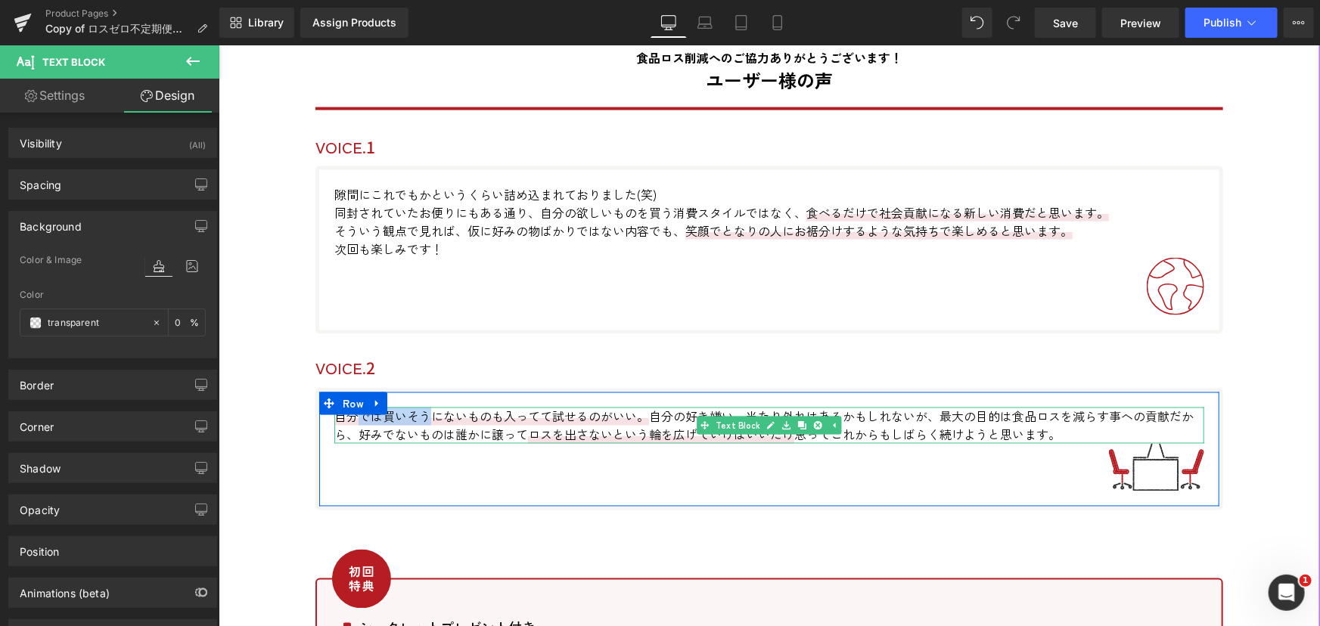
click at [419, 412] on span "自分では買いそうにないものも入ってて 試せるの が いい。" at bounding box center [491, 416] width 315 height 18
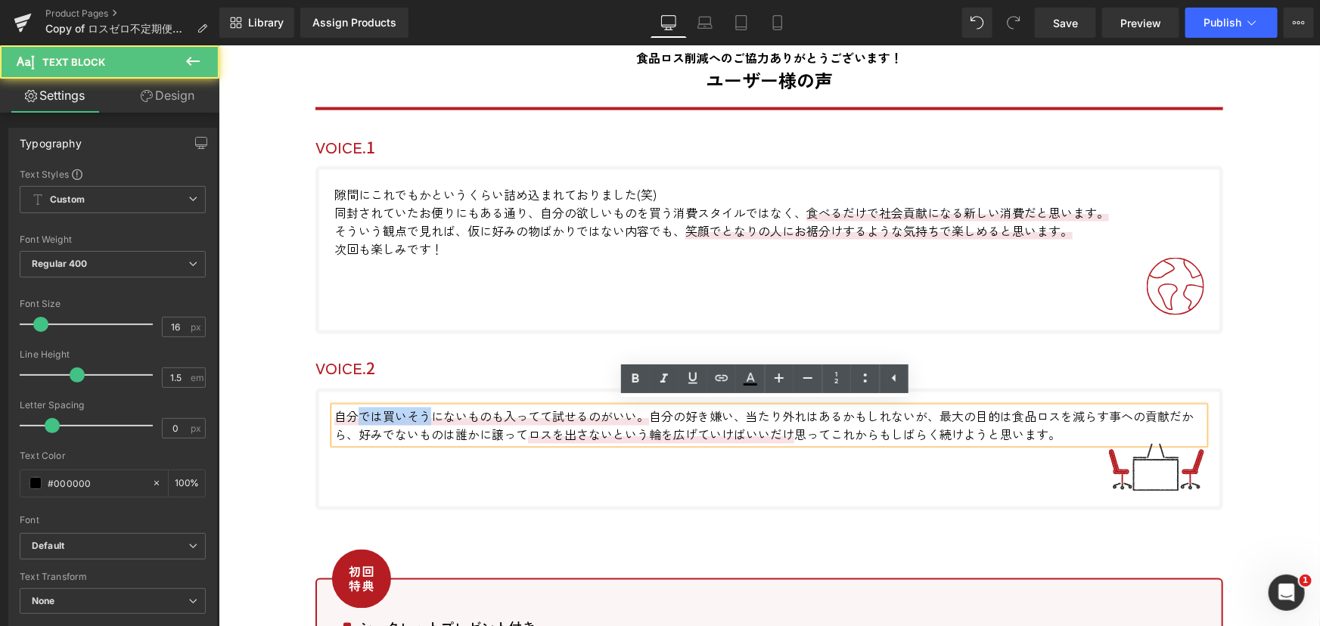
drag, startPoint x: 347, startPoint y: 410, endPoint x: 420, endPoint y: 414, distance: 72.7
click at [420, 414] on span "自分では買いそうにないものも入ってて 試せるの が いい。" at bounding box center [491, 416] width 315 height 18
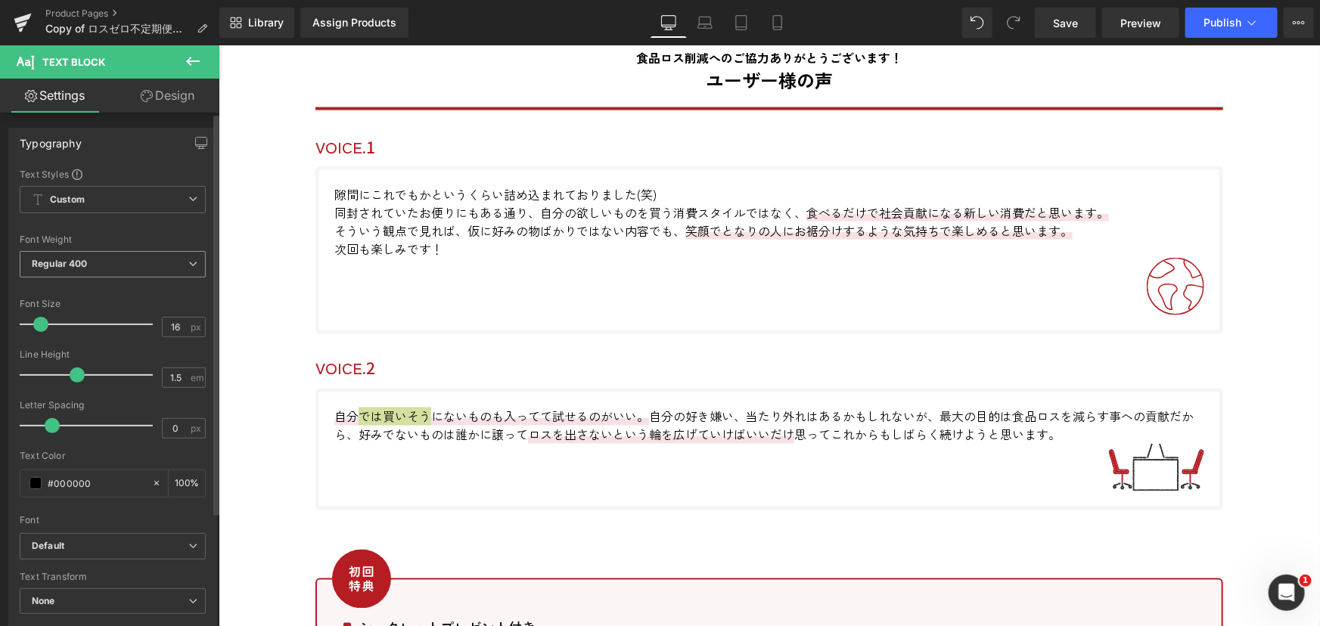
click at [151, 272] on span "Regular 400" at bounding box center [113, 264] width 186 height 26
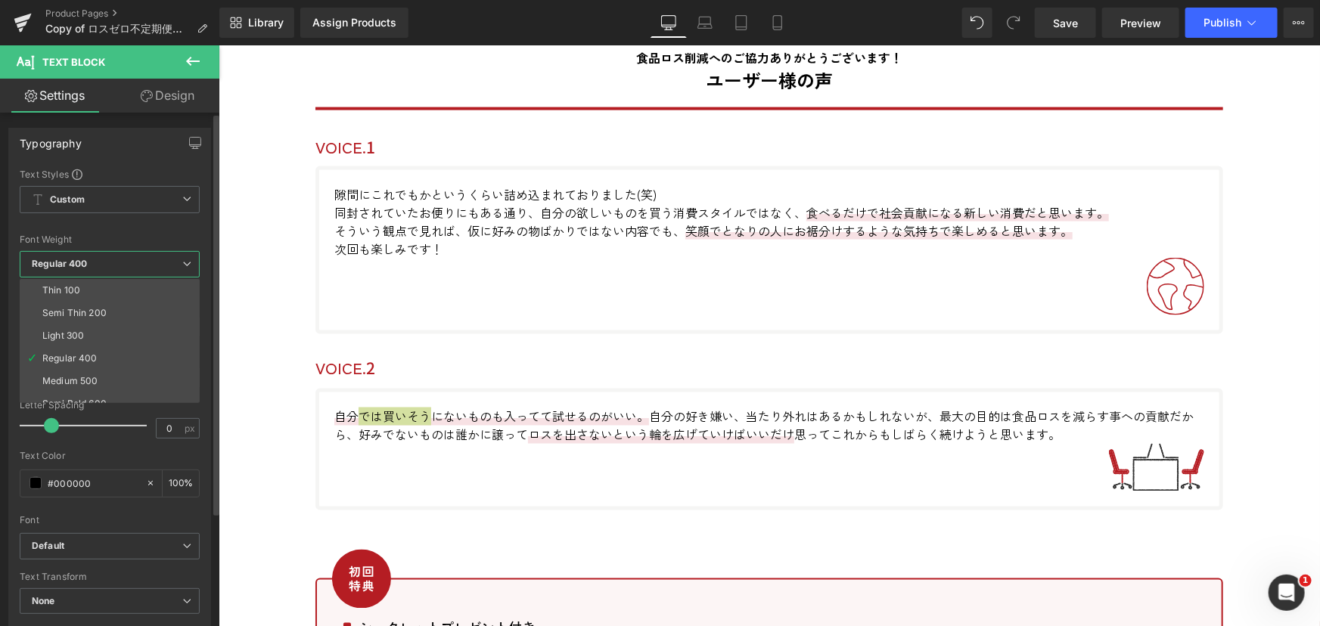
click at [151, 272] on span "Regular 400" at bounding box center [110, 264] width 180 height 26
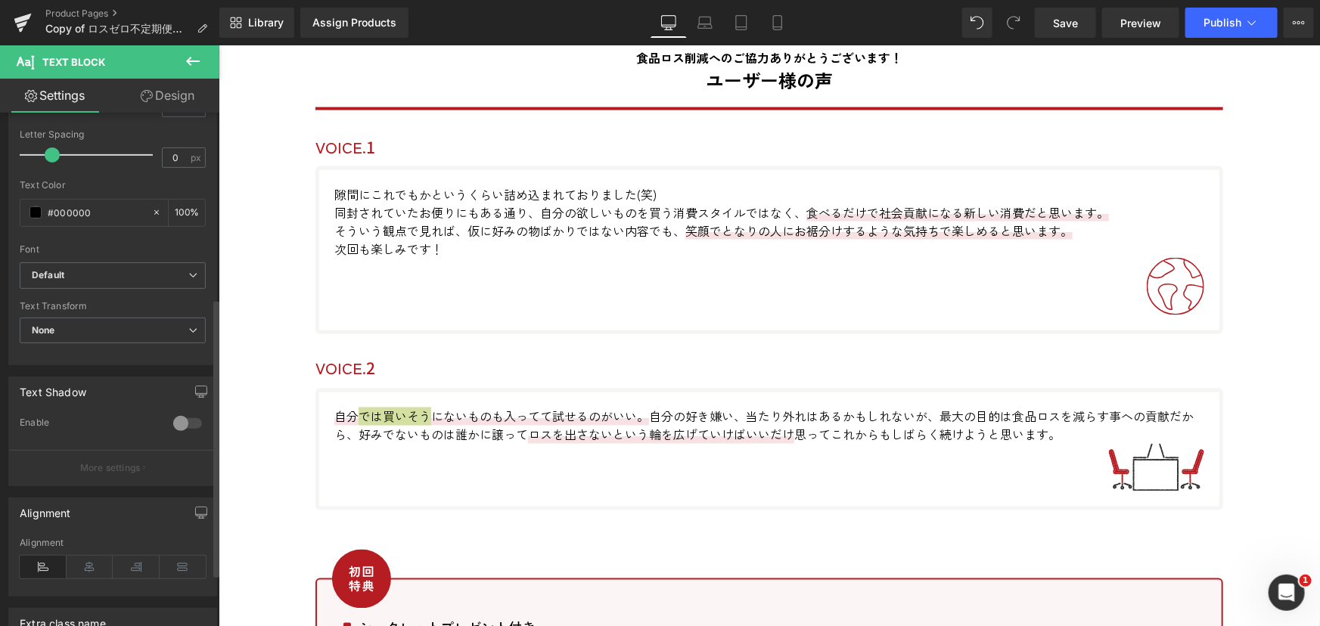
scroll to position [343, 0]
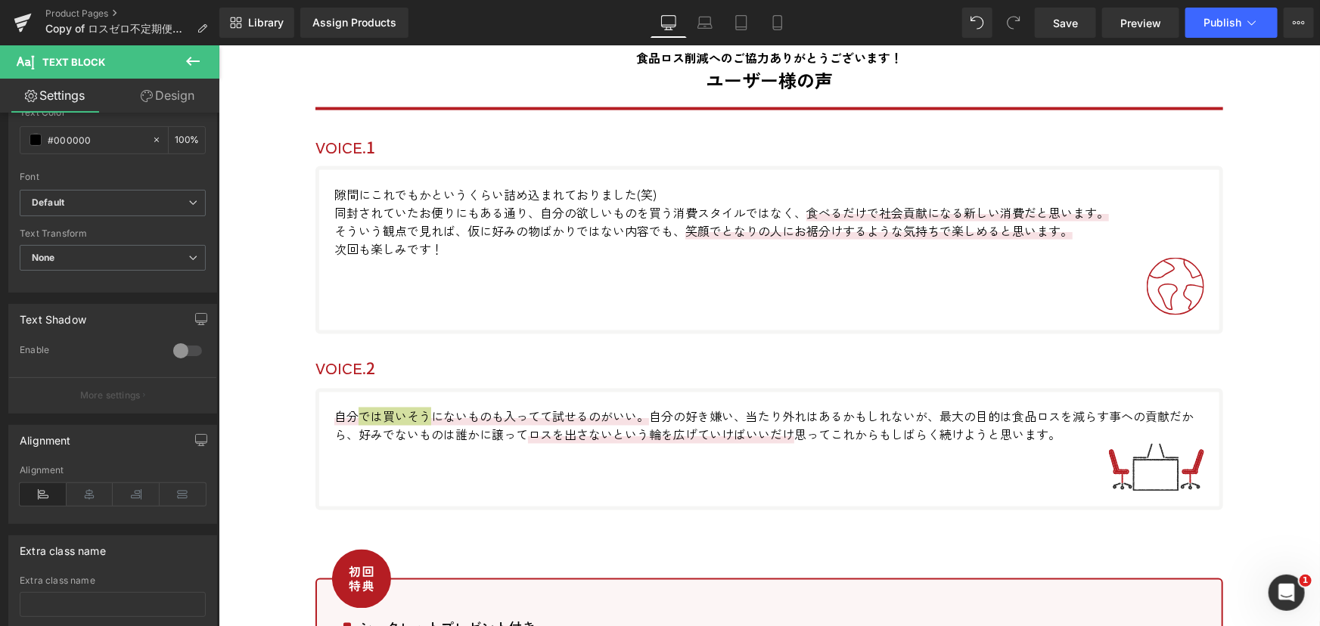
drag, startPoint x: 180, startPoint y: 101, endPoint x: 153, endPoint y: 269, distance: 170.1
click at [180, 101] on link "Design" at bounding box center [168, 96] width 110 height 34
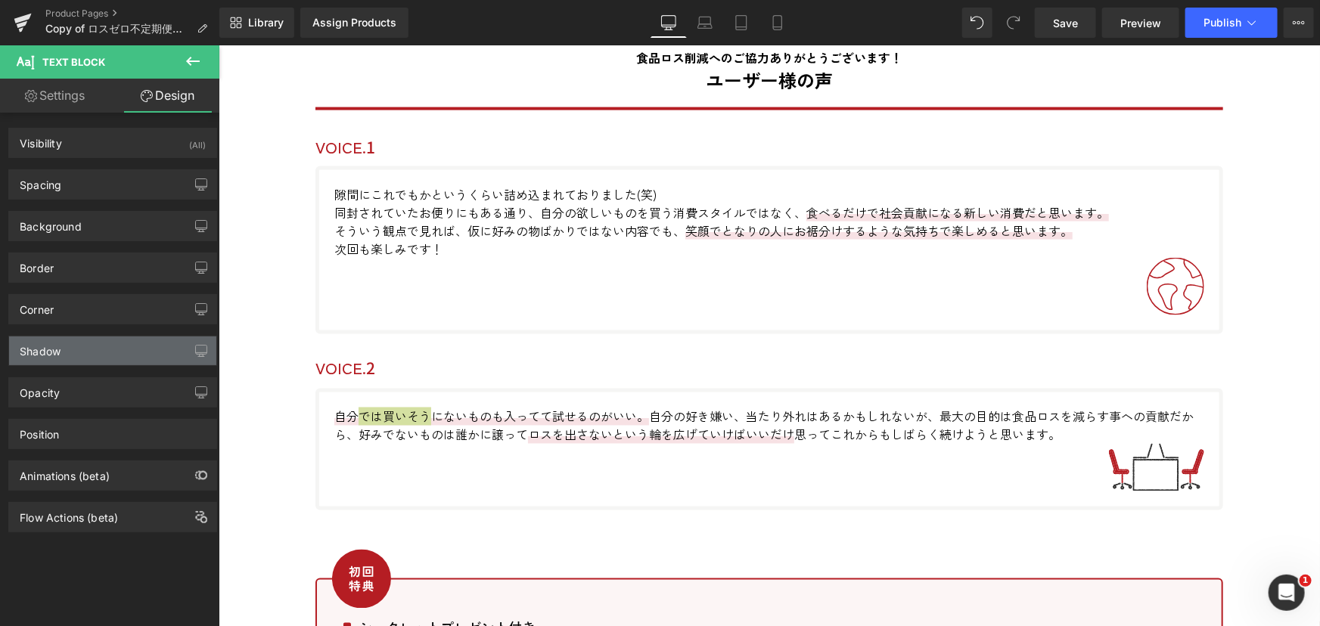
click at [108, 358] on div "Shadow" at bounding box center [112, 351] width 207 height 29
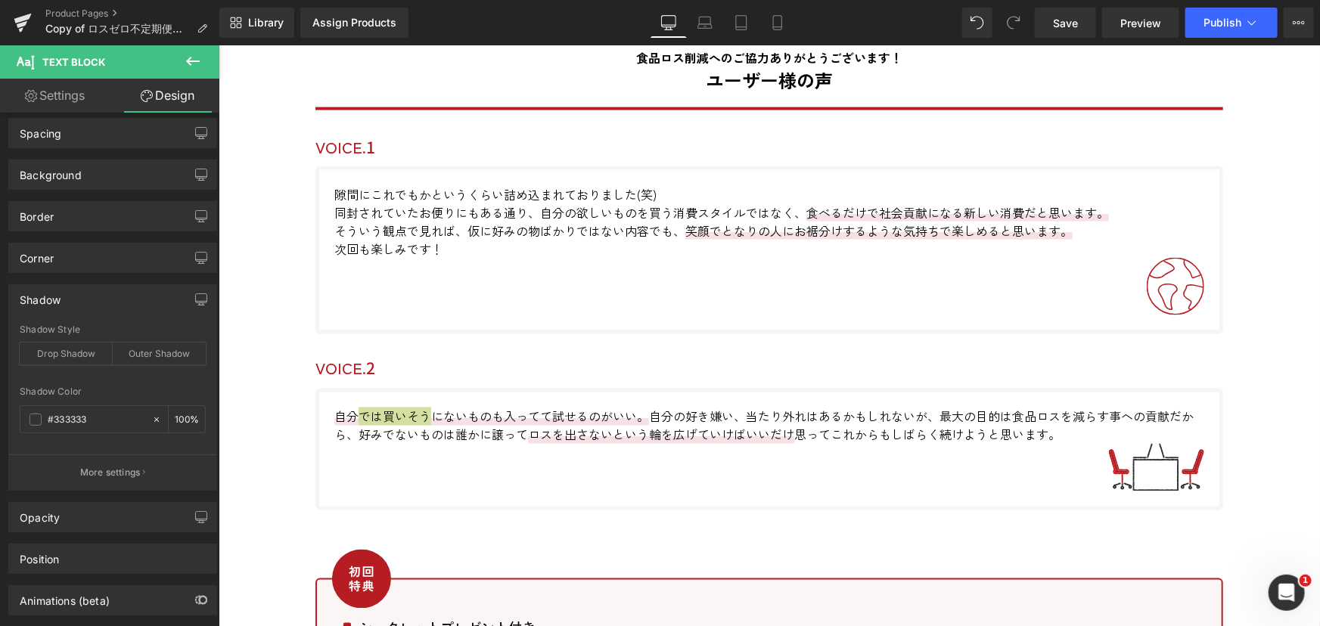
scroll to position [121, 0]
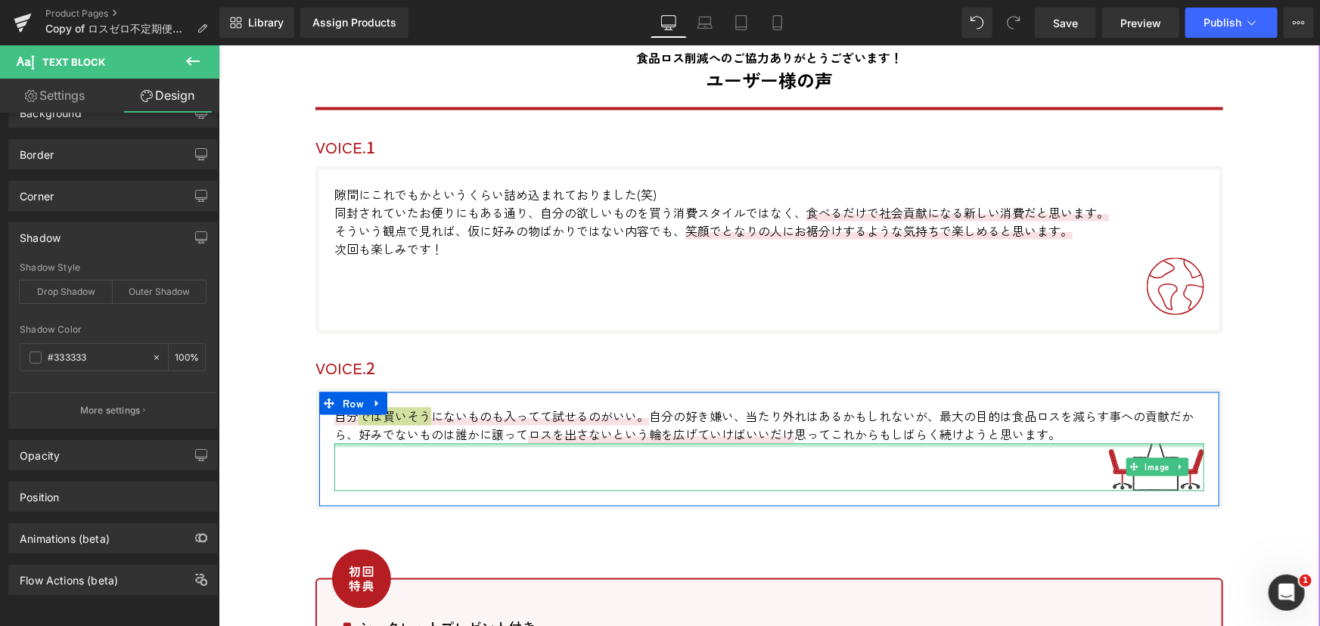
click at [365, 443] on div at bounding box center [769, 445] width 870 height 4
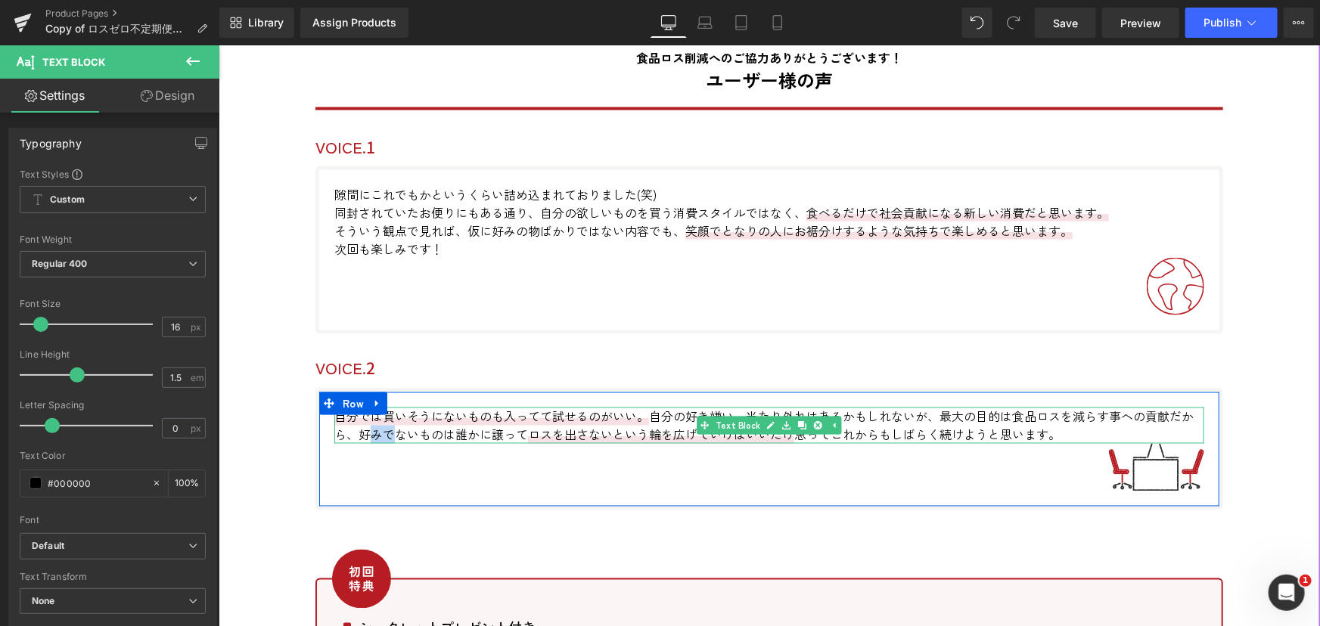
drag, startPoint x: 366, startPoint y: 430, endPoint x: 390, endPoint y: 430, distance: 24.2
click at [390, 430] on p "自分では買いそうにないものも入ってて 試せるの が いい。 自分の 好き嫌い 、当たり外れはあるかもしれないが、最大の目的は食品ロスを減らす事への貢献だから、…" at bounding box center [769, 425] width 870 height 36
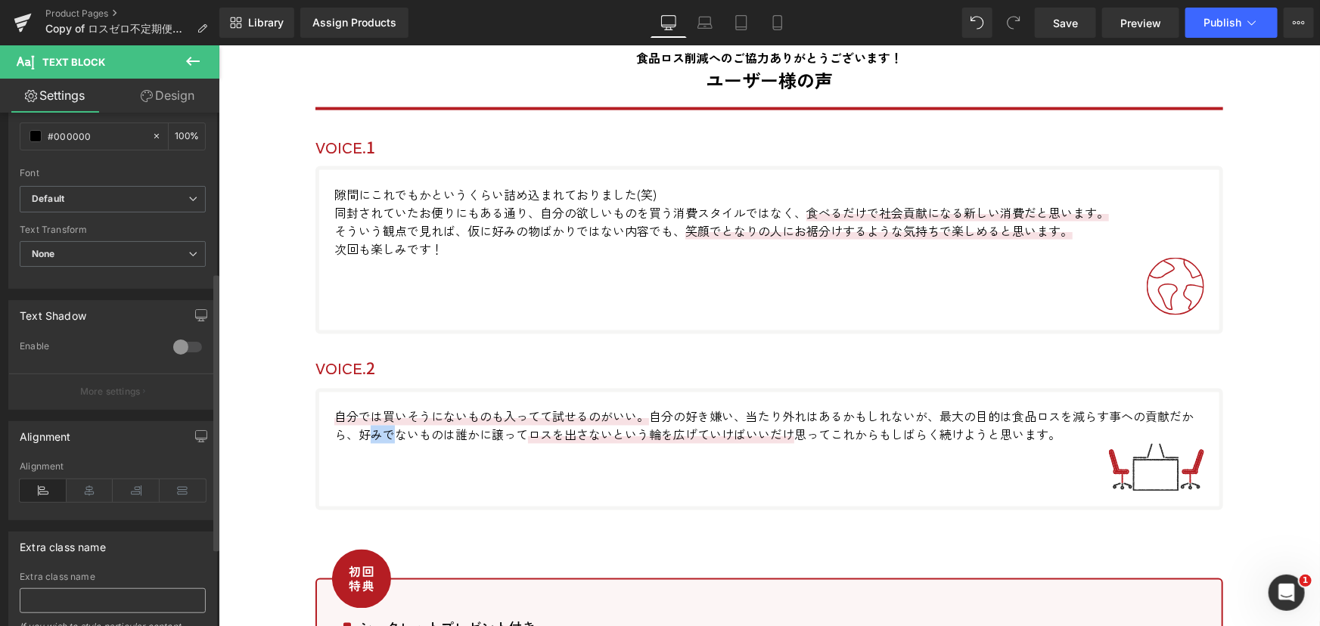
scroll to position [440, 0]
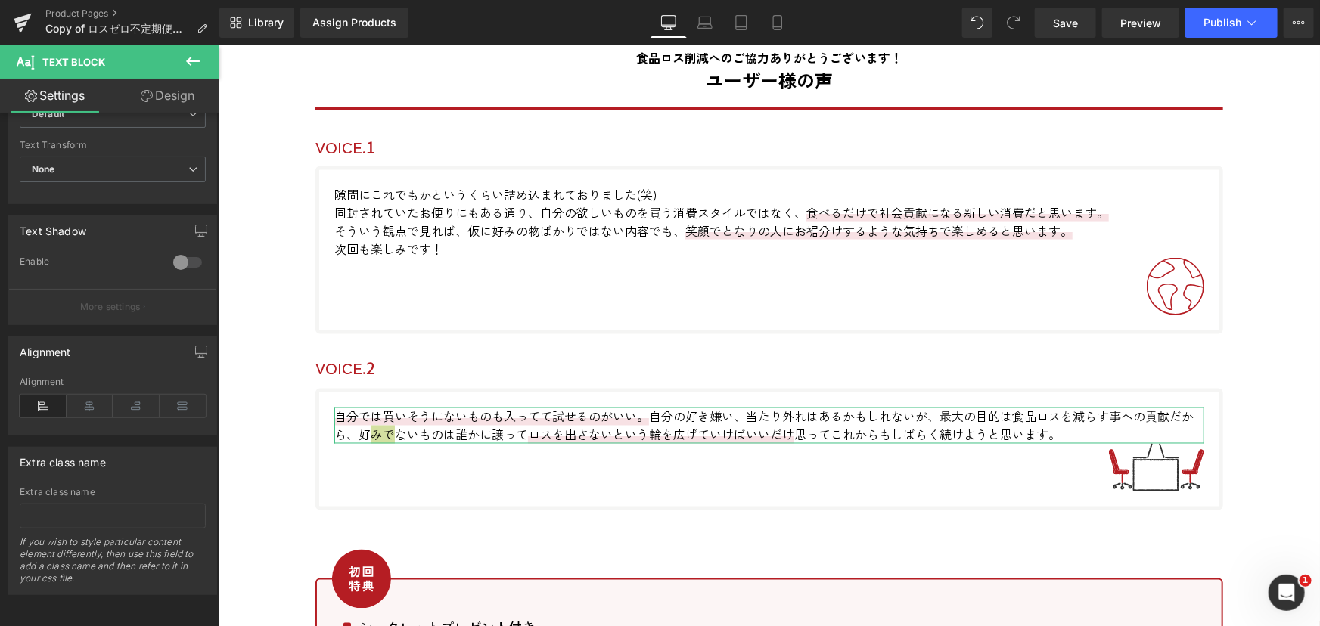
click at [172, 101] on link "Design" at bounding box center [168, 96] width 110 height 34
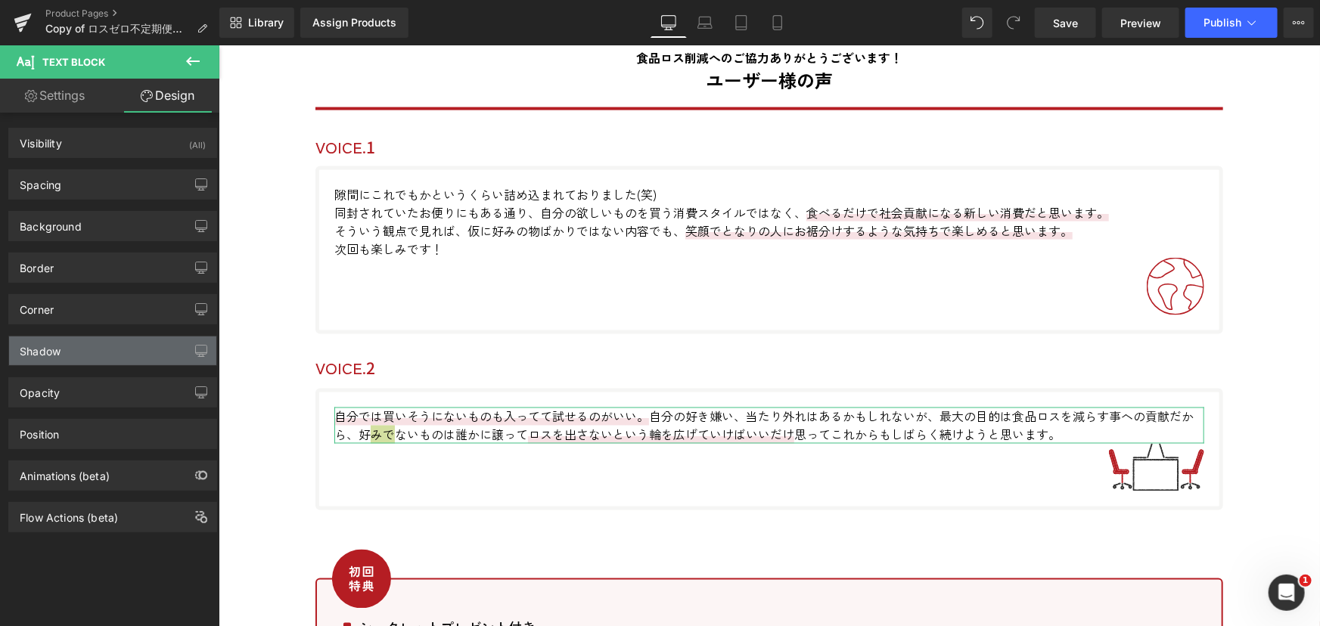
click at [78, 355] on div "Shadow" at bounding box center [112, 351] width 207 height 29
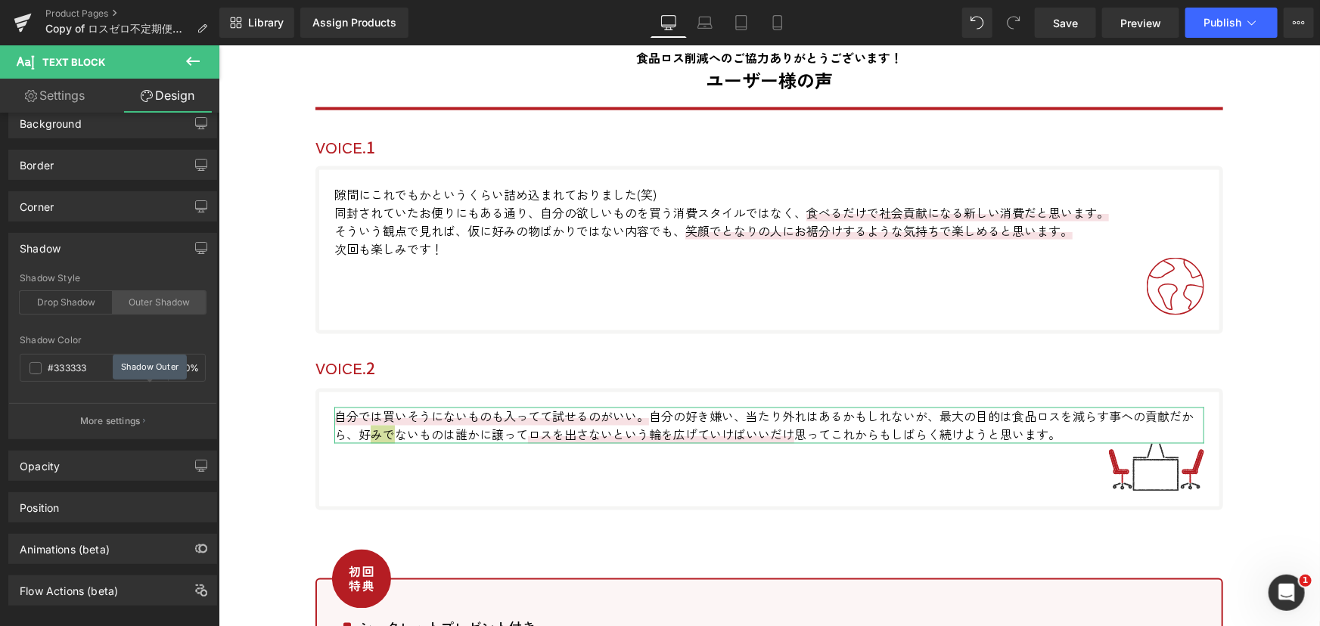
scroll to position [121, 0]
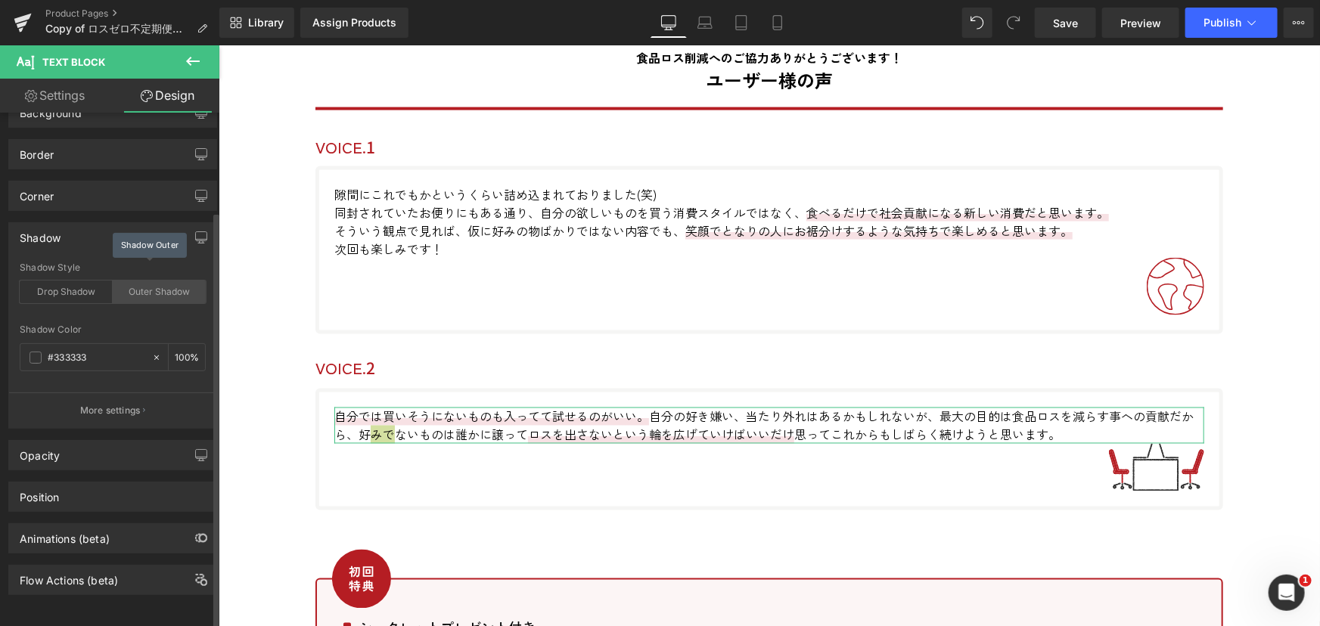
click at [158, 281] on div "Outer Shadow" at bounding box center [159, 292] width 93 height 23
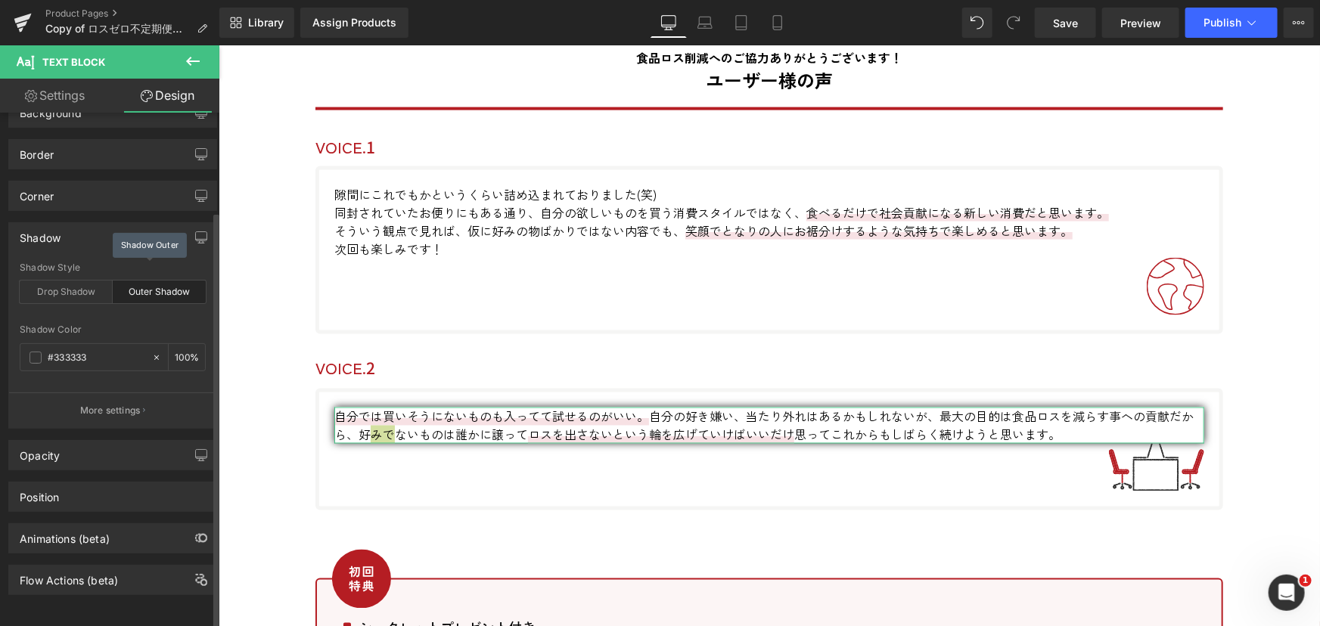
click at [158, 281] on div "Outer Shadow" at bounding box center [159, 292] width 93 height 23
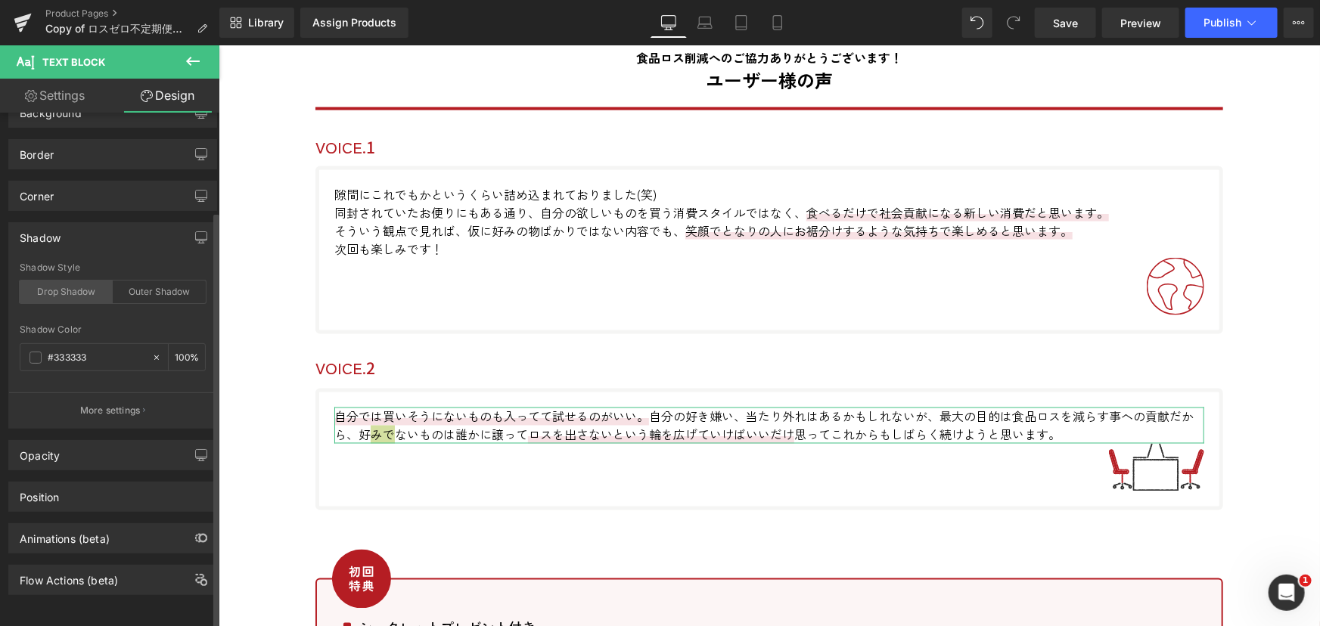
click at [61, 287] on div "Drop Shadow" at bounding box center [66, 292] width 93 height 23
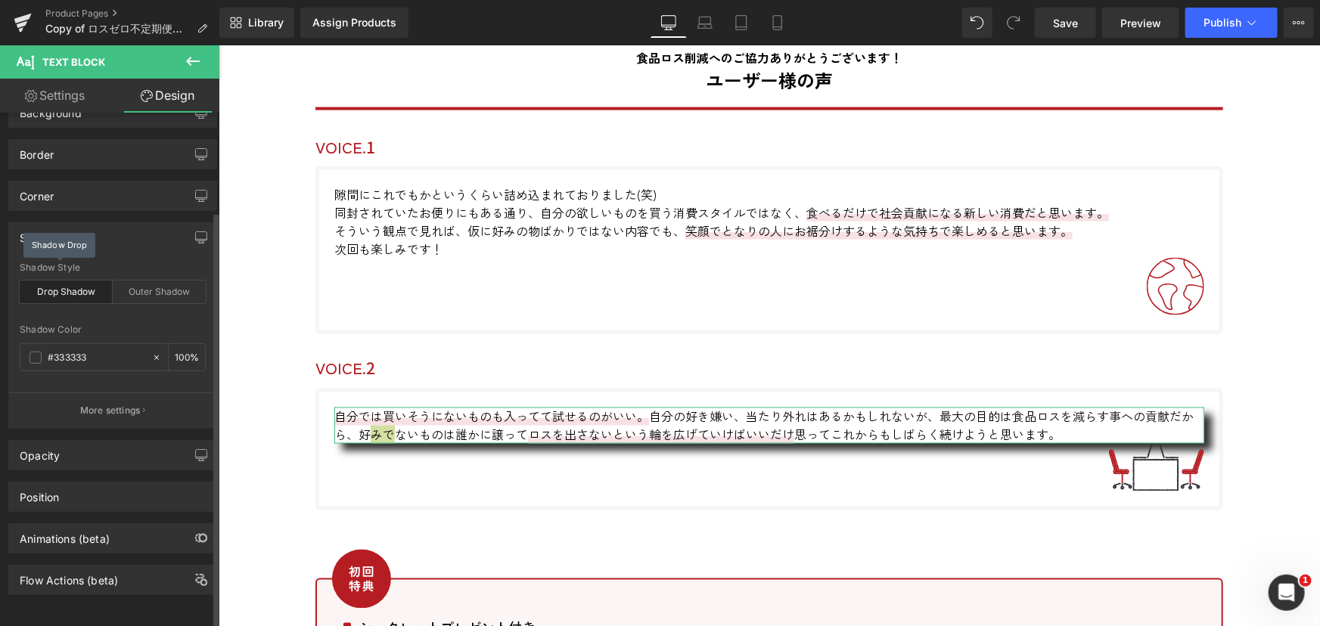
click at [61, 287] on div "Drop Shadow" at bounding box center [66, 292] width 93 height 23
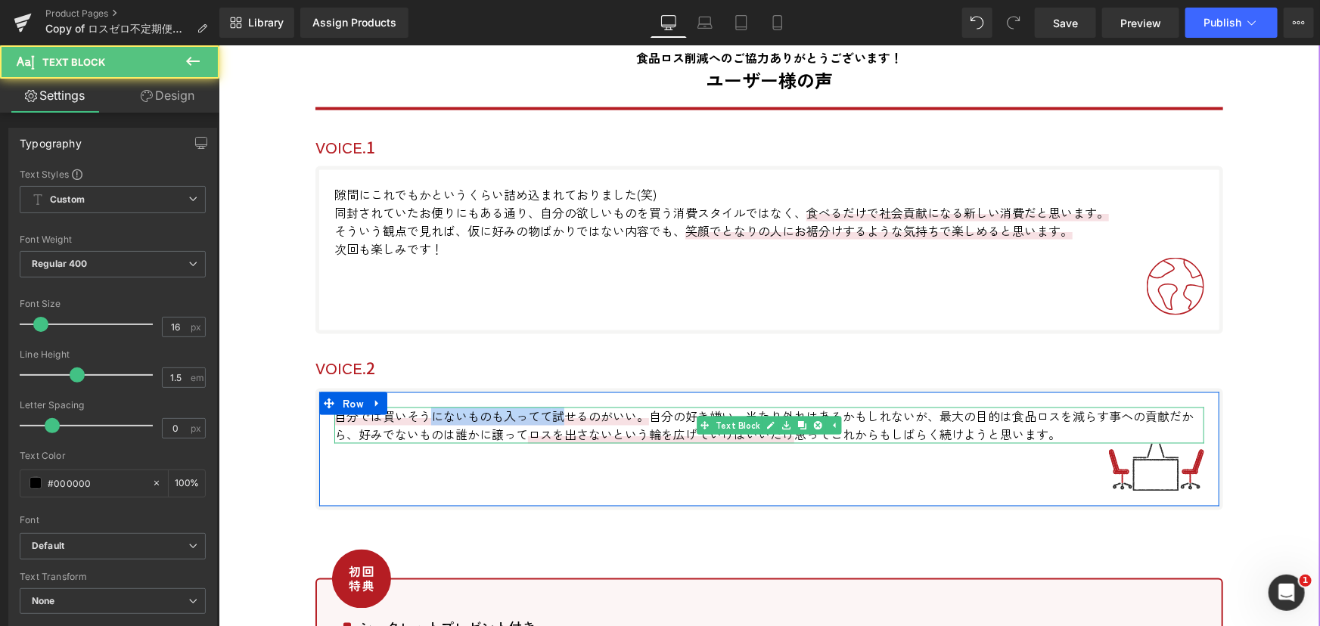
drag, startPoint x: 421, startPoint y: 415, endPoint x: 561, endPoint y: 415, distance: 140.0
click at [561, 415] on span "自分では買いそうにないものも入ってて 試せるの が いい。" at bounding box center [491, 416] width 315 height 18
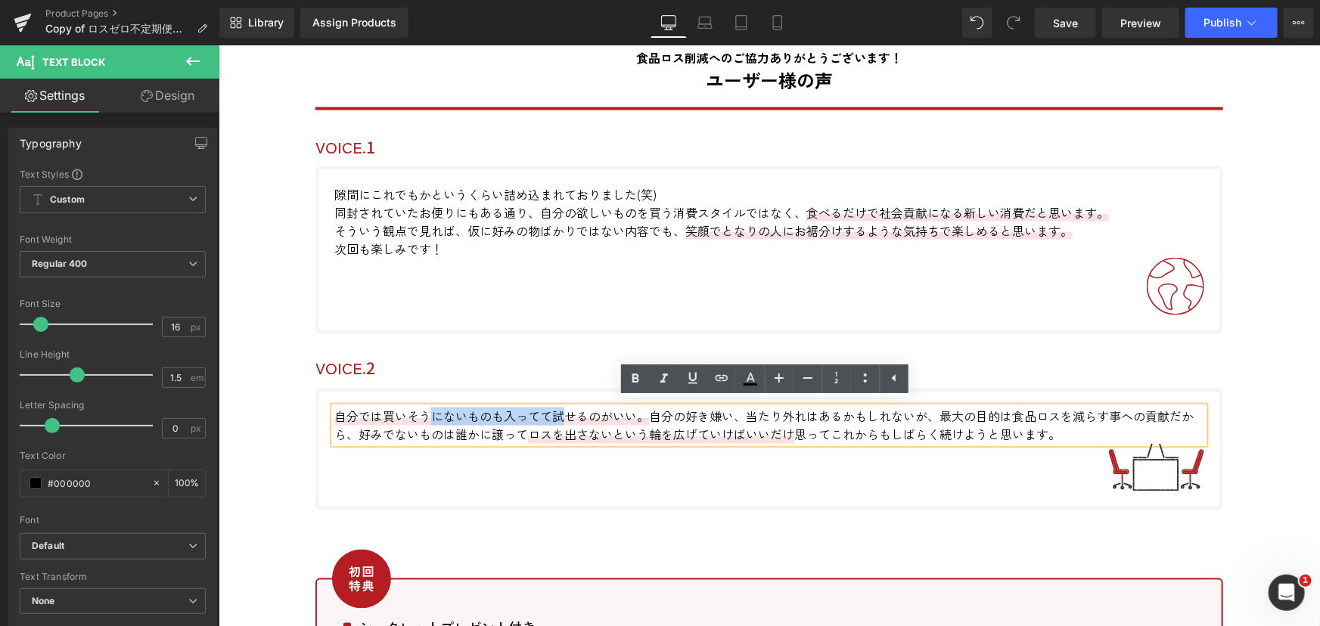
click at [450, 411] on span "自分では買いそうにないものも入ってて 試せるの が いい。" at bounding box center [491, 416] width 315 height 18
click at [888, 375] on icon at bounding box center [894, 378] width 18 height 18
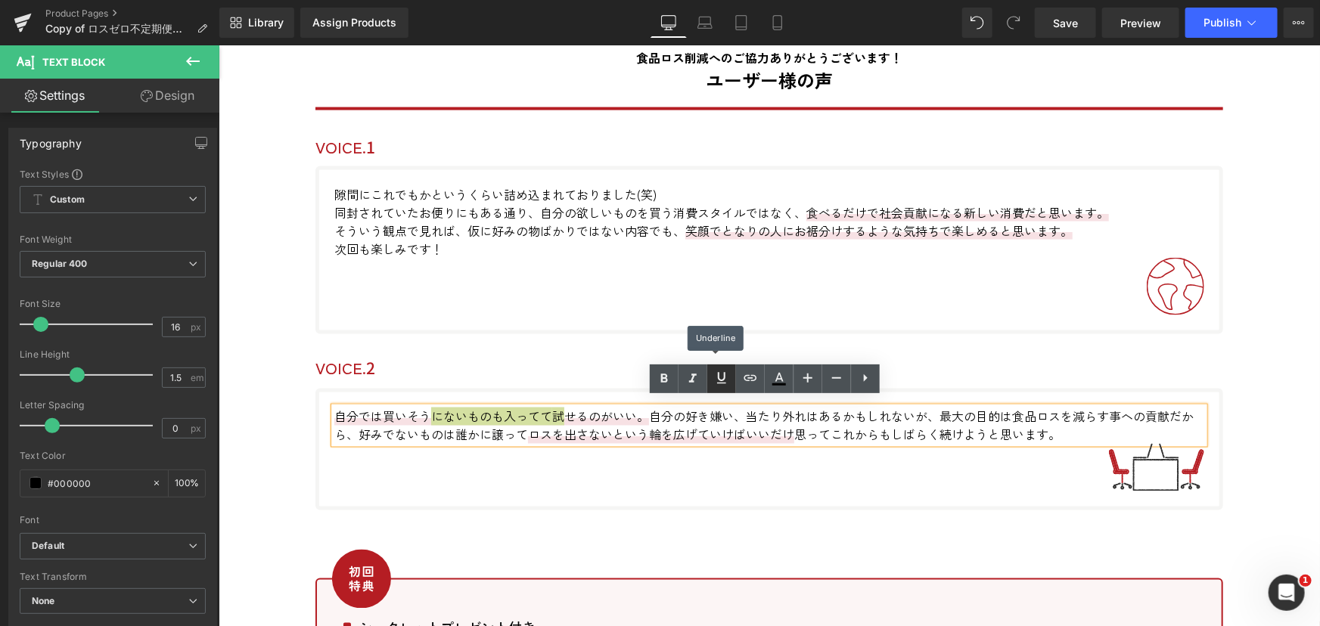
click at [713, 378] on icon at bounding box center [722, 378] width 18 height 18
click at [440, 433] on p "自分では買いそう にないものも入ってて 試 せるの が いい。 自分の 好き嫌い 、当たり外れはあるかもしれないが、最大の目的は食品ロスを減らす事への貢献だか…" at bounding box center [769, 425] width 870 height 36
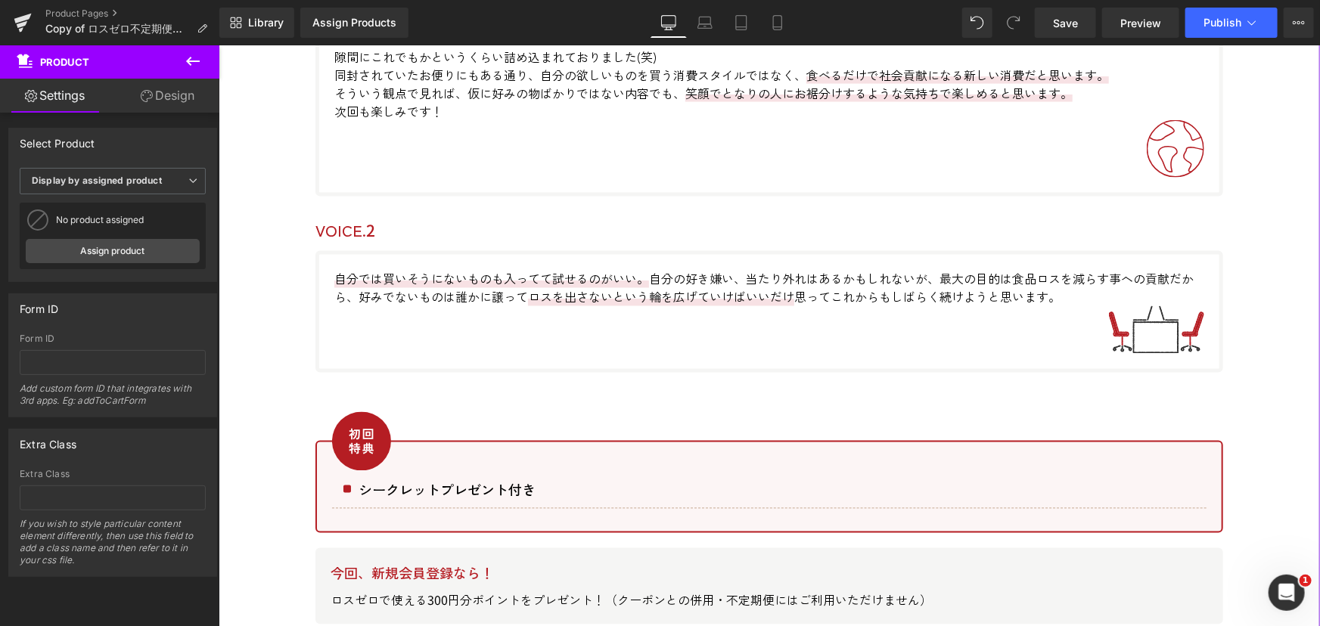
scroll to position [6877, 0]
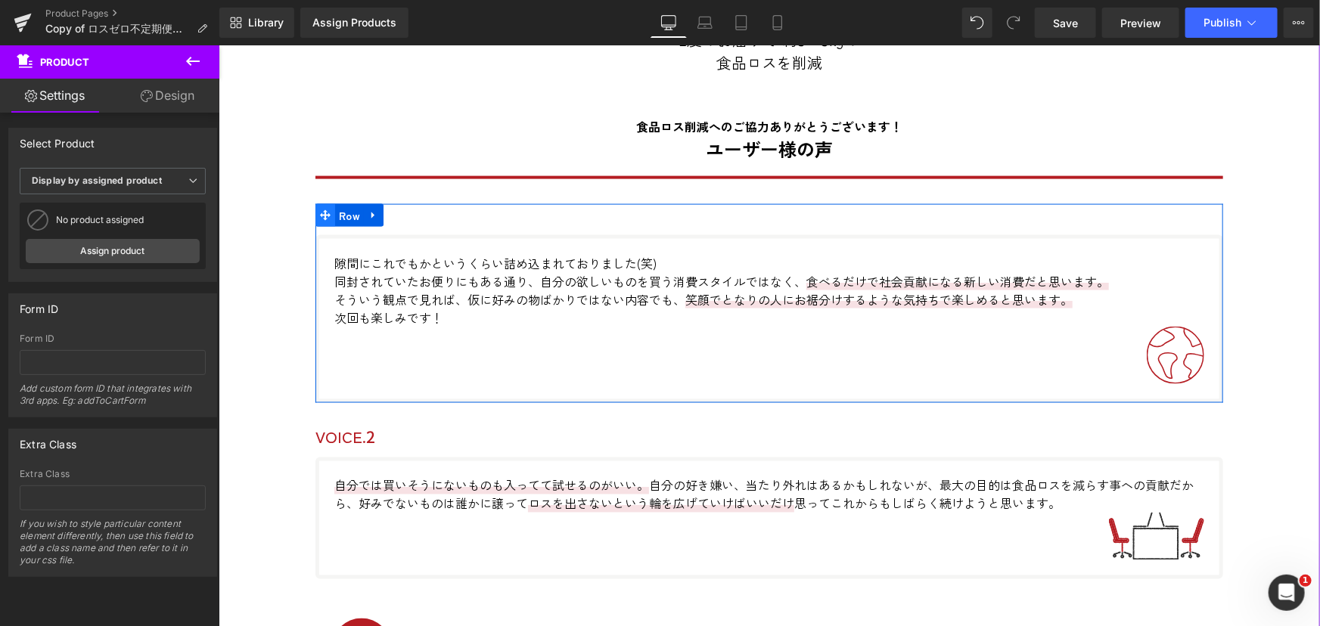
click at [319, 211] on icon at bounding box center [324, 215] width 11 height 11
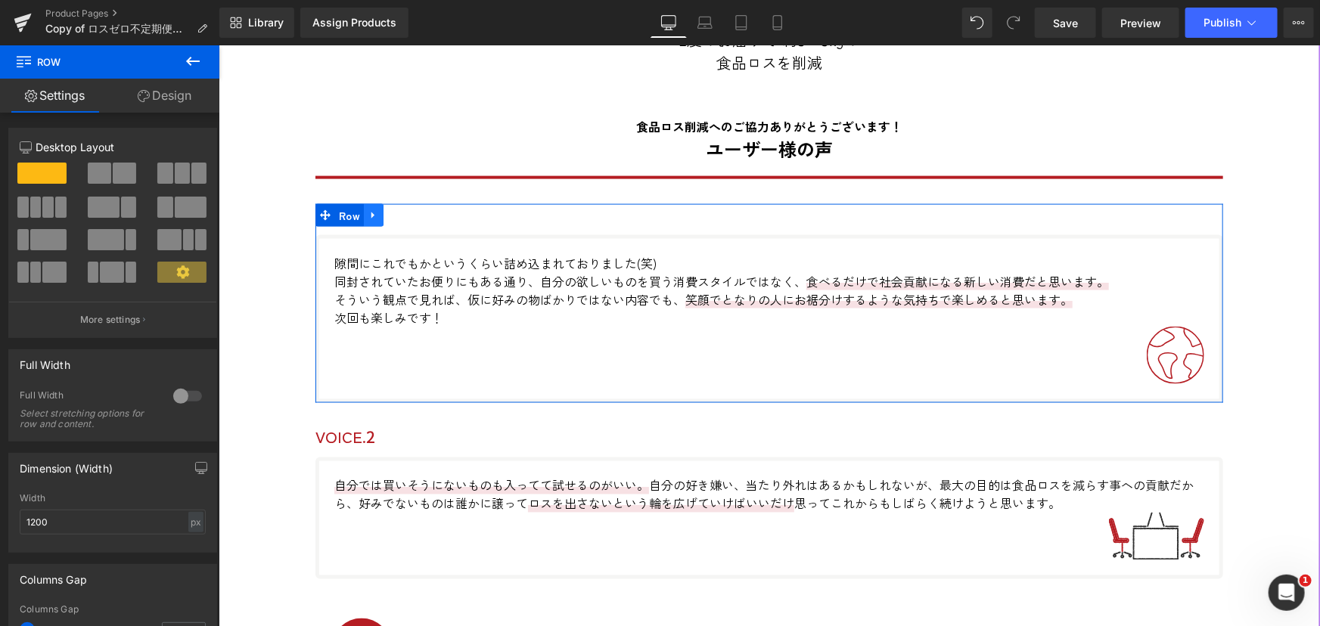
click at [371, 211] on icon at bounding box center [372, 214] width 3 height 7
click at [388, 210] on icon at bounding box center [392, 215] width 11 height 11
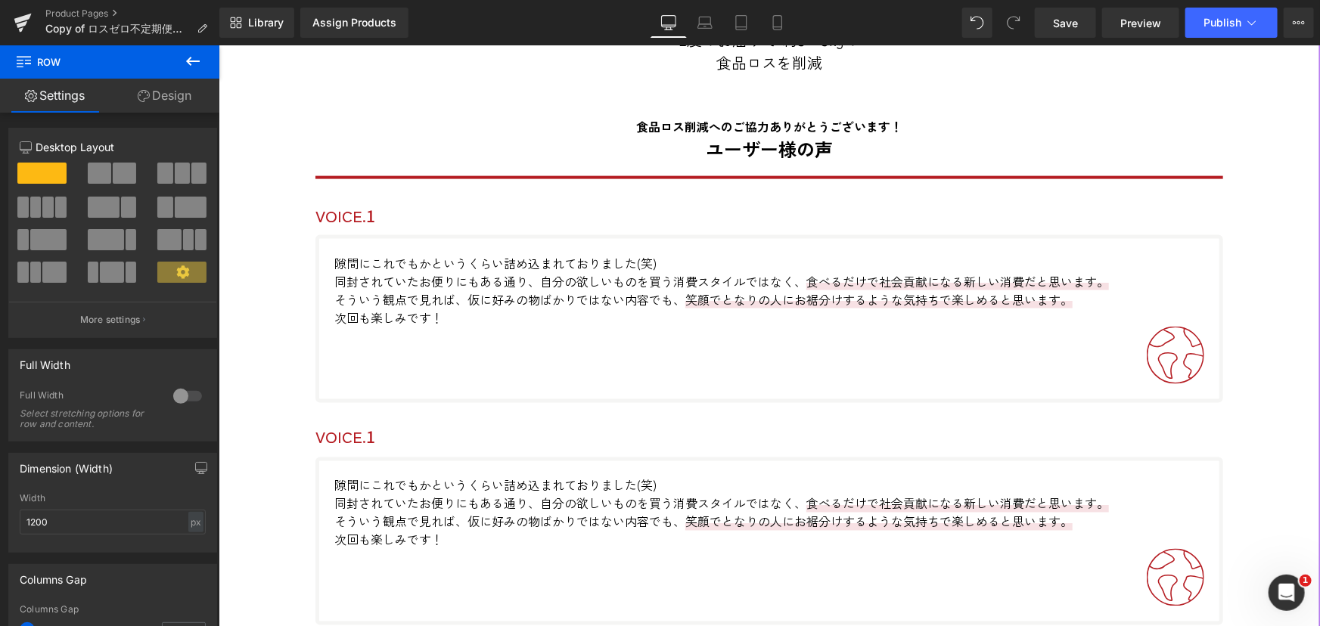
click at [427, 256] on p "隙間にこれでもかというくらい詰め込まれておりました(笑)" at bounding box center [769, 262] width 870 height 18
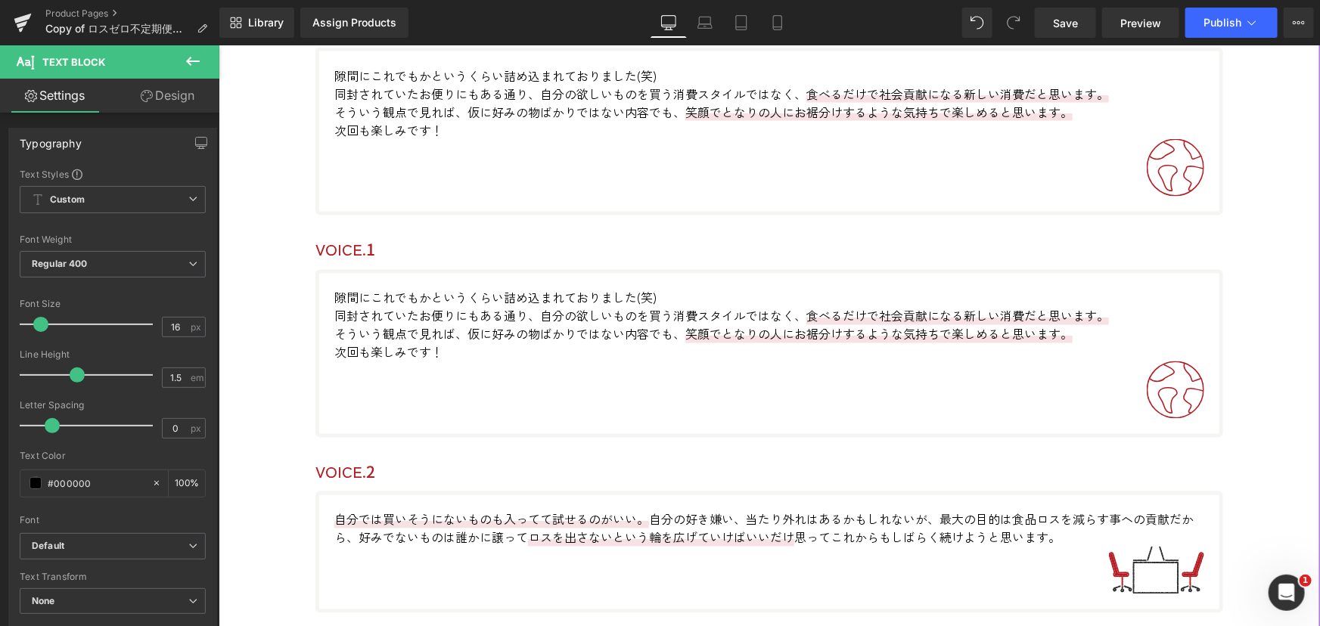
scroll to position [6946, 0]
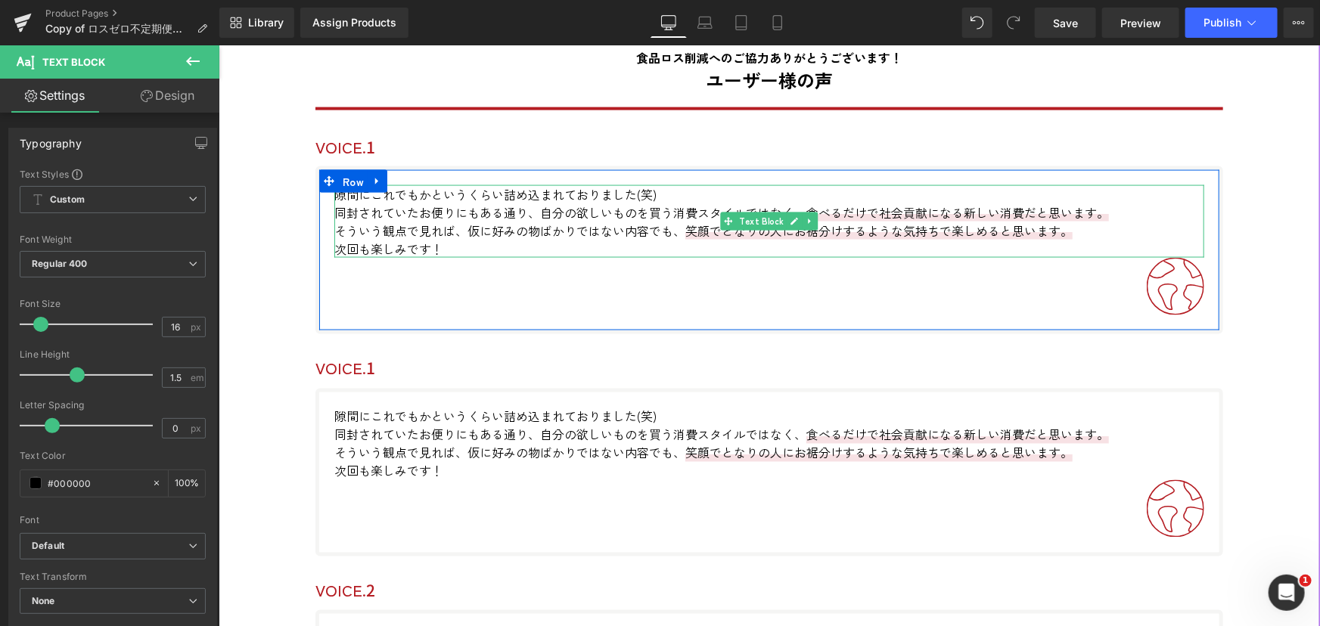
click at [460, 216] on p "同封されていたお便りにもある通り、自分の欲しいものを買う消費スタイルではなく、 食べるだけで社会貢献になる新しい消費だと思います。" at bounding box center [769, 212] width 870 height 18
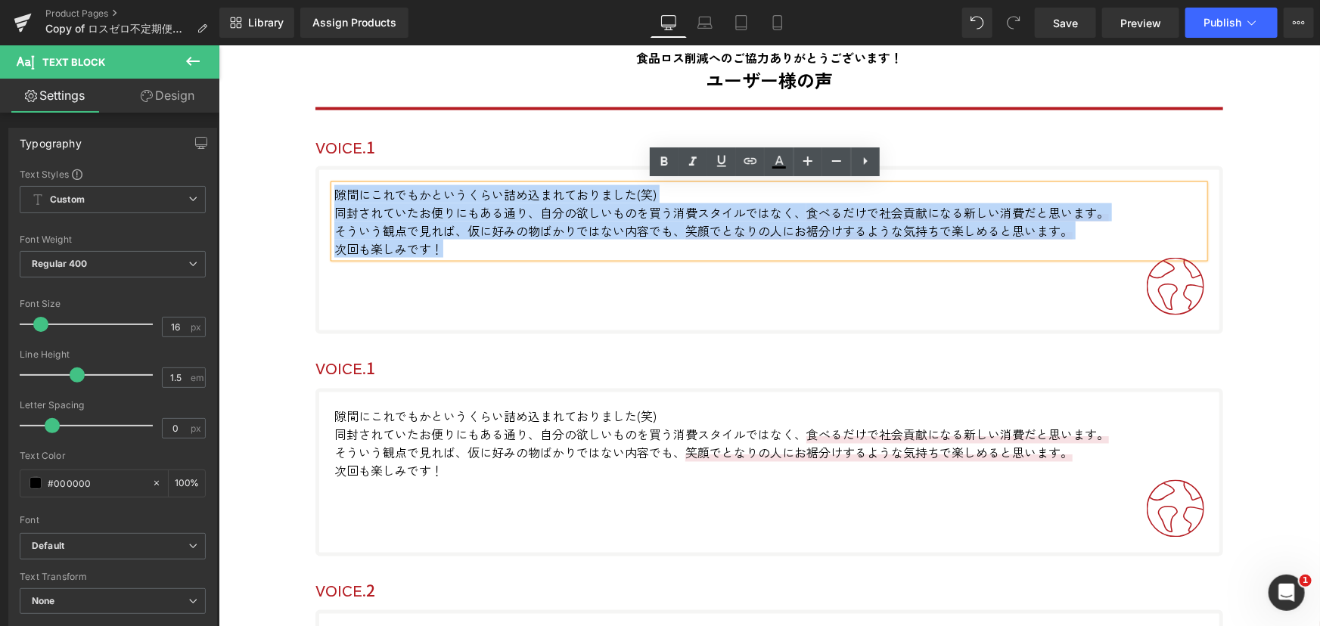
drag, startPoint x: 330, startPoint y: 188, endPoint x: 479, endPoint y: 244, distance: 159.2
click at [479, 244] on div "隙間にこれでもかというくらい詰め込まれておりました(笑) 同封されていたお便りにもある通り、自分の欲しいものを買う消費スタイルではなく、 食べるだけで社会貢献…" at bounding box center [769, 221] width 870 height 73
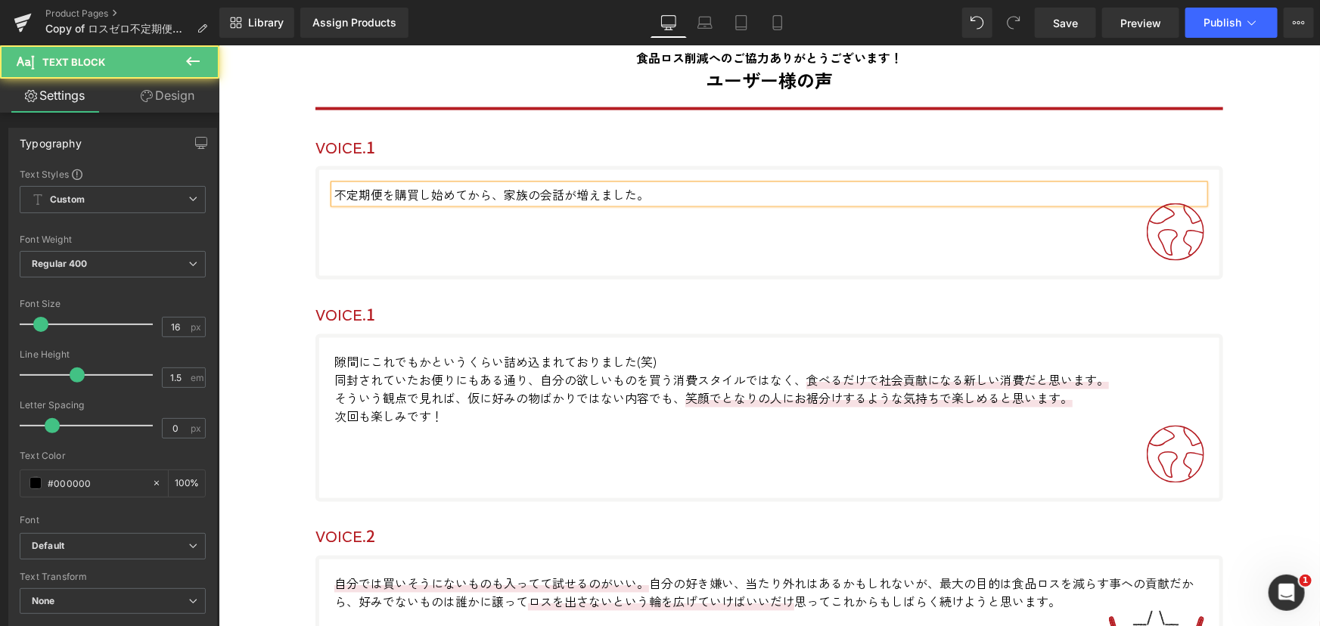
click at [652, 193] on p "不定期便を購買し始めてから、家族の会話が増えました。" at bounding box center [769, 194] width 870 height 18
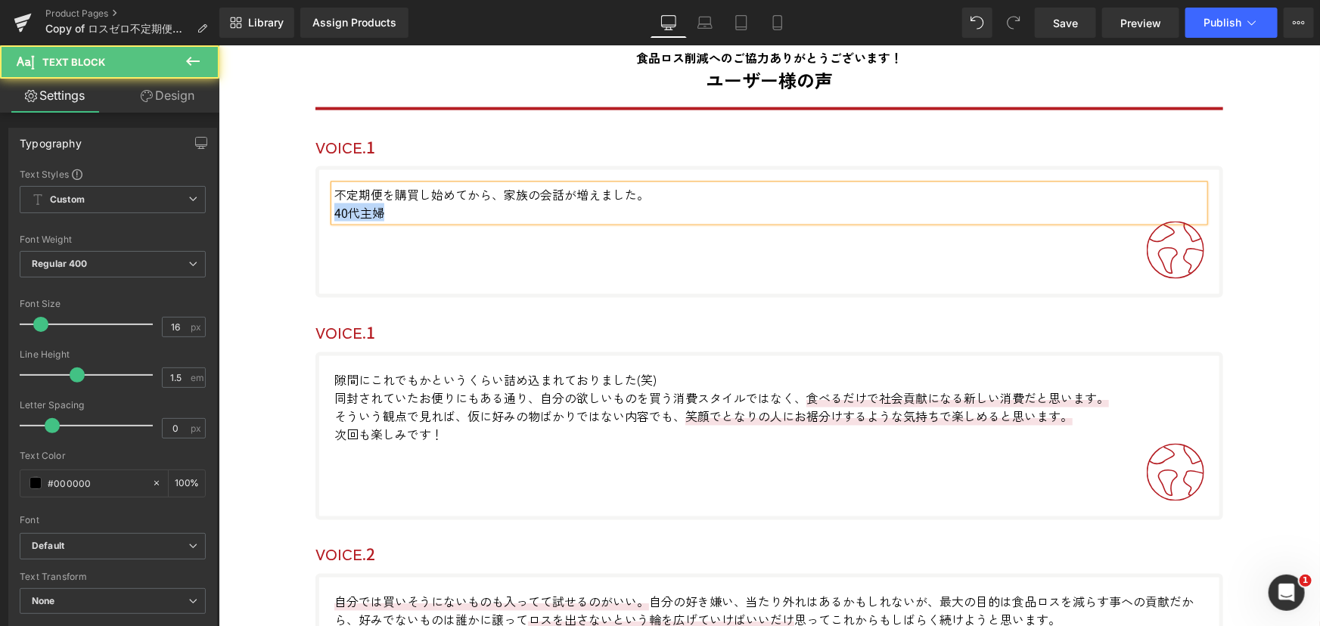
drag, startPoint x: 399, startPoint y: 213, endPoint x: 321, endPoint y: 213, distance: 77.9
click at [321, 213] on div "不定期便を購買し始めてから、家族の会話が増えました。 40代主婦 Text Block Image Row" at bounding box center [769, 232] width 908 height 132
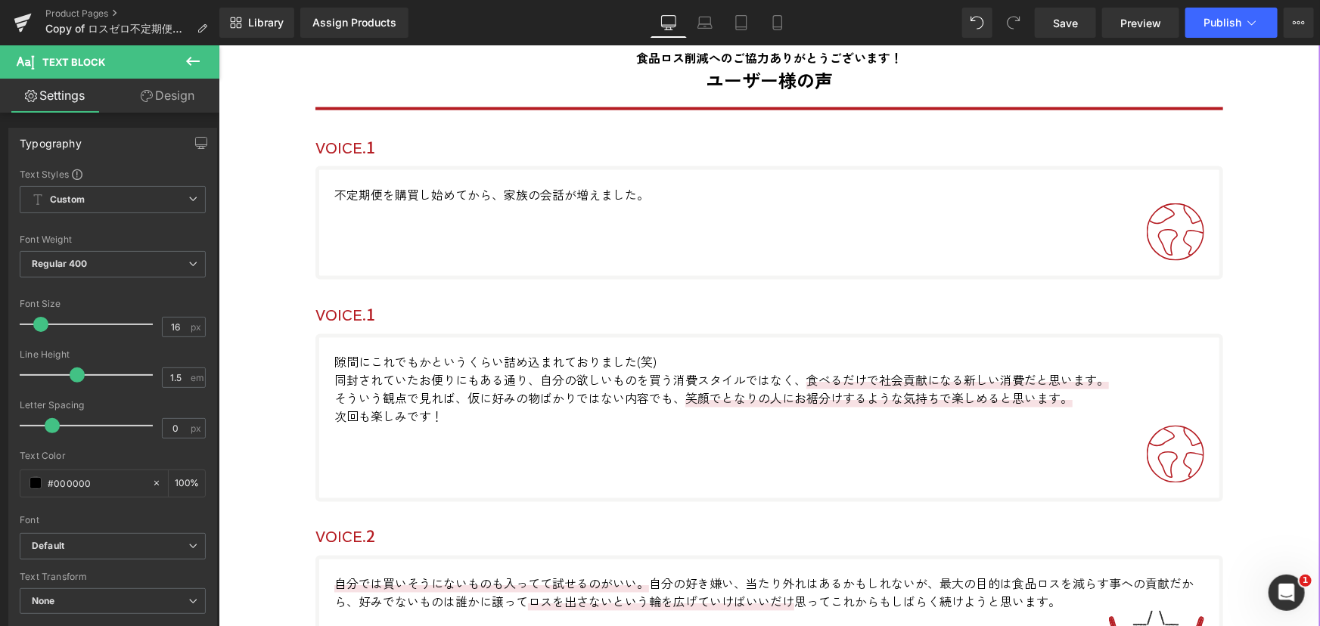
drag, startPoint x: 266, startPoint y: 238, endPoint x: 394, endPoint y: 233, distance: 128.7
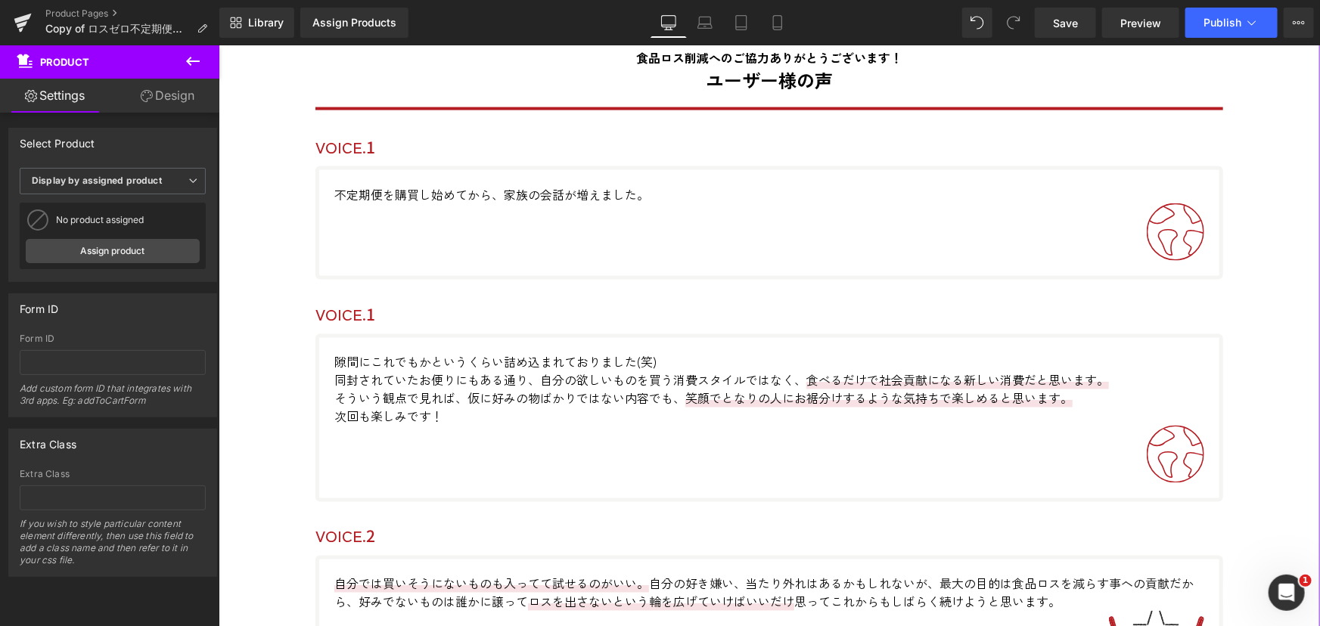
drag, startPoint x: 1274, startPoint y: 173, endPoint x: 1460, endPoint y: 71, distance: 212.3
drag, startPoint x: 1055, startPoint y: 27, endPoint x: 1097, endPoint y: 40, distance: 44.3
click at [1055, 27] on span "Save" at bounding box center [1065, 23] width 25 height 16
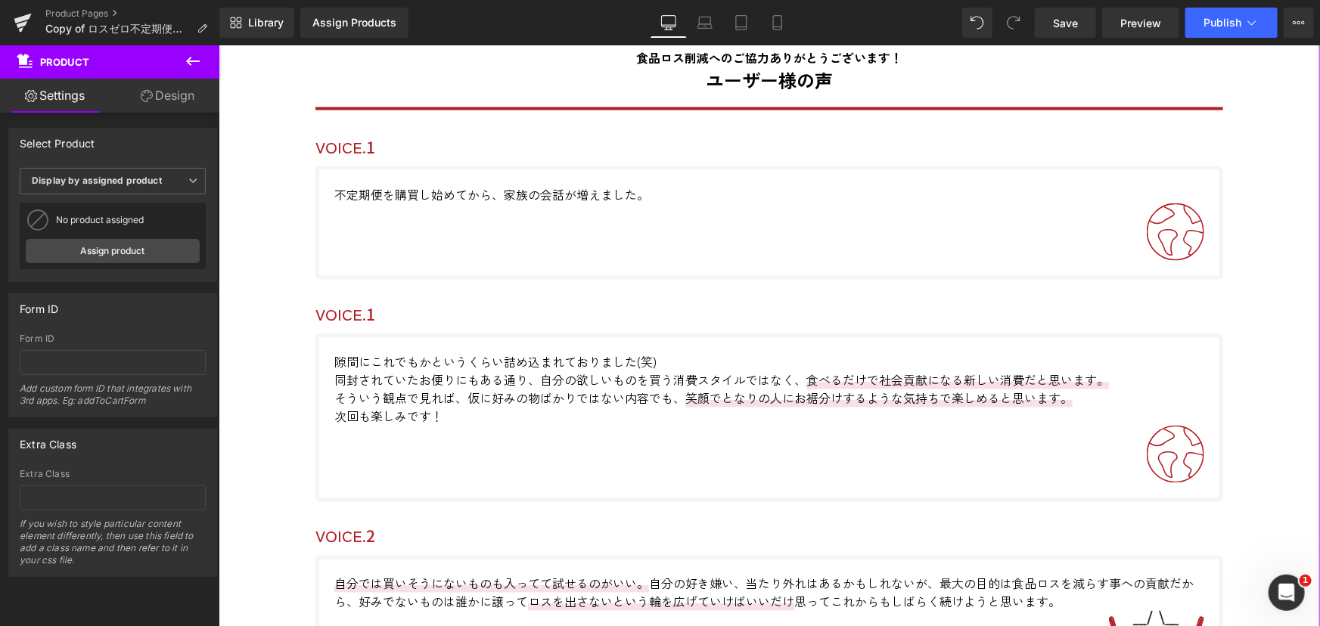
click at [1220, 22] on span "Publish" at bounding box center [1223, 23] width 38 height 12
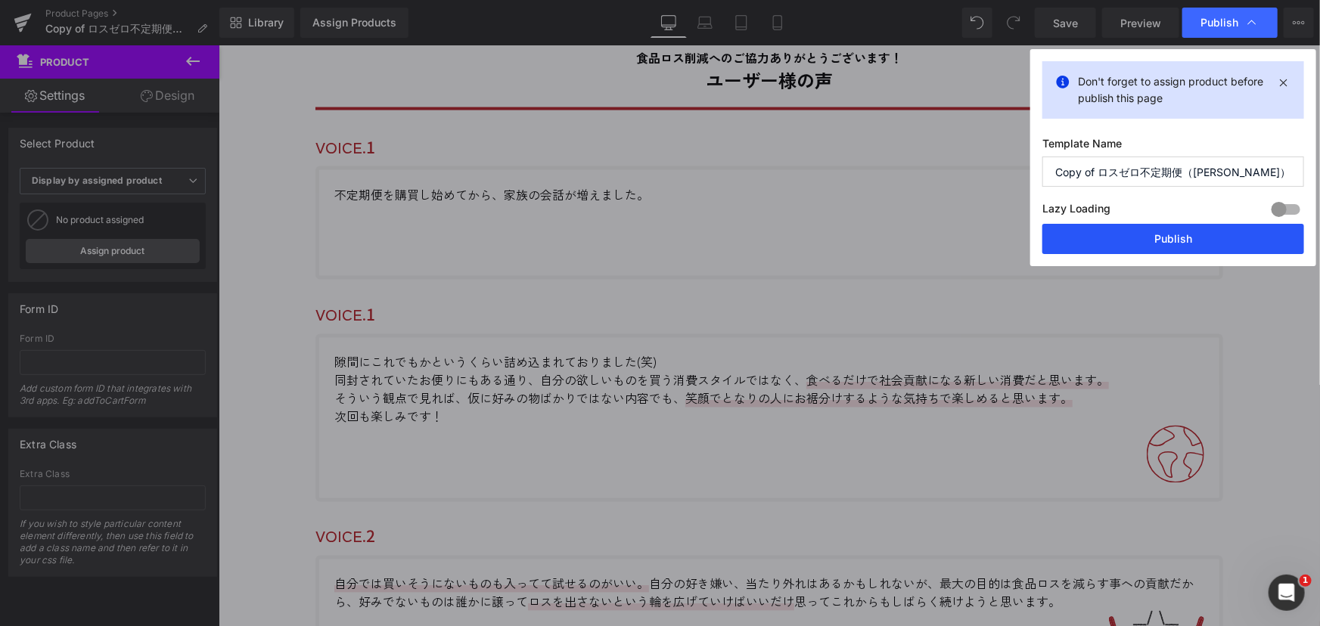
drag, startPoint x: 1187, startPoint y: 247, endPoint x: 312, endPoint y: 208, distance: 875.4
click at [1187, 247] on button "Publish" at bounding box center [1174, 239] width 262 height 30
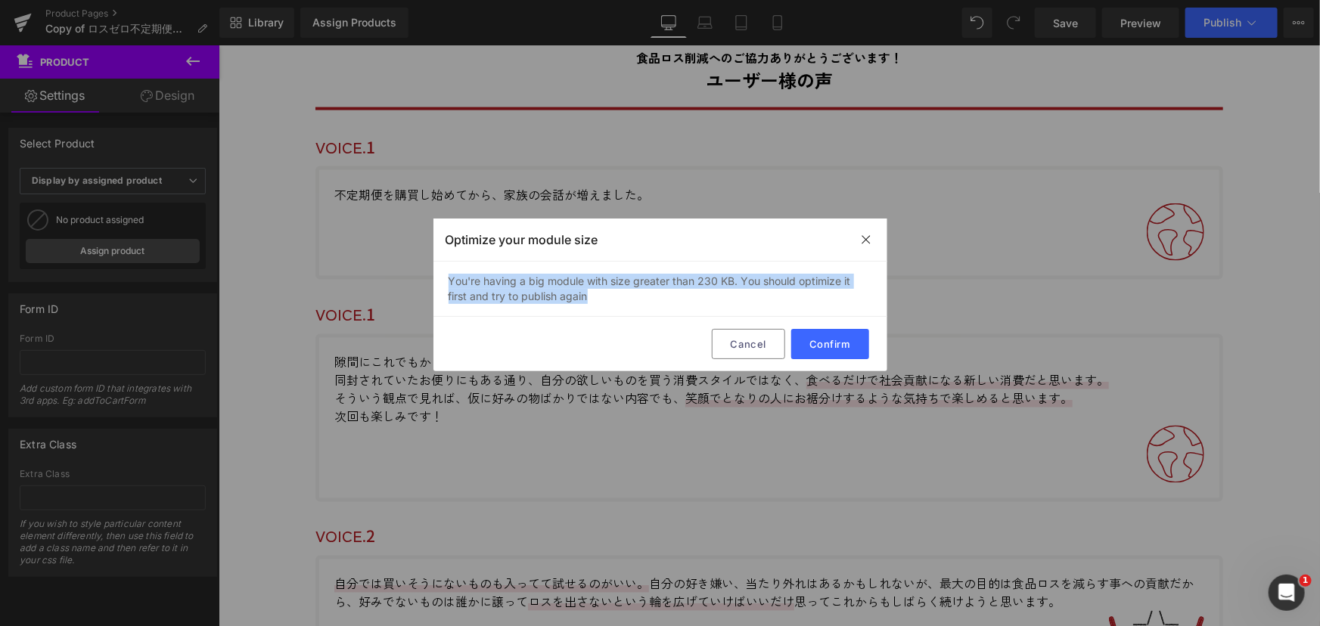
drag, startPoint x: 448, startPoint y: 276, endPoint x: 605, endPoint y: 291, distance: 158.1
click at [605, 291] on div "You're having a big module with size greater than 230 KB. You should optimize i…" at bounding box center [661, 289] width 454 height 55
copy div "You're having a big module with size greater than 230 KB. You should optimize i…"
click at [834, 339] on button "Confirm" at bounding box center [830, 344] width 78 height 30
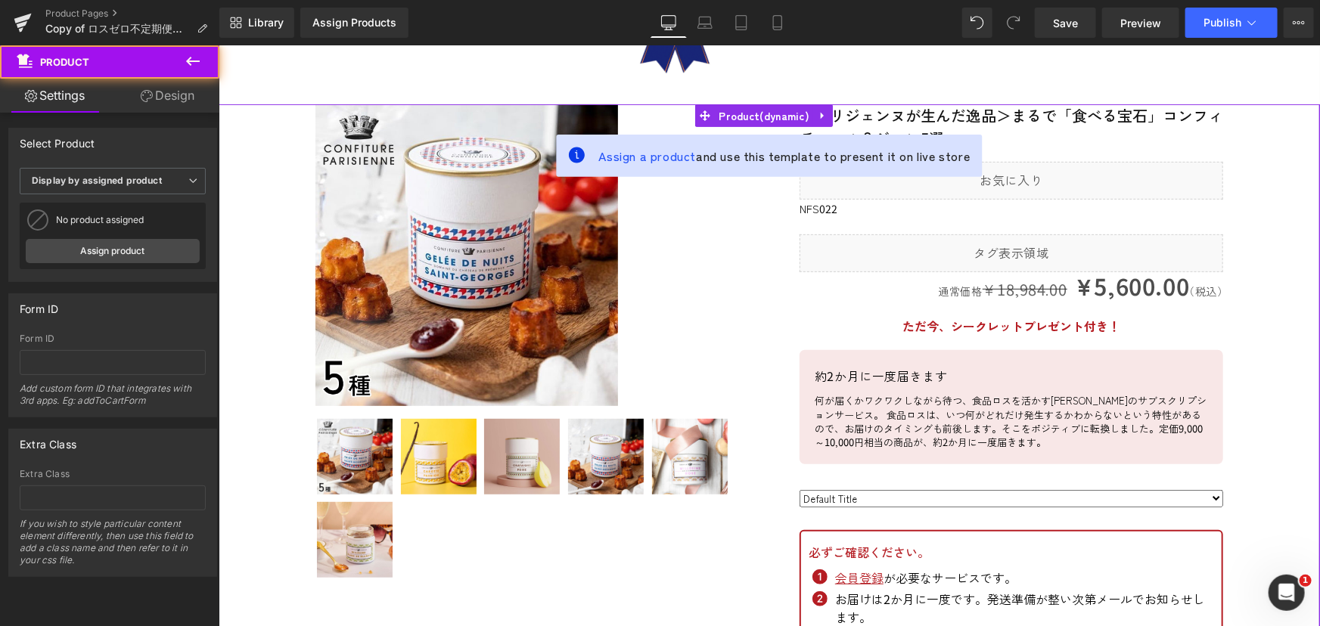
scroll to position [234, 0]
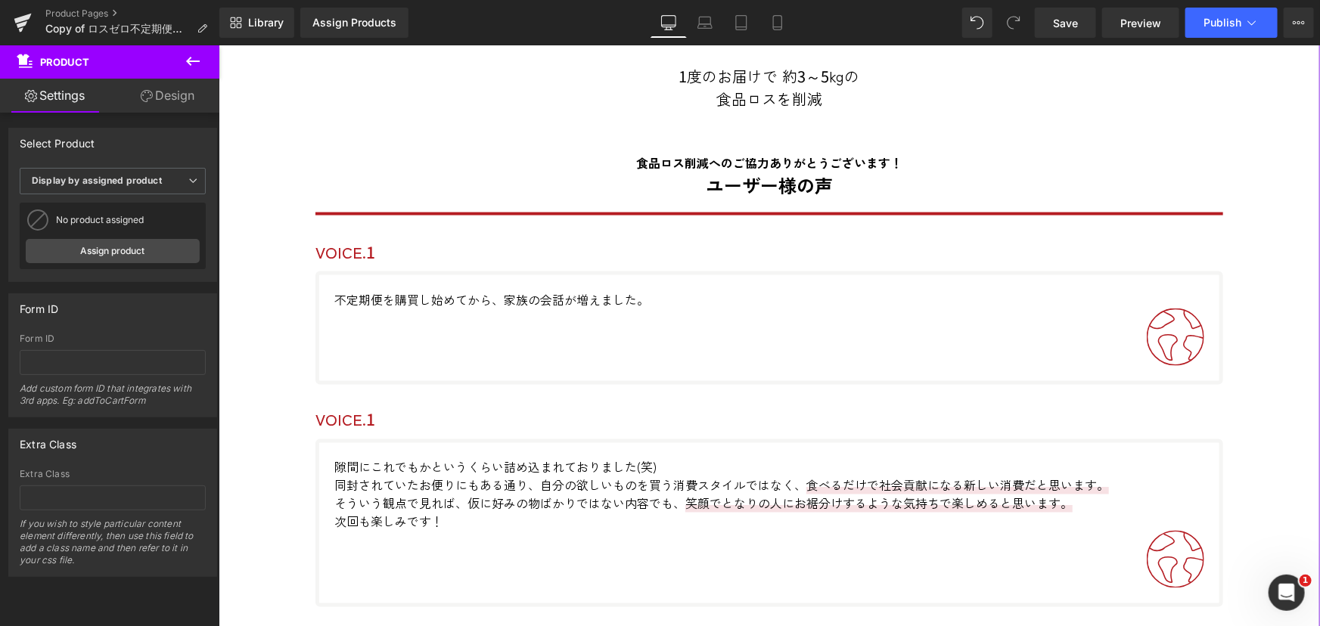
scroll to position [6974, 0]
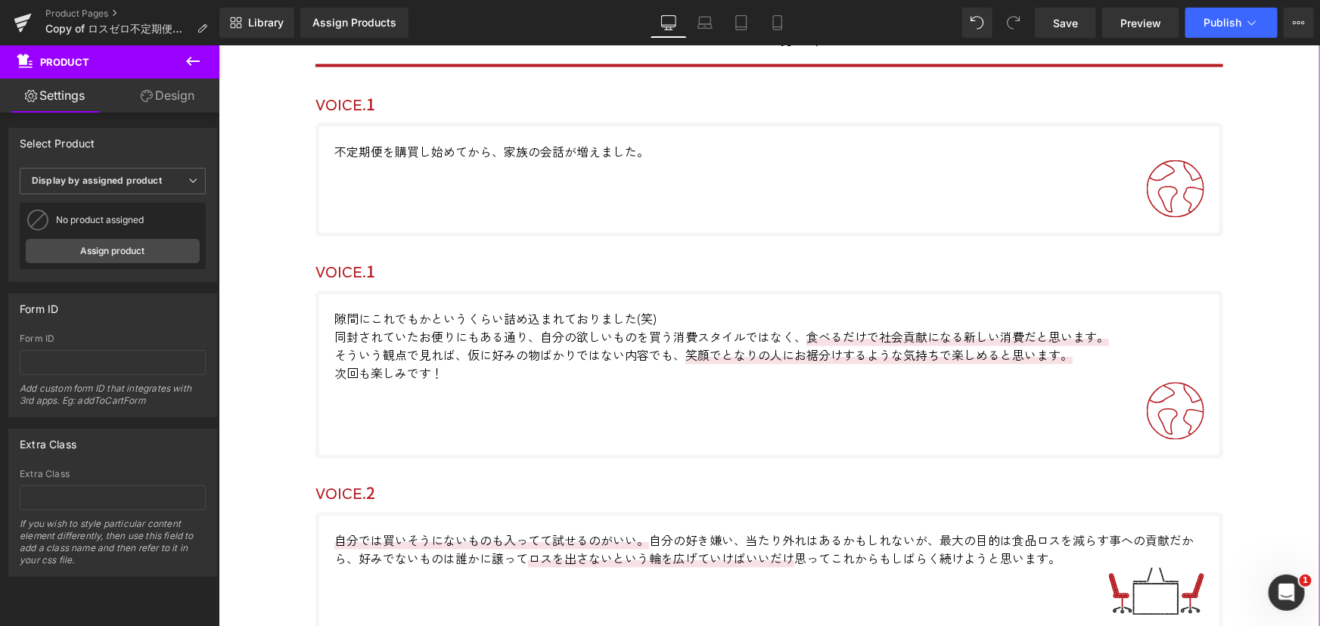
scroll to position [6767, 0]
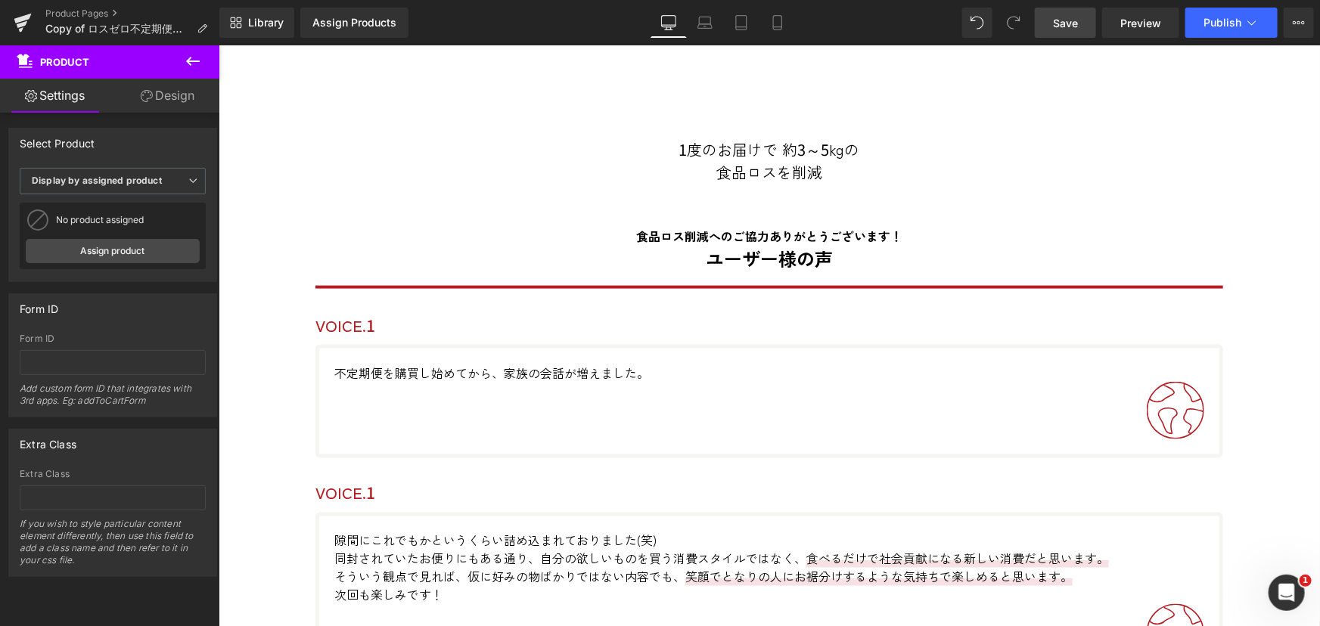
drag, startPoint x: 1057, startPoint y: 21, endPoint x: 1037, endPoint y: 68, distance: 50.9
click at [1057, 21] on span "Save" at bounding box center [1065, 23] width 25 height 16
click at [1209, 24] on span "Publish" at bounding box center [1223, 23] width 38 height 12
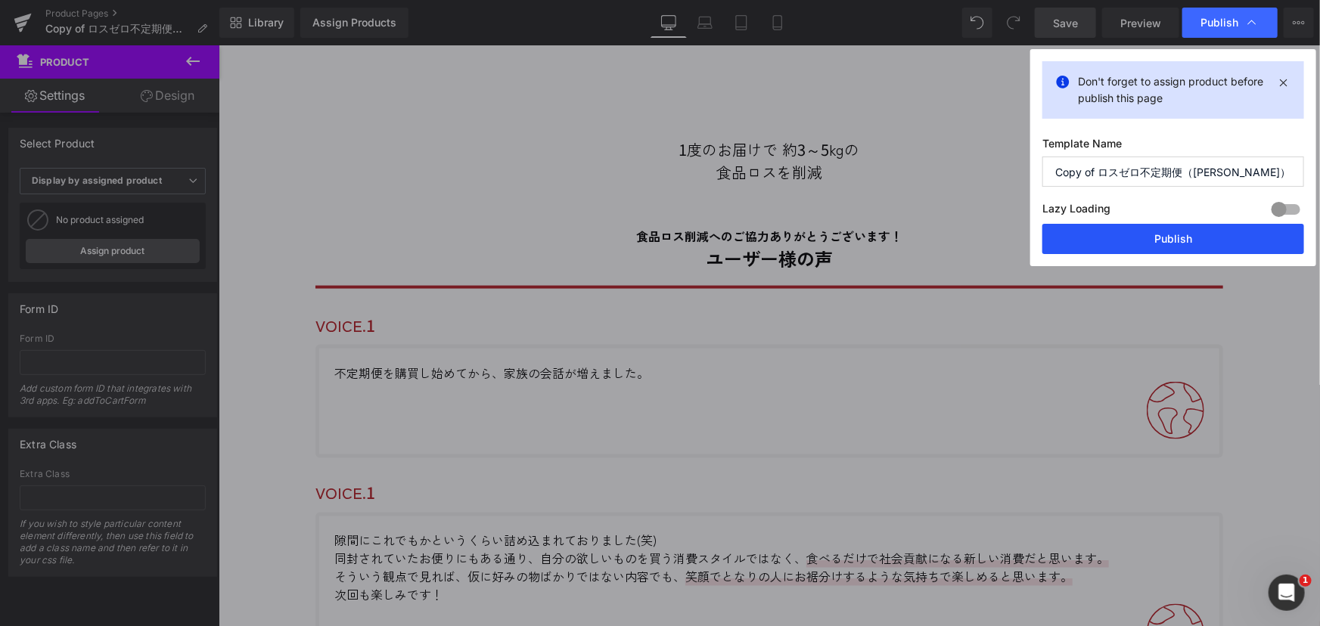
drag, startPoint x: 1177, startPoint y: 243, endPoint x: 958, endPoint y: 197, distance: 224.2
click at [1177, 243] on button "Publish" at bounding box center [1174, 239] width 262 height 30
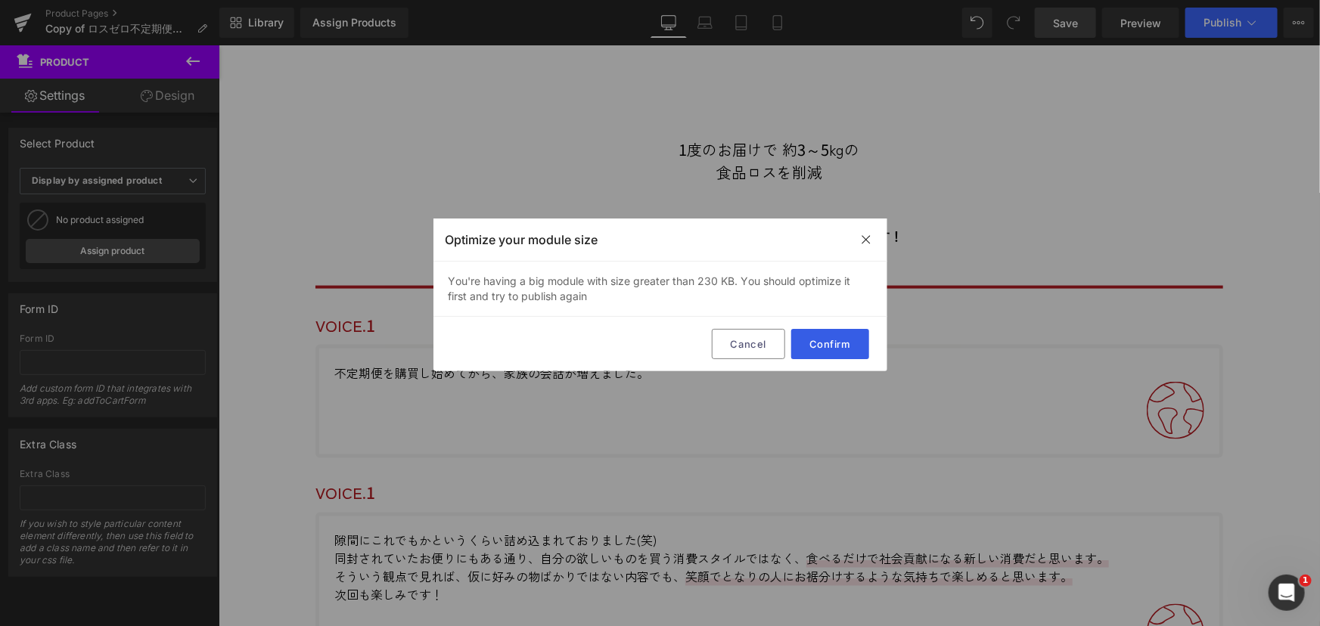
click at [810, 346] on button "Confirm" at bounding box center [830, 344] width 78 height 30
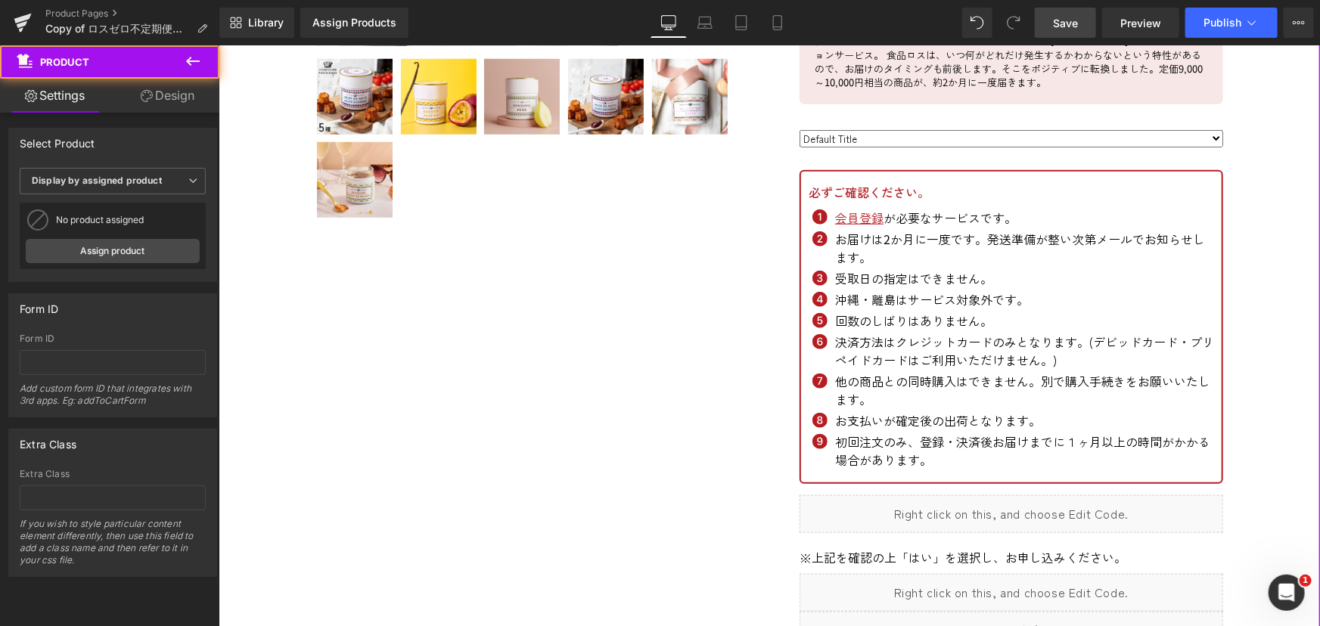
scroll to position [234, 0]
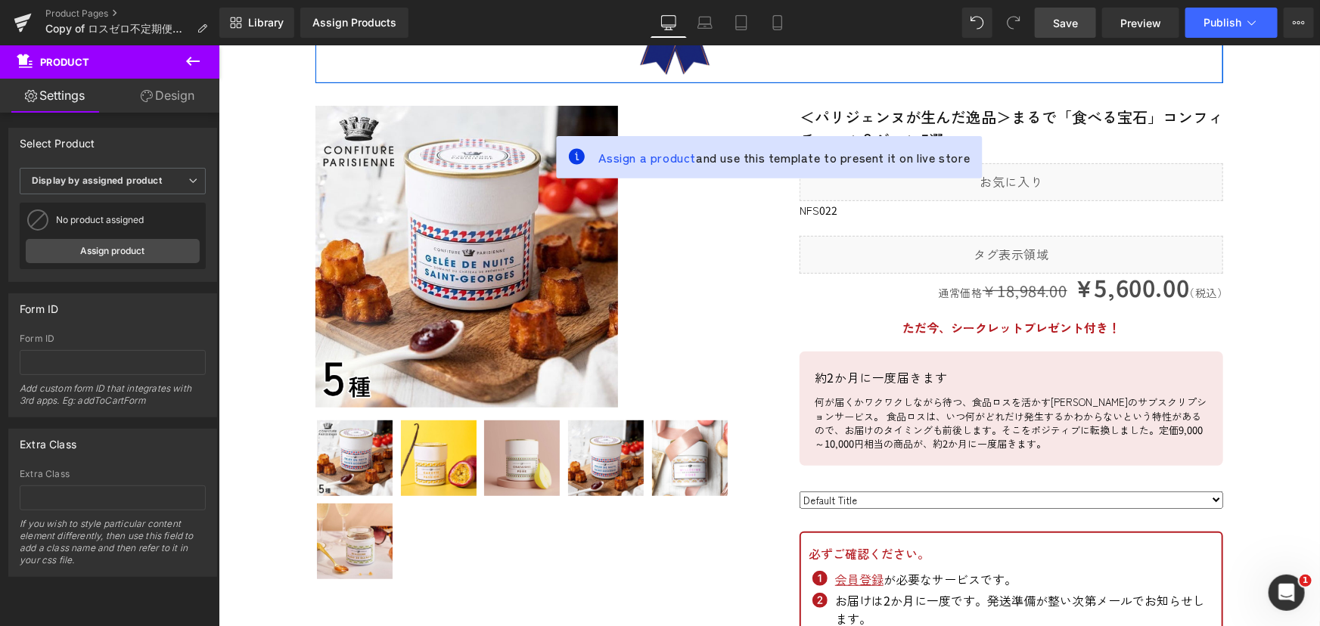
drag, startPoint x: 1160, startPoint y: 77, endPoint x: 1179, endPoint y: 75, distance: 19.8
click at [1160, 77] on div "Image わくわく楽しむ福袋。 食品ロスのサブスクリプション Text Block ロスゼロ不定期便 Text Block Row" at bounding box center [769, 5] width 908 height 156
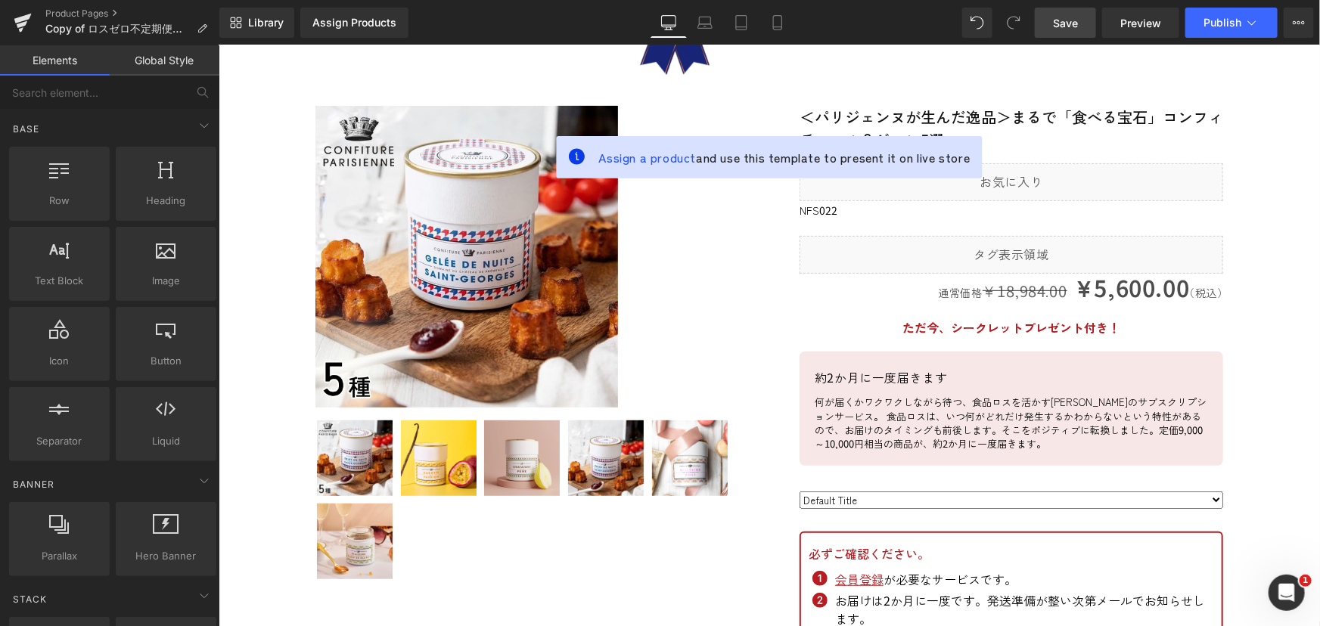
click at [1217, 11] on button "Publish" at bounding box center [1232, 23] width 92 height 30
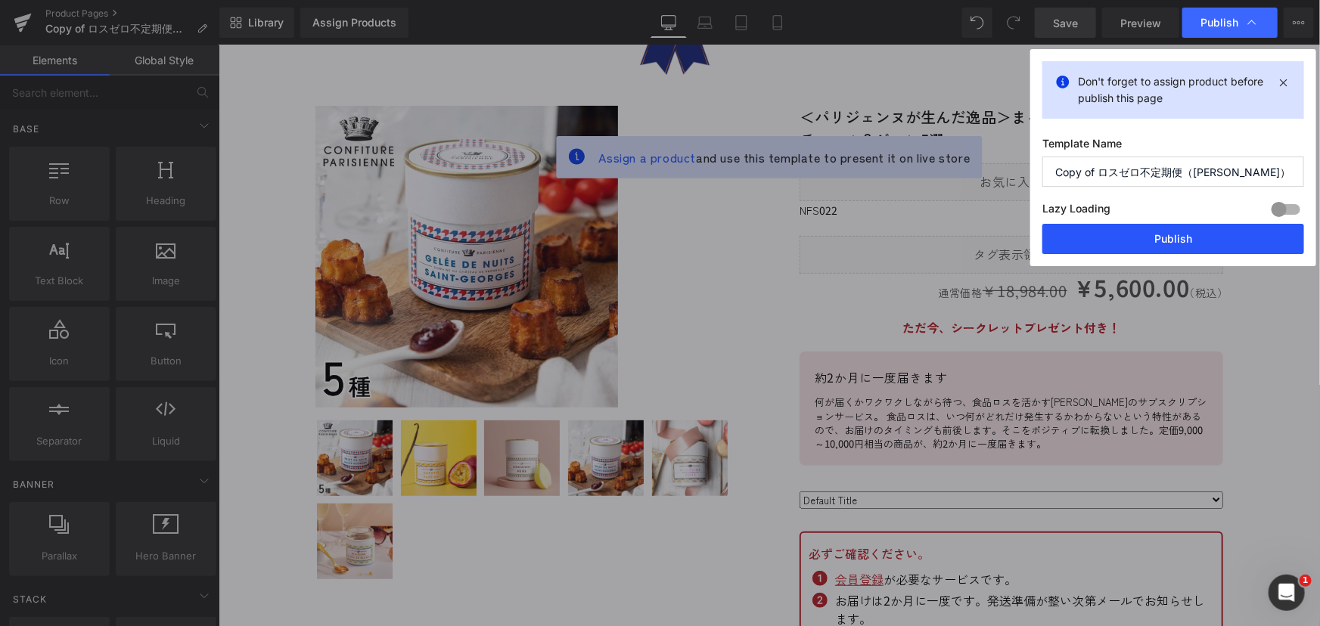
click at [1116, 248] on button "Publish" at bounding box center [1174, 239] width 262 height 30
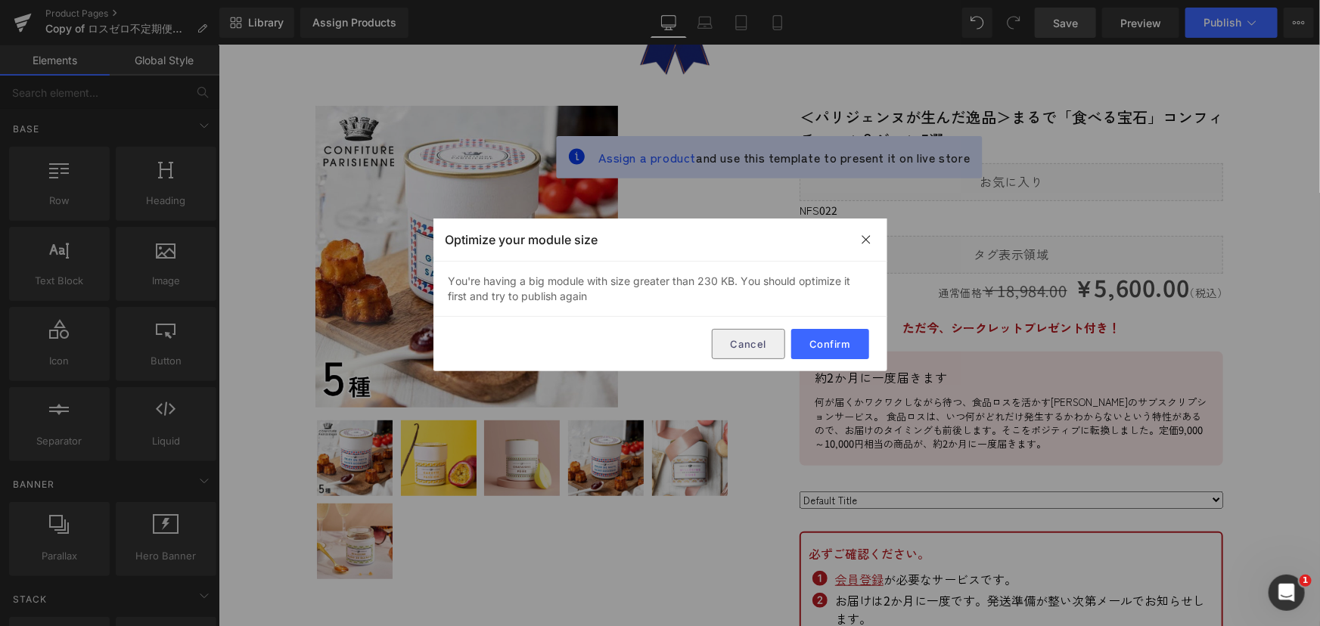
drag, startPoint x: 744, startPoint y: 343, endPoint x: 236, endPoint y: 330, distance: 507.8
click at [744, 343] on button "Cancel" at bounding box center [748, 344] width 73 height 30
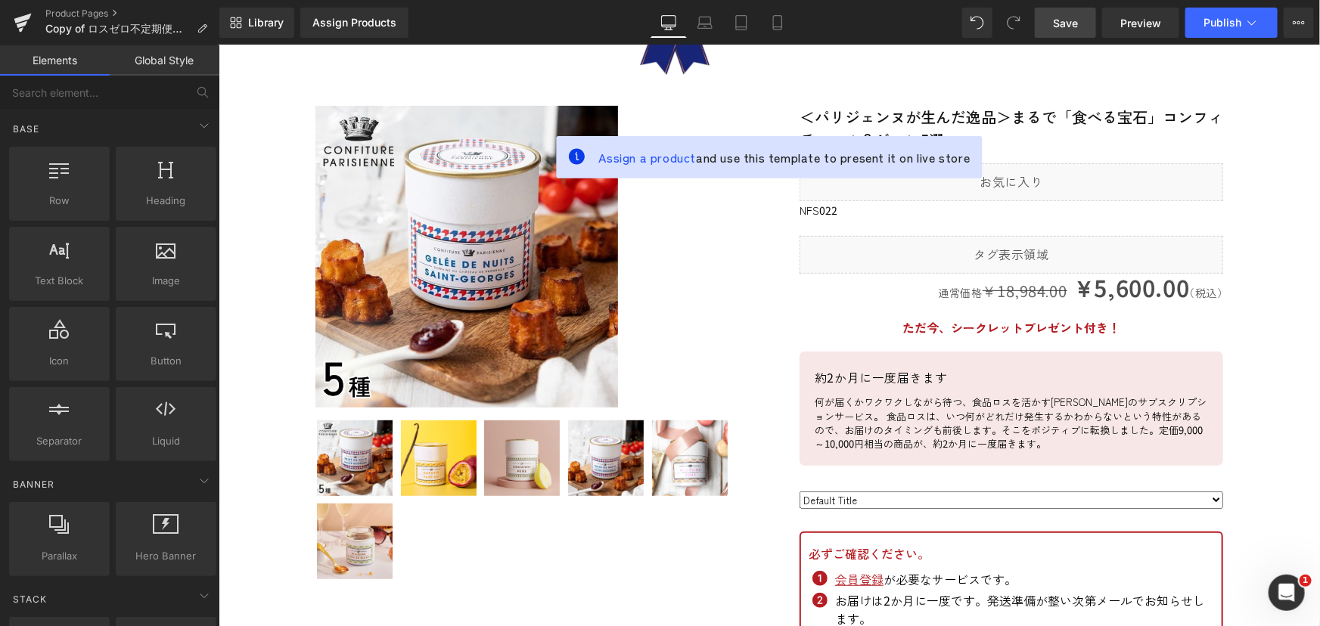
click at [1244, 17] on button "Publish" at bounding box center [1232, 23] width 92 height 30
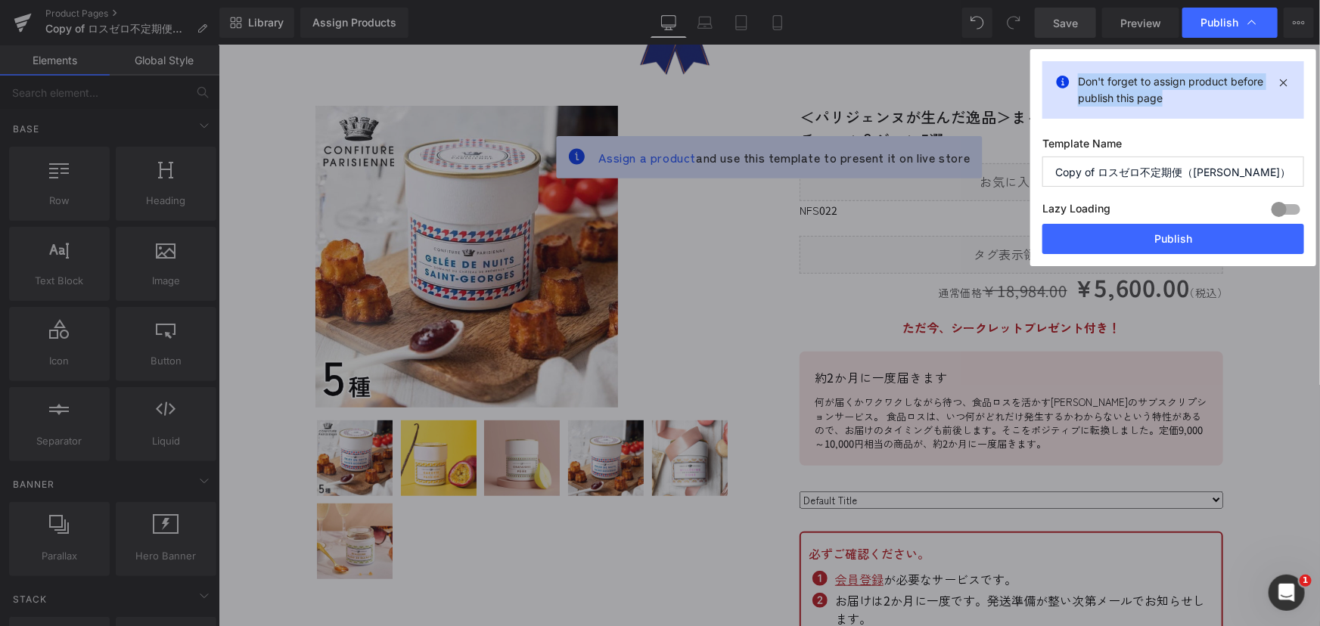
drag, startPoint x: 1079, startPoint y: 81, endPoint x: 1177, endPoint y: 97, distance: 99.6
click at [1177, 97] on p "Don't forget to assign product before publish this page" at bounding box center [1173, 89] width 191 height 33
copy p "Don't forget to assign product before publish this page"
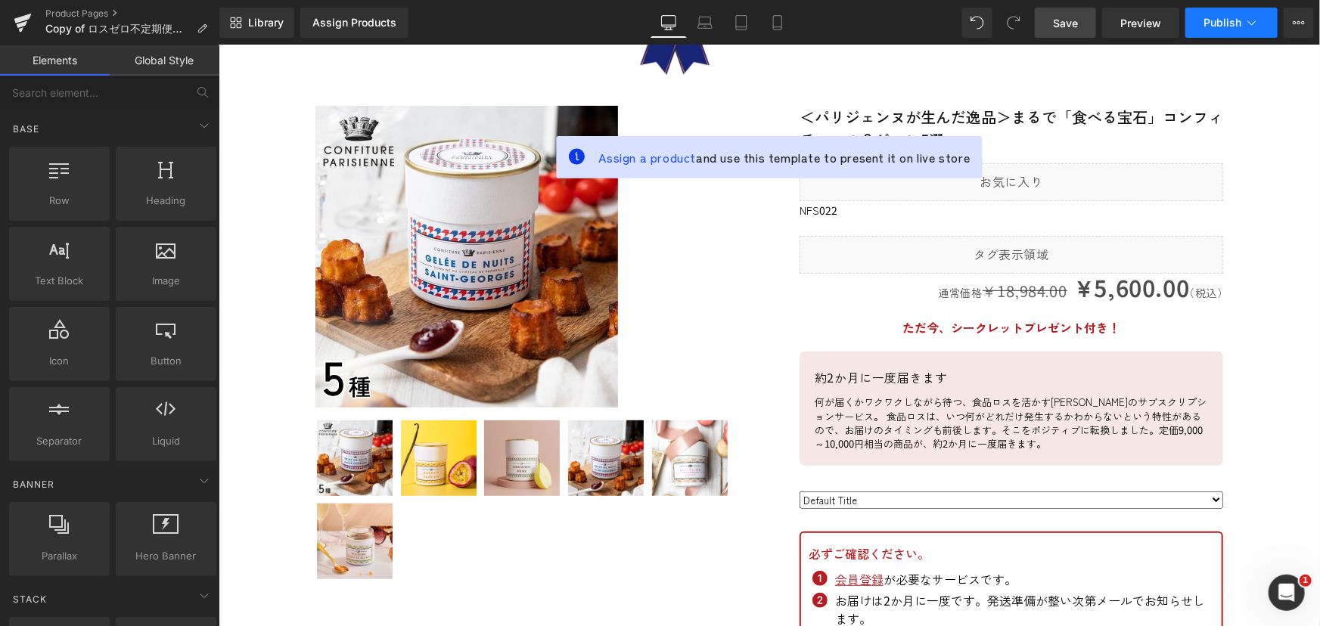
click at [1249, 31] on button "Publish" at bounding box center [1232, 23] width 92 height 30
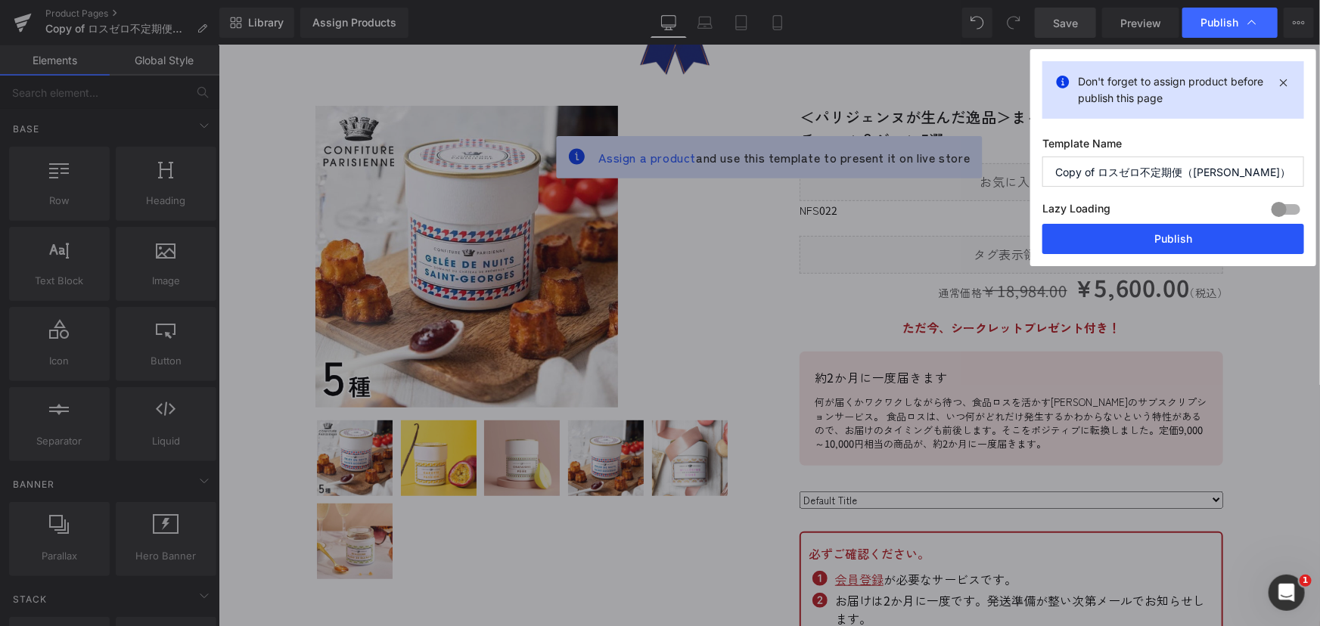
drag, startPoint x: 1142, startPoint y: 237, endPoint x: 869, endPoint y: 162, distance: 283.9
click at [1142, 237] on button "Publish" at bounding box center [1174, 239] width 262 height 30
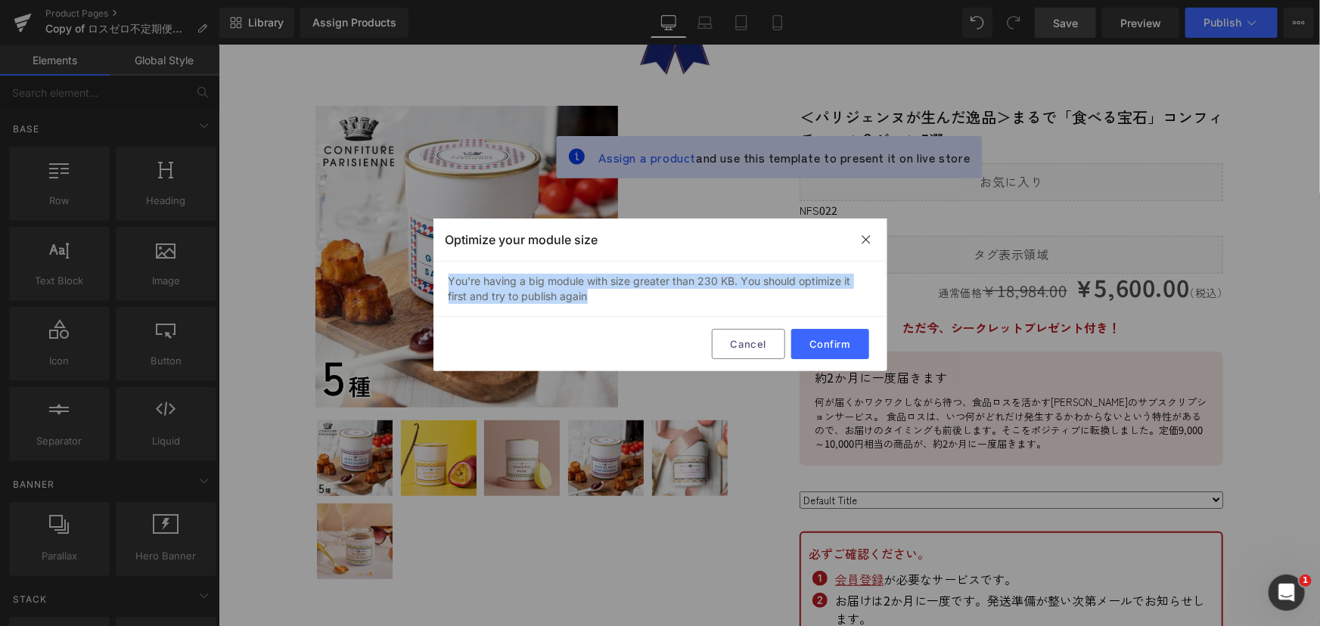
drag, startPoint x: 448, startPoint y: 280, endPoint x: 658, endPoint y: 309, distance: 212.4
click at [658, 309] on div "You're having a big module with size greater than 230 KB. You should optimize i…" at bounding box center [661, 289] width 454 height 55
click at [832, 345] on button "Confirm" at bounding box center [830, 344] width 78 height 30
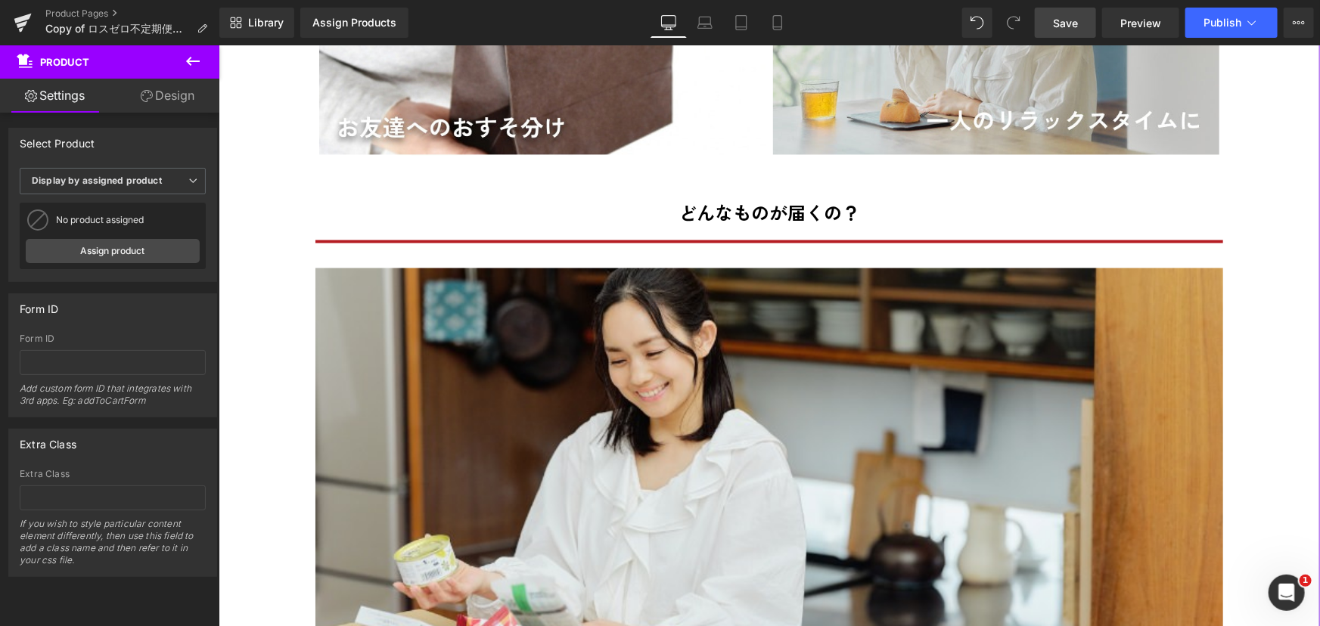
scroll to position [4429, 0]
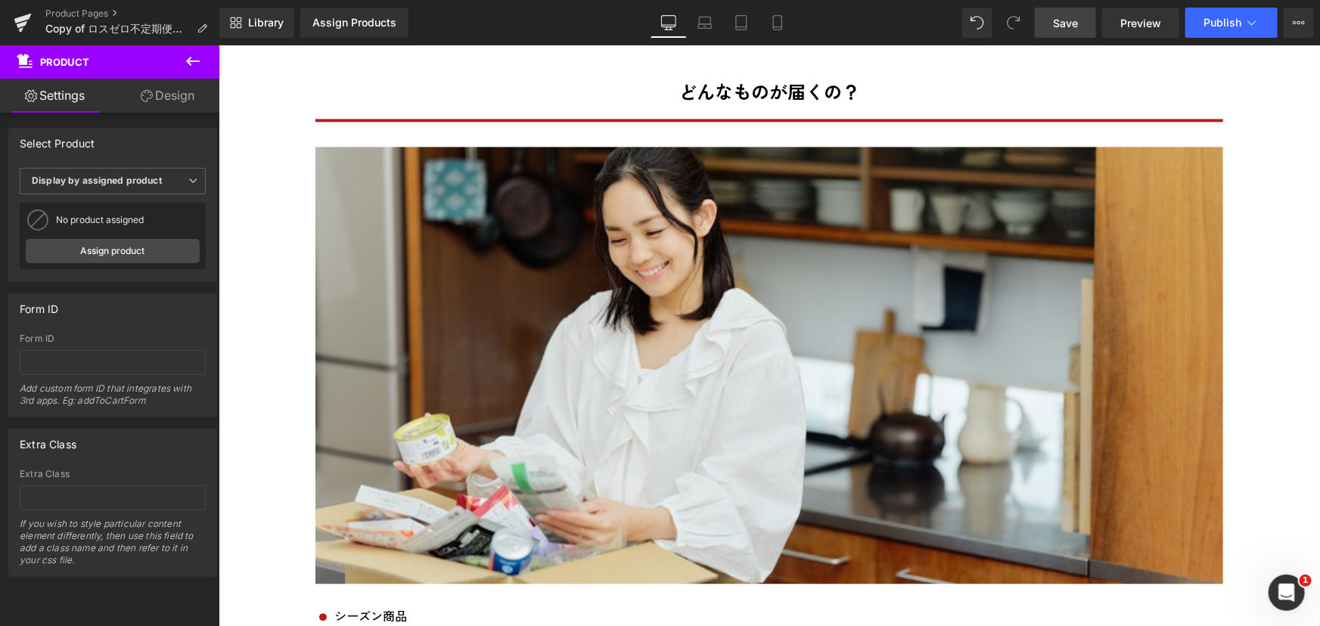
click at [194, 58] on icon at bounding box center [193, 61] width 18 height 18
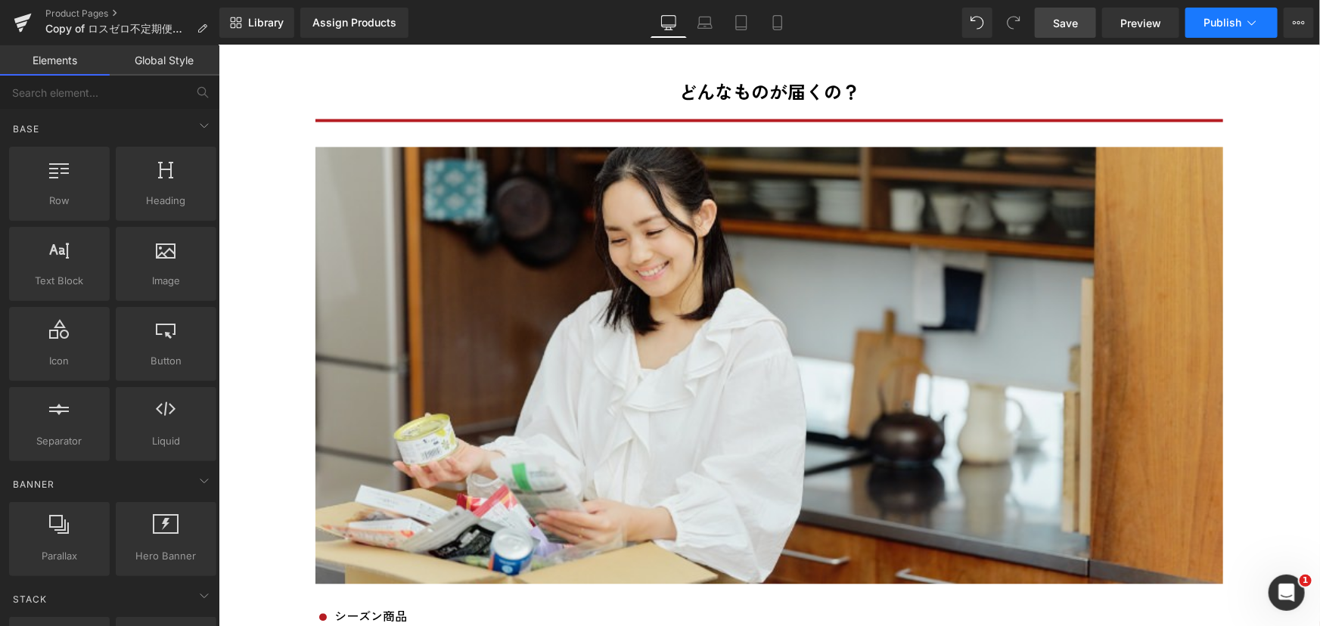
click at [1223, 27] on span "Publish" at bounding box center [1223, 23] width 38 height 12
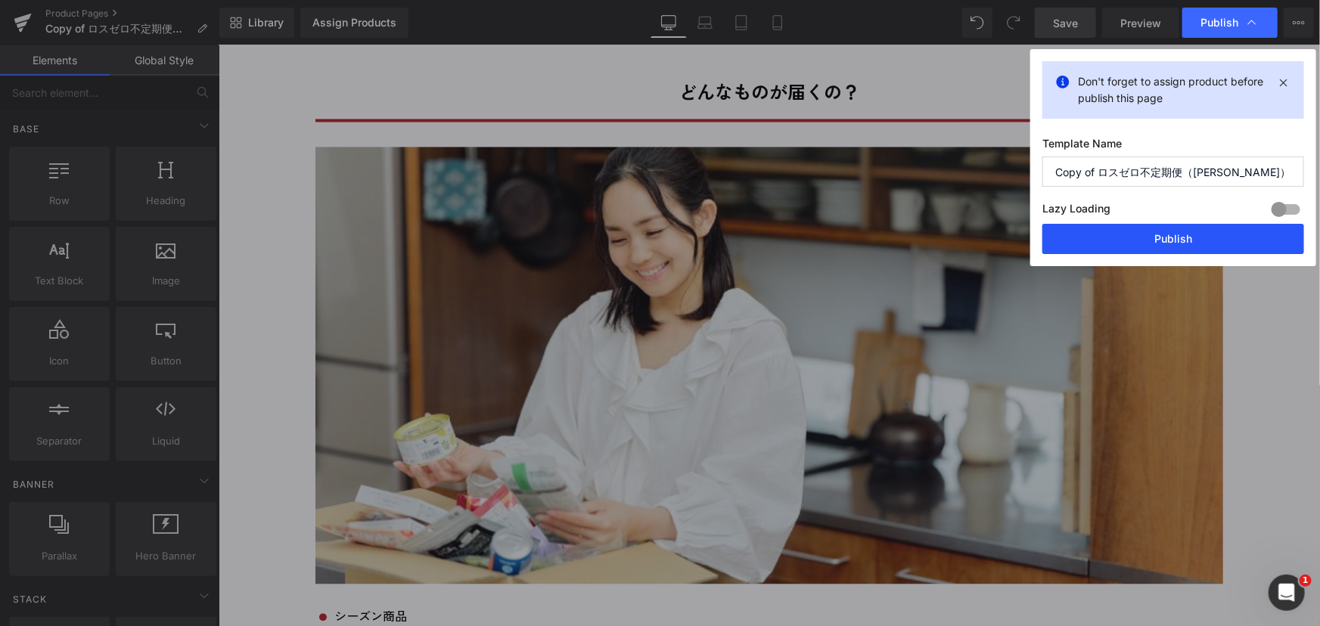
click at [1139, 237] on button "Publish" at bounding box center [1174, 239] width 262 height 30
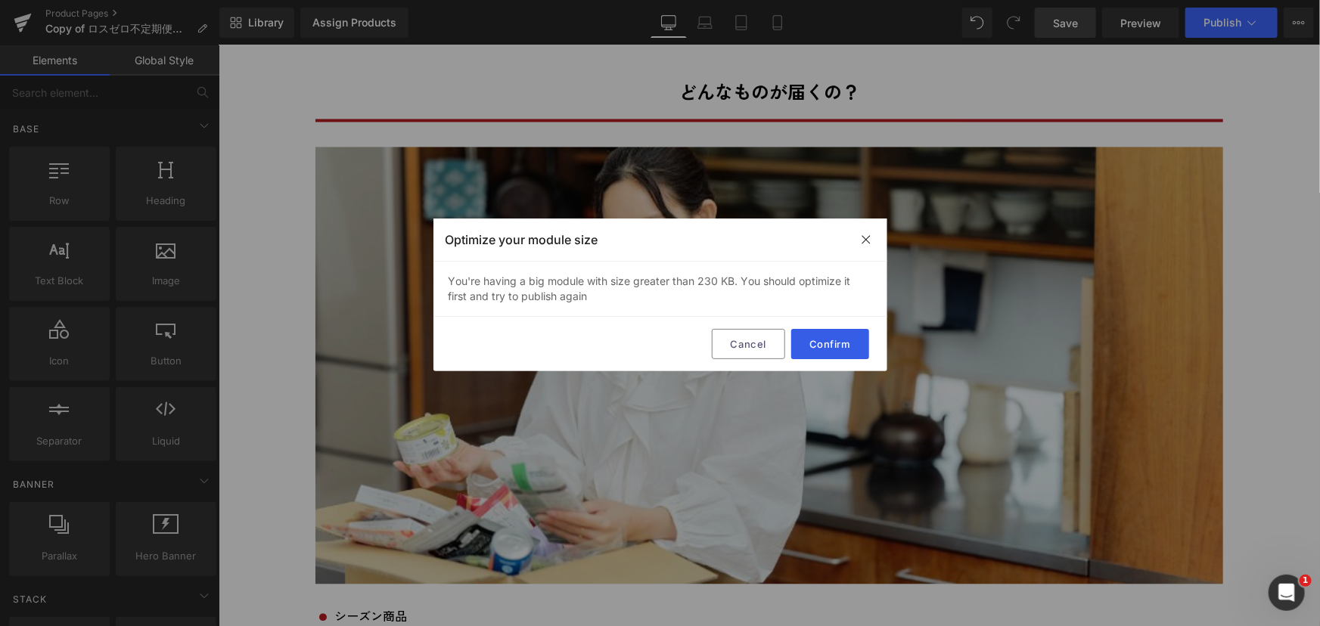
drag, startPoint x: 817, startPoint y: 350, endPoint x: 47, endPoint y: 144, distance: 797.2
click at [817, 350] on button "Confirm" at bounding box center [830, 344] width 78 height 30
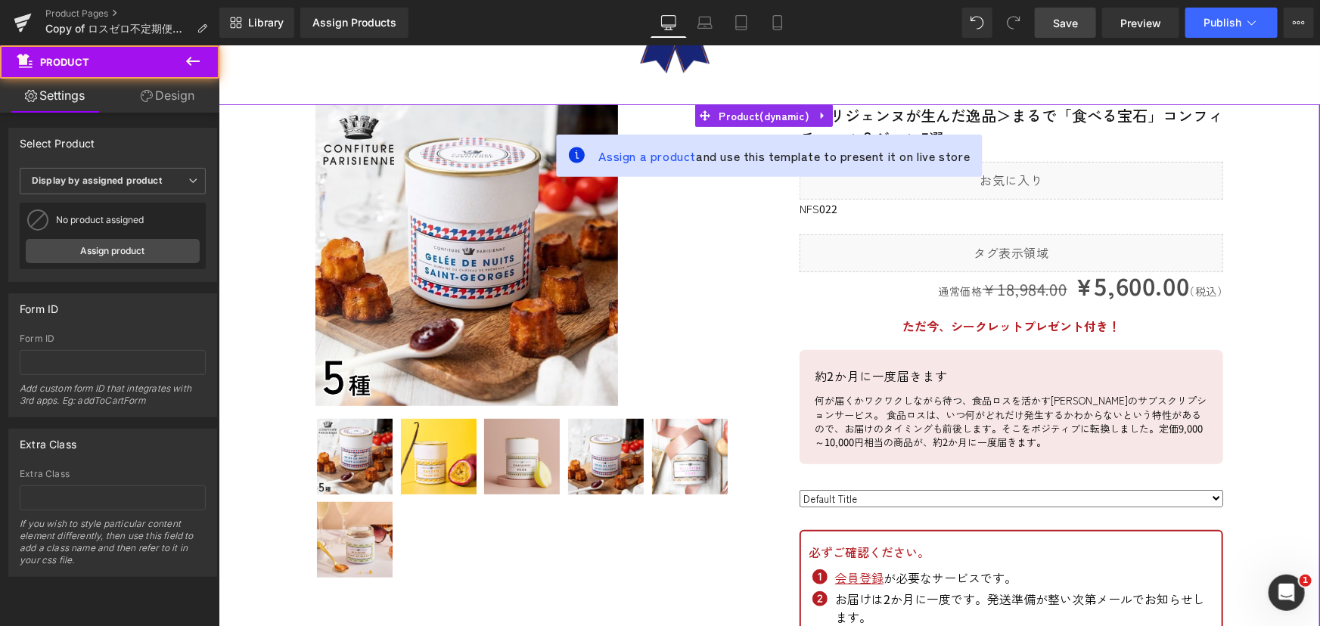
scroll to position [234, 0]
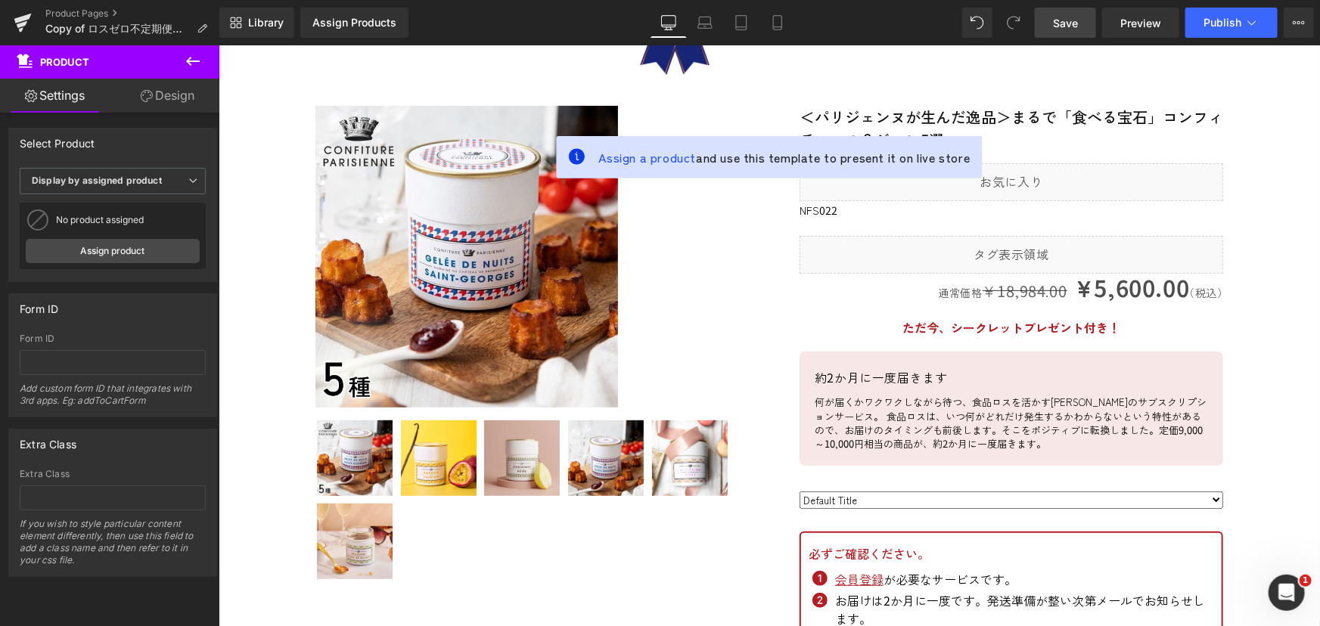
click at [182, 57] on button at bounding box center [192, 61] width 53 height 33
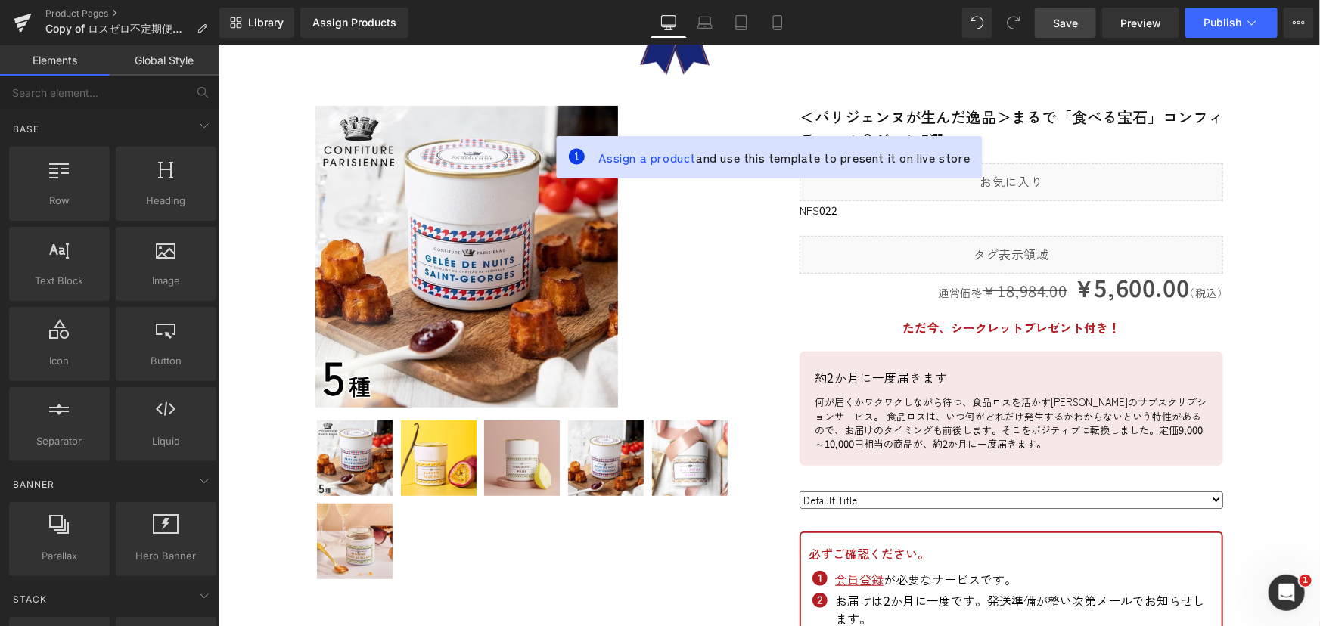
click at [48, 62] on link "Elements" at bounding box center [55, 60] width 110 height 30
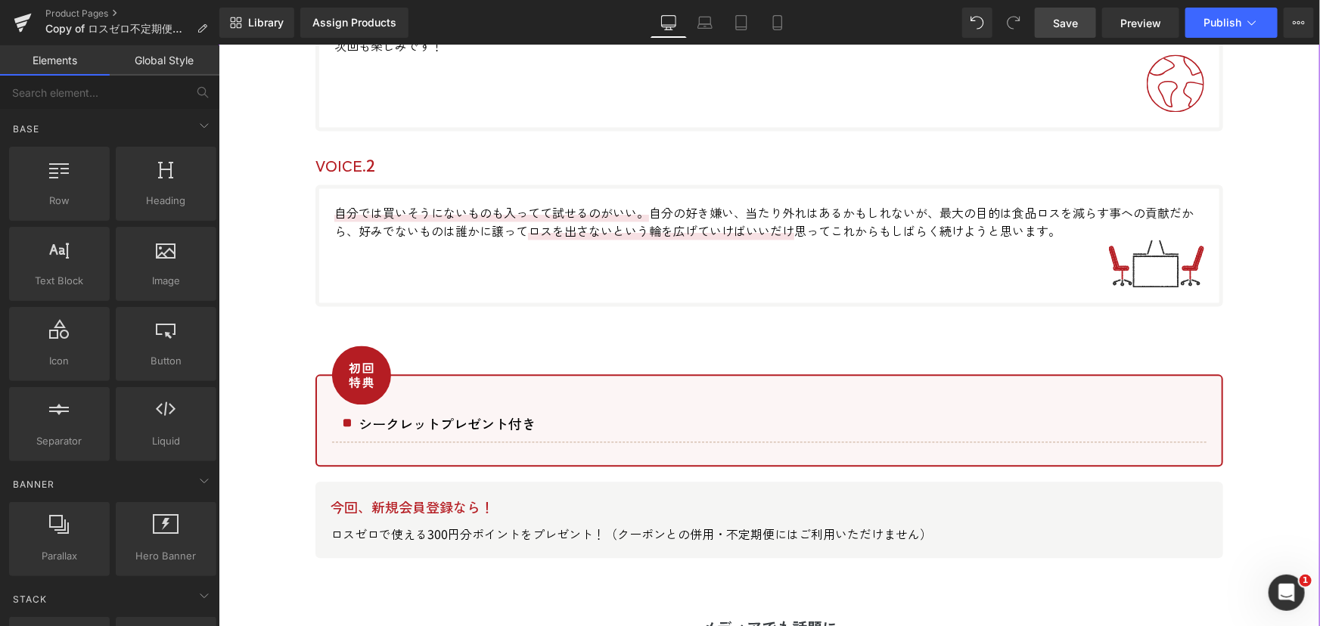
scroll to position [6974, 0]
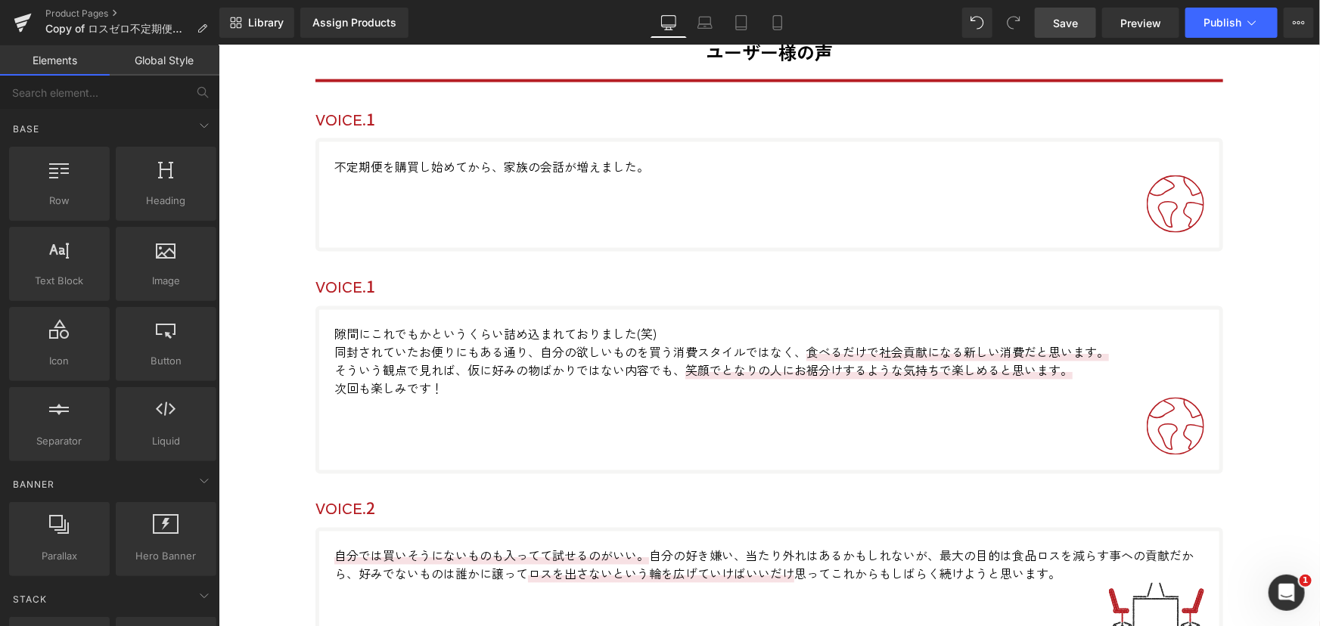
click at [1069, 25] on span "Save" at bounding box center [1065, 23] width 25 height 16
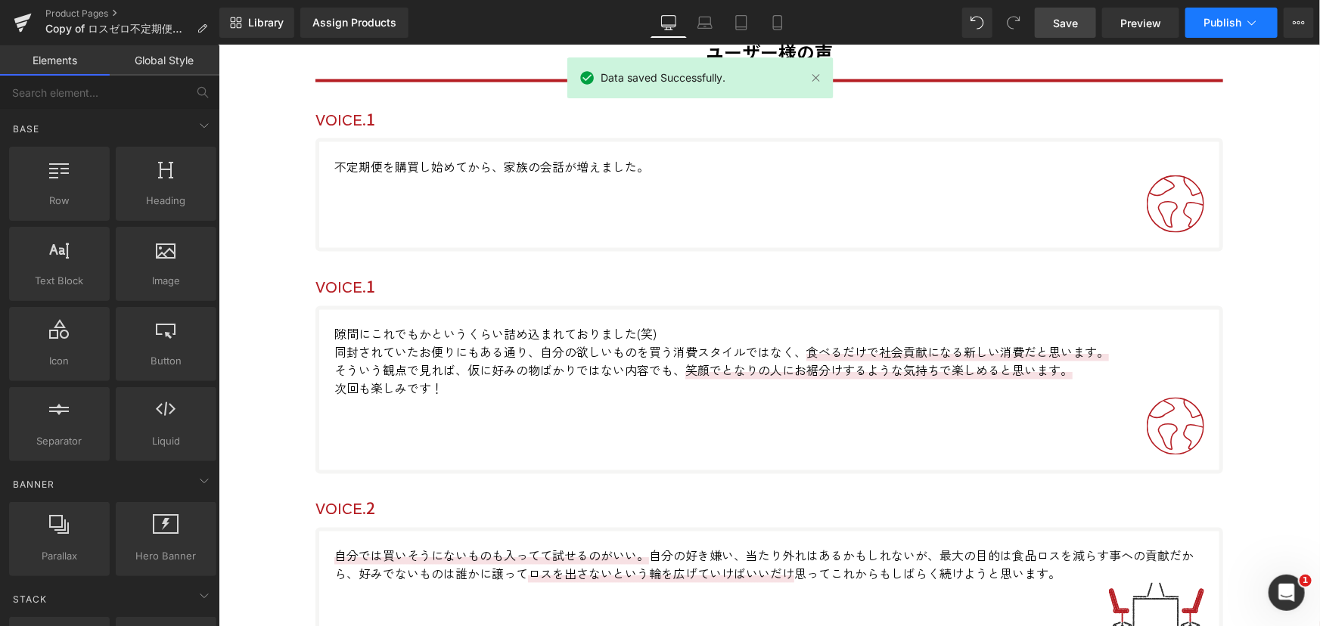
click at [1241, 27] on span "Publish" at bounding box center [1223, 23] width 38 height 12
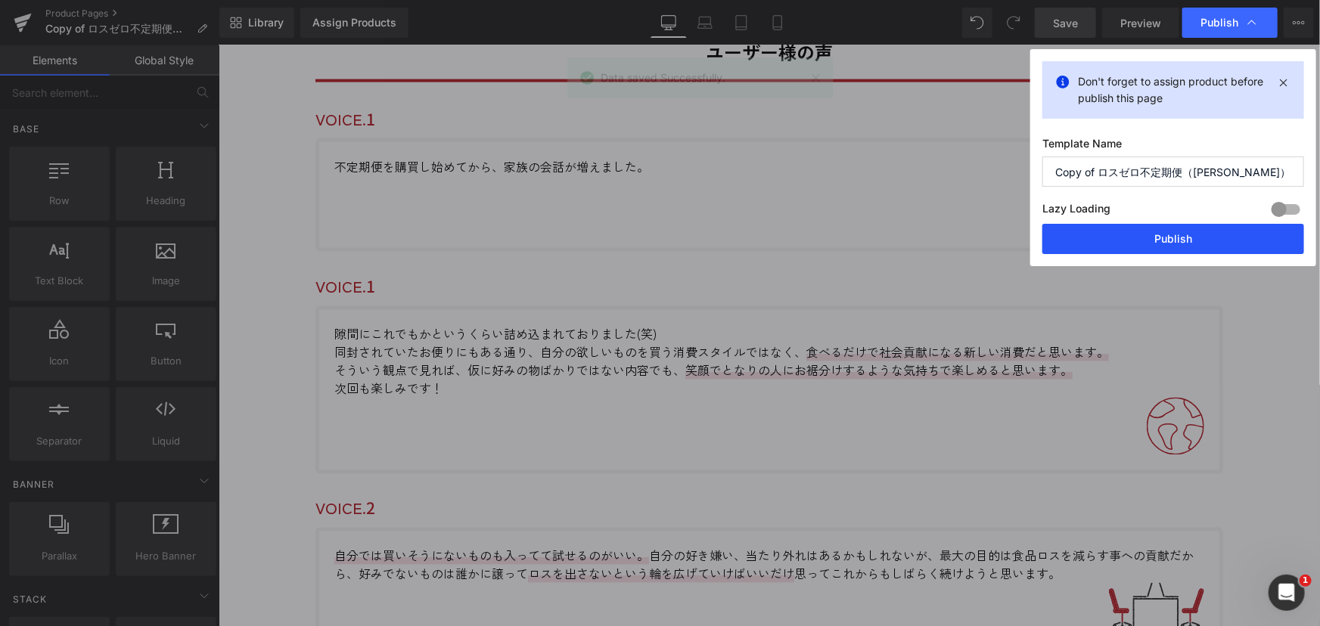
click at [1150, 238] on button "Publish" at bounding box center [1174, 239] width 262 height 30
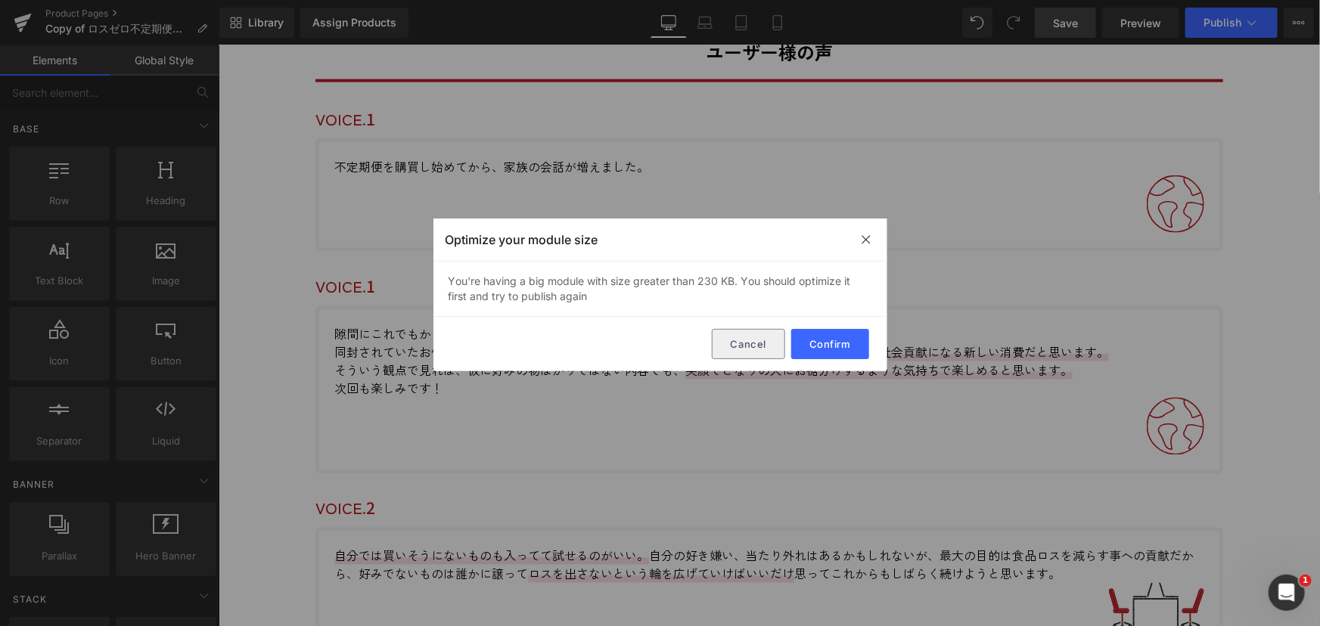
click at [742, 343] on button "Cancel" at bounding box center [748, 344] width 73 height 30
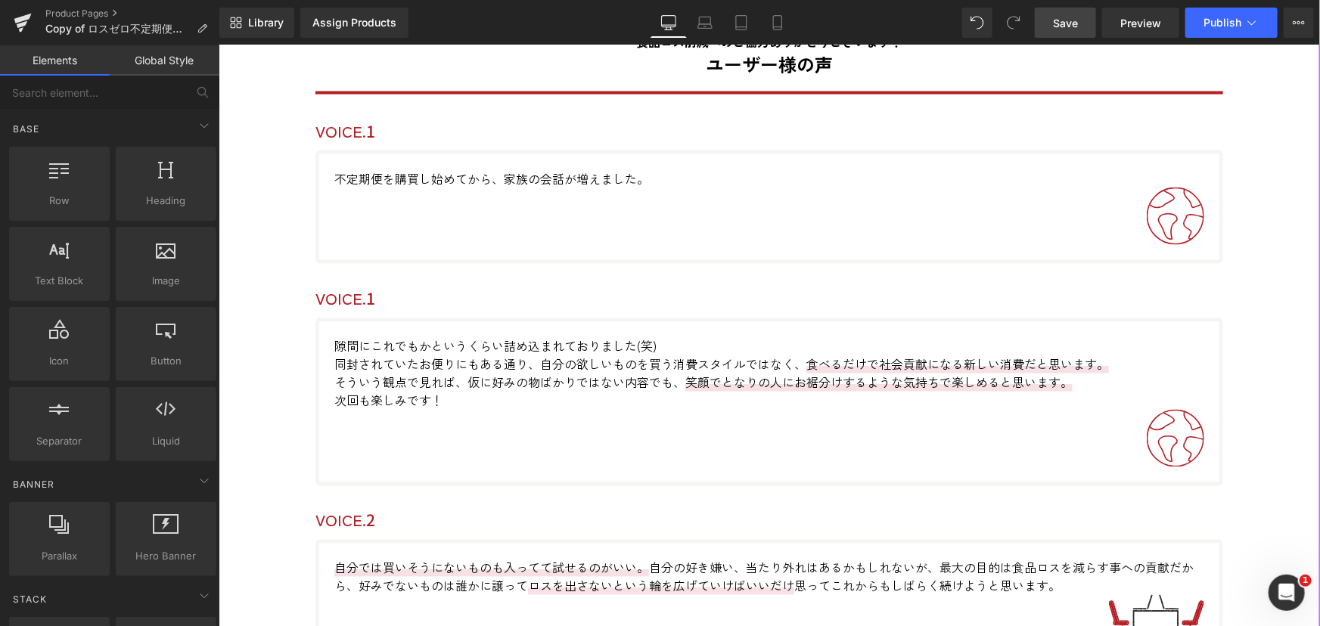
scroll to position [6836, 0]
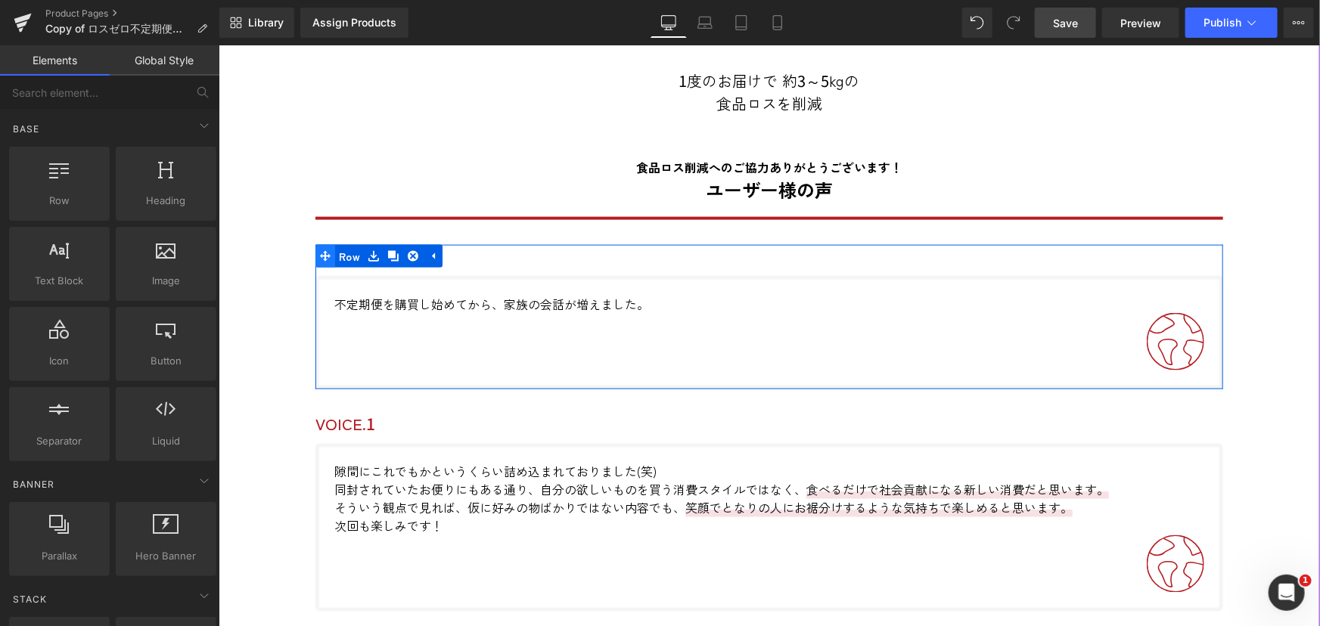
click at [320, 251] on icon at bounding box center [324, 255] width 11 height 11
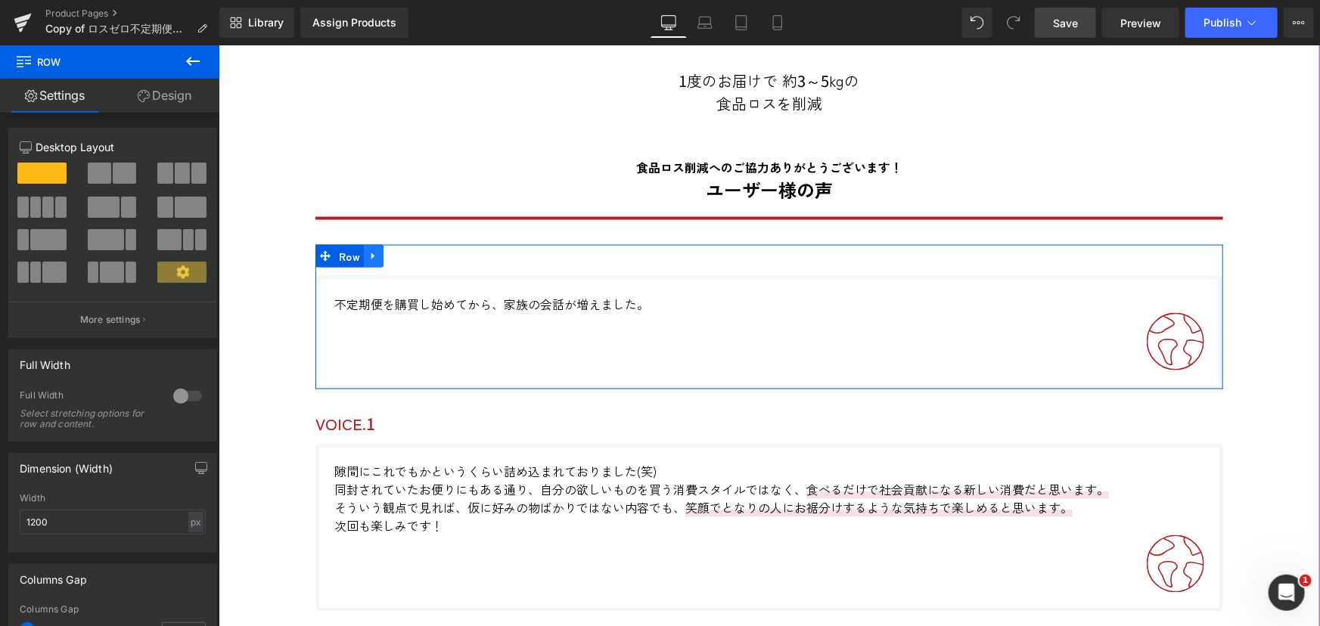
click at [368, 250] on icon at bounding box center [373, 255] width 11 height 11
click at [407, 251] on icon at bounding box center [412, 255] width 11 height 11
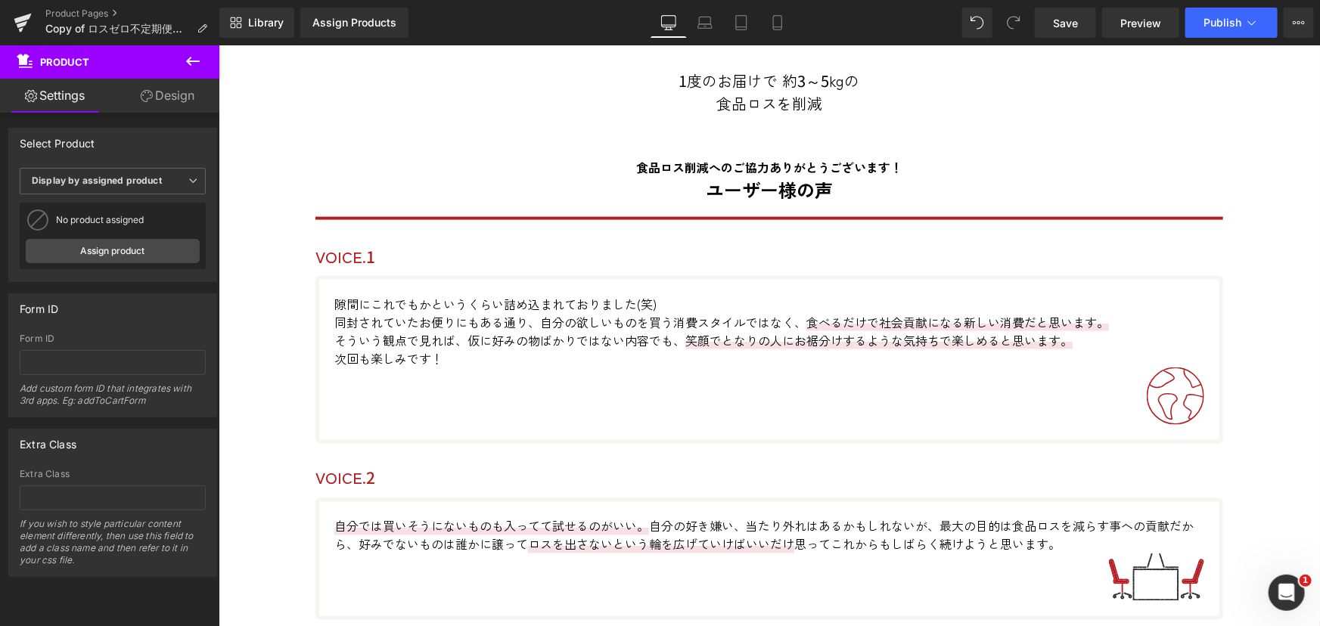
drag, startPoint x: 1074, startPoint y: 22, endPoint x: 1097, endPoint y: 43, distance: 31.0
click at [1074, 22] on span "Save" at bounding box center [1065, 23] width 25 height 16
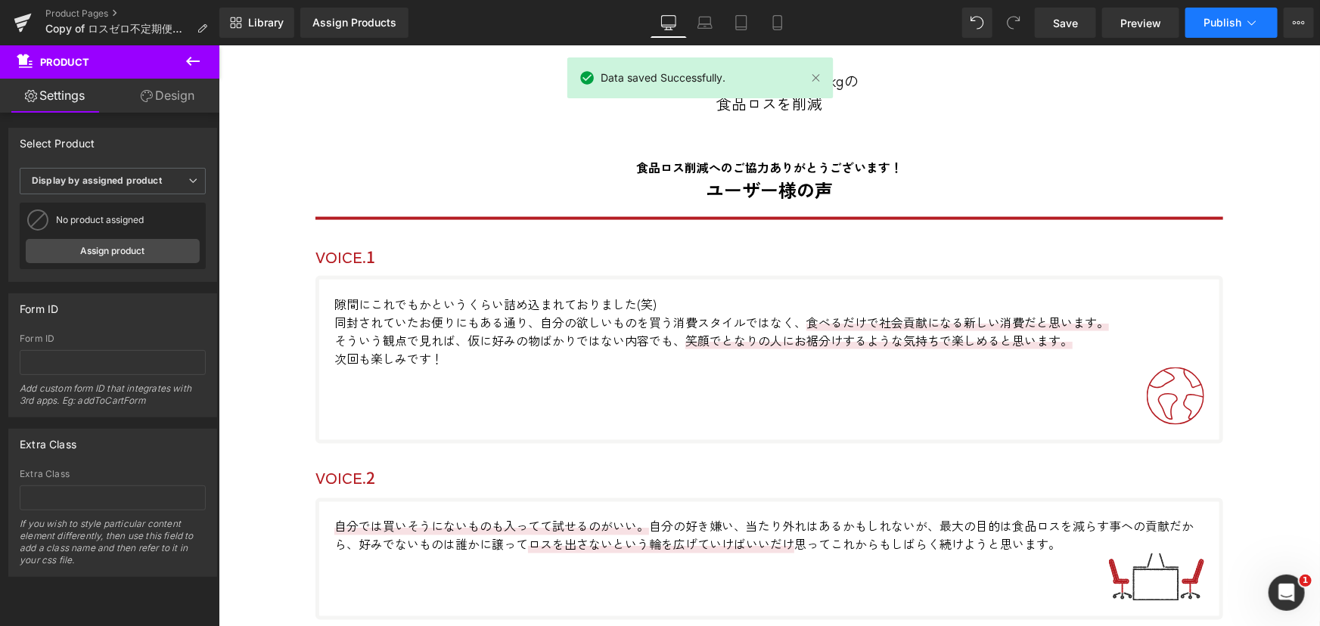
click at [1239, 17] on span "Publish" at bounding box center [1223, 23] width 38 height 12
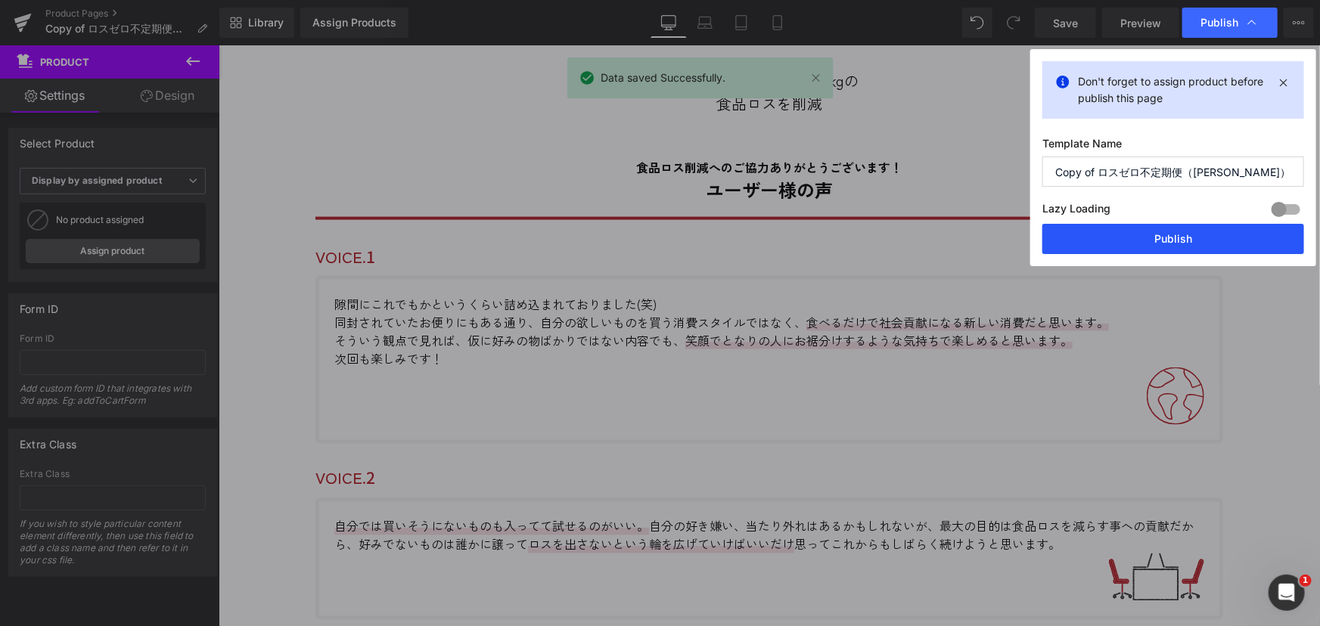
click at [1188, 242] on button "Publish" at bounding box center [1174, 239] width 262 height 30
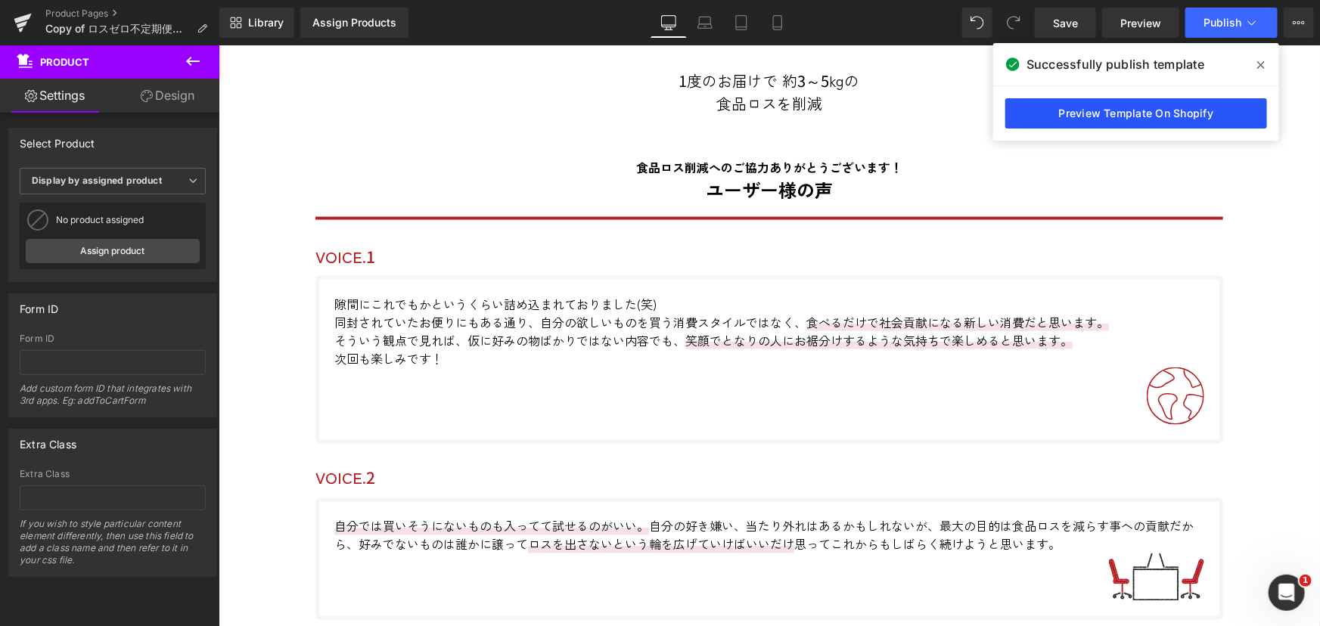
click at [1142, 117] on link "Preview Template On Shopify" at bounding box center [1136, 113] width 262 height 30
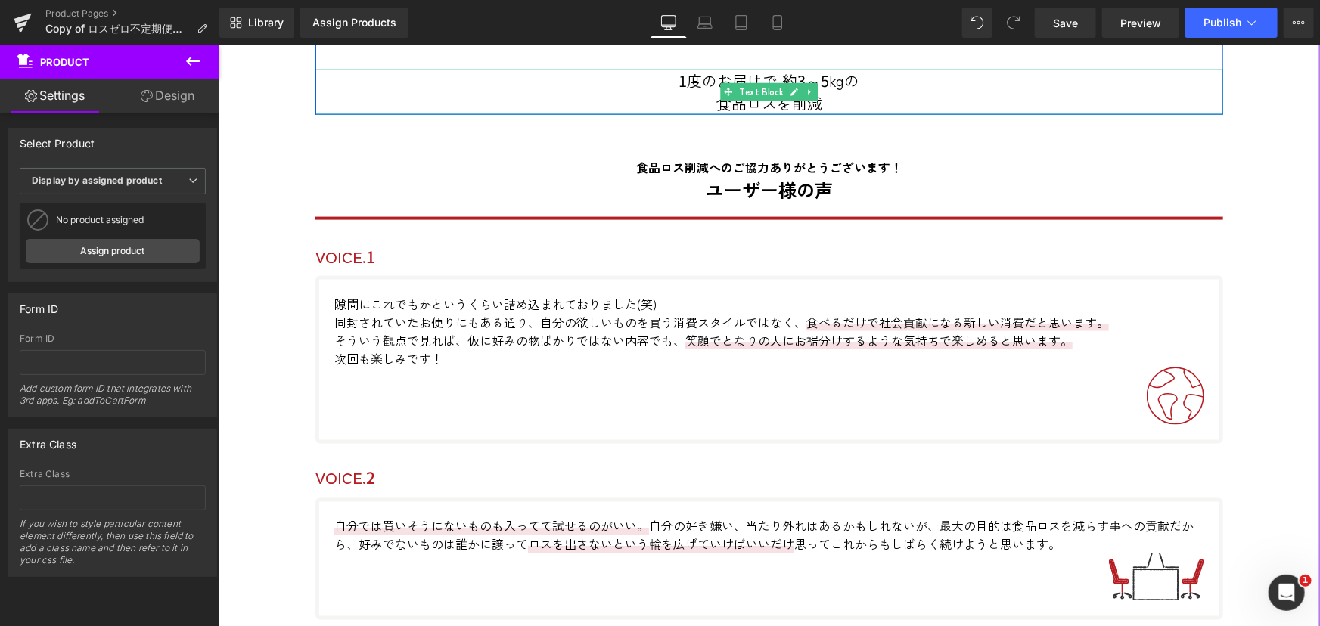
click at [1167, 100] on p "食品ロスを削減" at bounding box center [769, 103] width 908 height 23
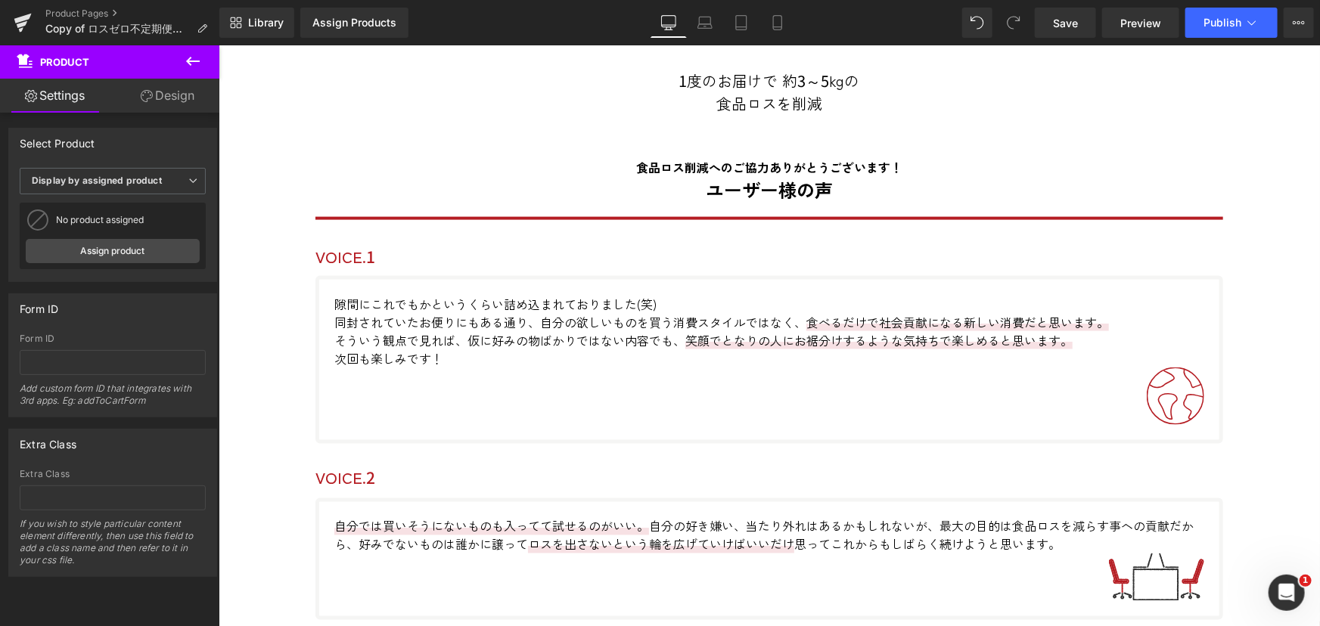
click at [188, 57] on icon at bounding box center [193, 61] width 18 height 18
